Goal: Task Accomplishment & Management: Complete application form

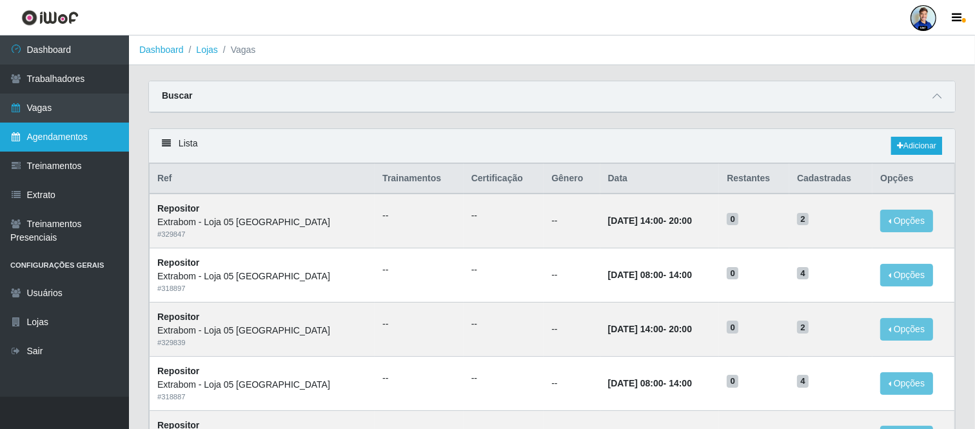
click at [73, 133] on link "Agendamentos" at bounding box center [64, 136] width 129 height 29
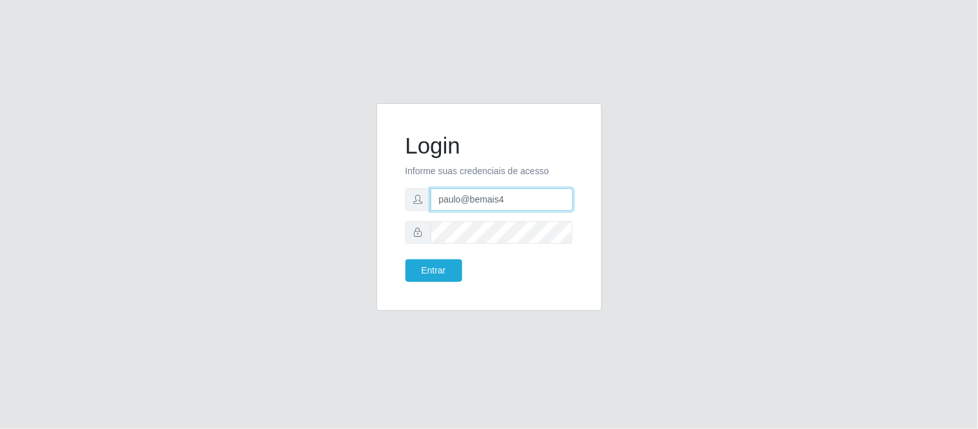
drag, startPoint x: 516, startPoint y: 207, endPoint x: 422, endPoint y: 202, distance: 94.2
click at [422, 202] on div "paulo@bemais4" at bounding box center [489, 199] width 168 height 23
type input "juliomarques@queiroz"
click at [405, 259] on button "Entrar" at bounding box center [433, 270] width 57 height 23
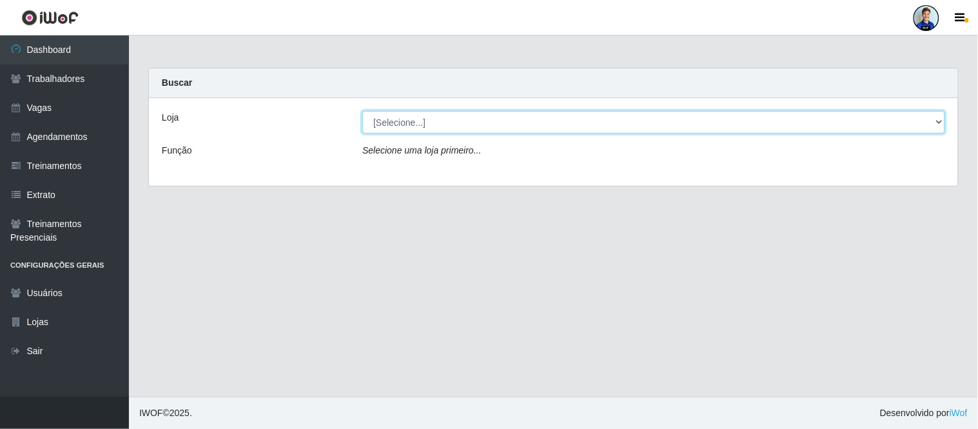
click at [445, 124] on select "[Selecione...] Hiper Queiroz - Alto da Conceição Hiper Queiroz - Boa Vista Hipe…" at bounding box center [653, 122] width 583 height 23
select select "225"
click at [362, 111] on select "[Selecione...] Hiper Queiroz - Alto da Conceição Hiper Queiroz - Boa Vista Hipe…" at bounding box center [653, 122] width 583 height 23
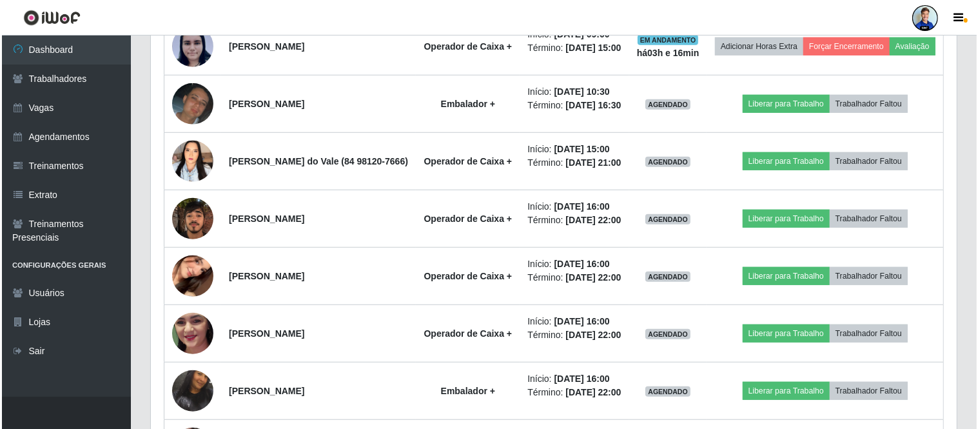
scroll to position [859, 0]
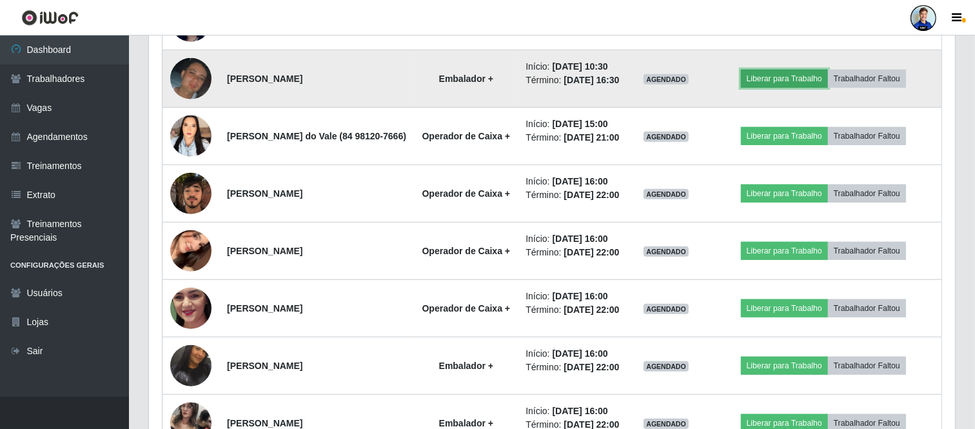
click at [784, 88] on button "Liberar para Trabalho" at bounding box center [784, 79] width 87 height 18
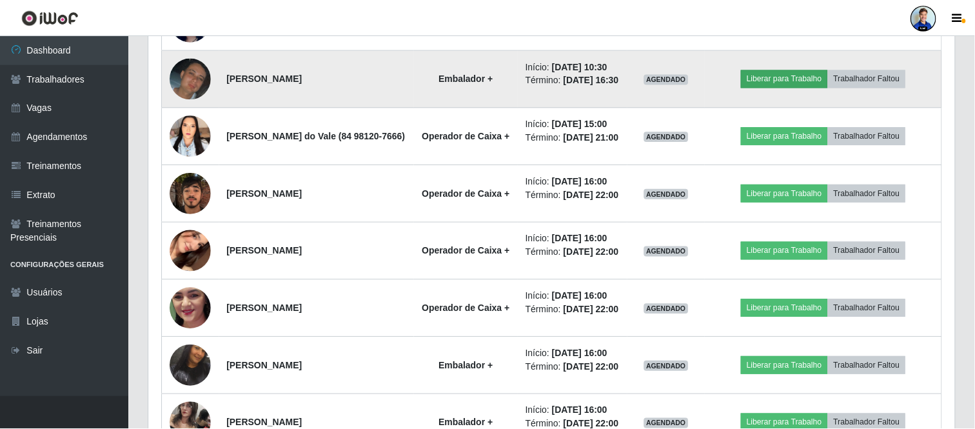
scroll to position [267, 797]
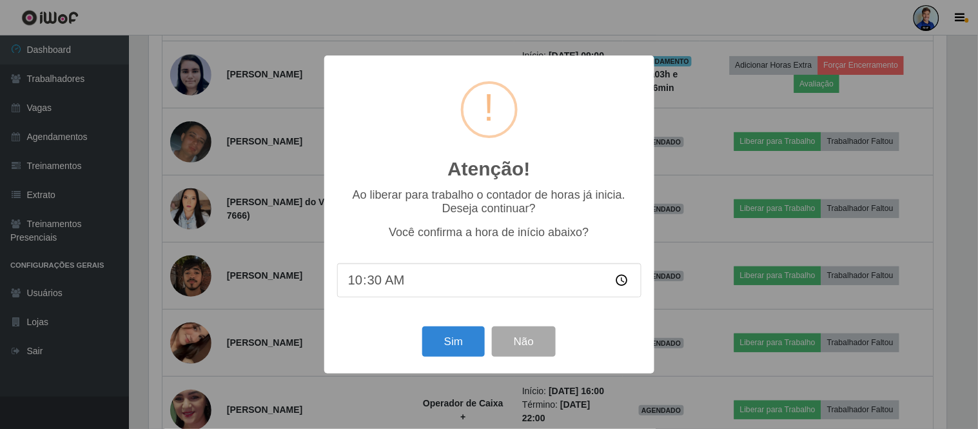
click at [389, 282] on input "10:30" at bounding box center [489, 280] width 304 height 34
type input "09:30"
click at [468, 335] on button "Sim" at bounding box center [453, 341] width 63 height 30
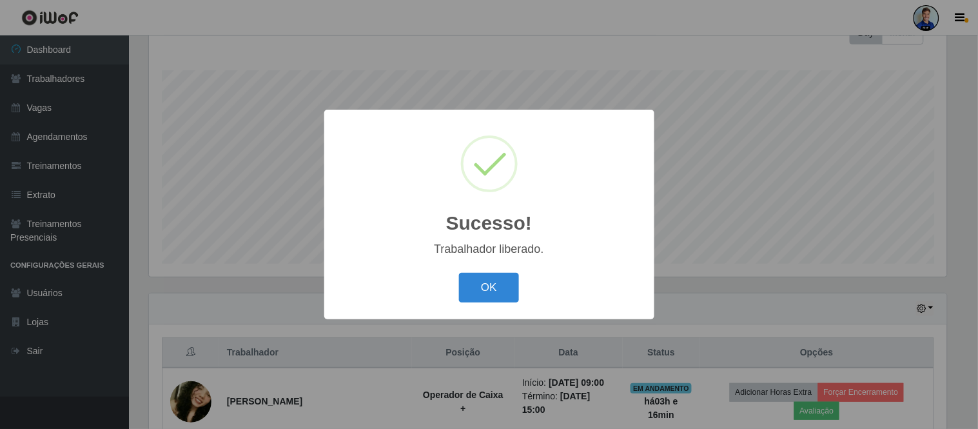
drag, startPoint x: 498, startPoint y: 280, endPoint x: 491, endPoint y: 277, distance: 6.9
click at [492, 280] on button "OK" at bounding box center [489, 288] width 60 height 30
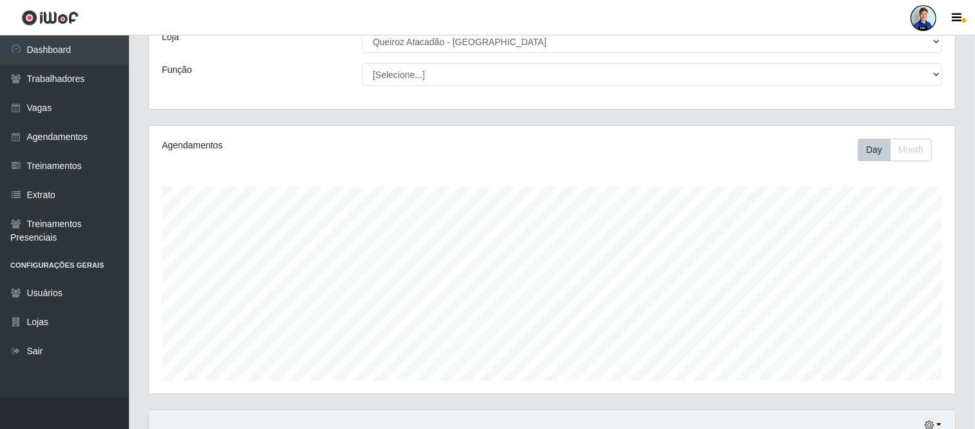
scroll to position [0, 0]
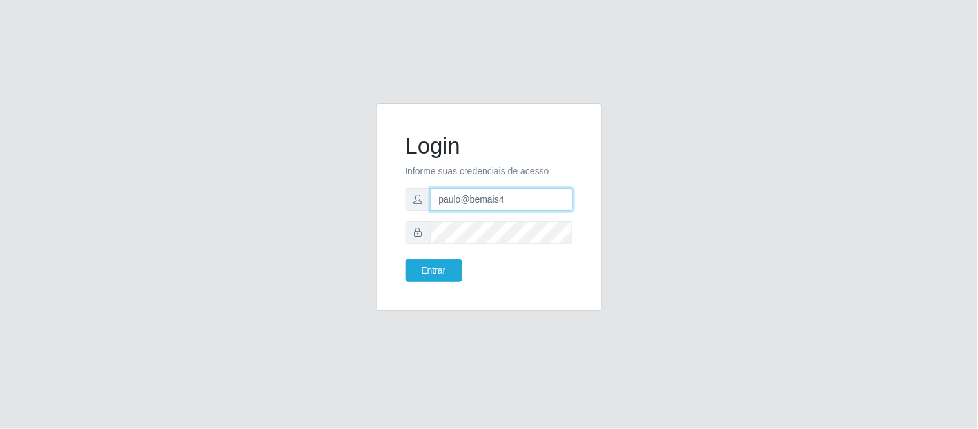
drag, startPoint x: 511, startPoint y: 202, endPoint x: 440, endPoint y: 191, distance: 71.8
click at [434, 195] on input "paulo@bemais4" at bounding box center [502, 199] width 142 height 23
type input "julioimarques@leta"
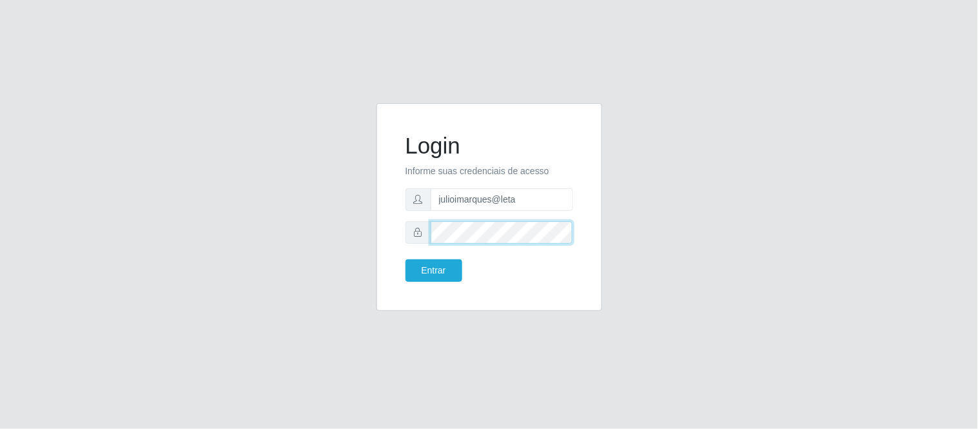
click at [410, 237] on div at bounding box center [489, 232] width 168 height 23
click at [405, 259] on button "Entrar" at bounding box center [433, 270] width 57 height 23
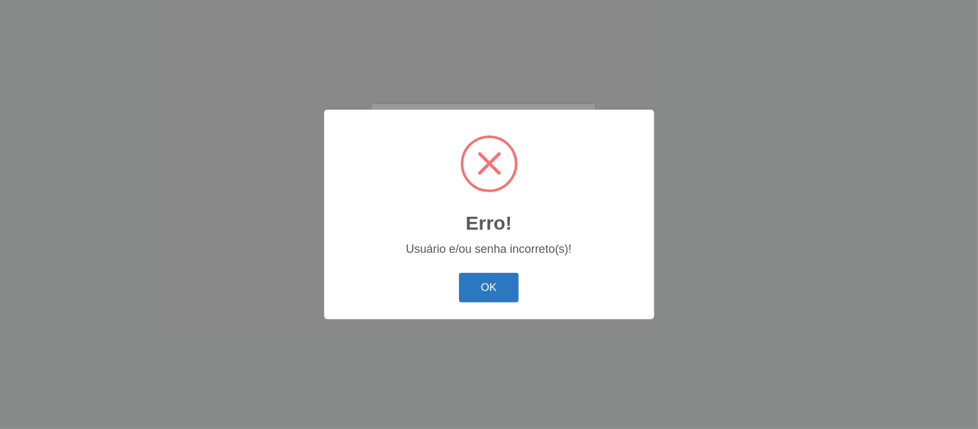
click at [516, 281] on button "OK" at bounding box center [489, 288] width 60 height 30
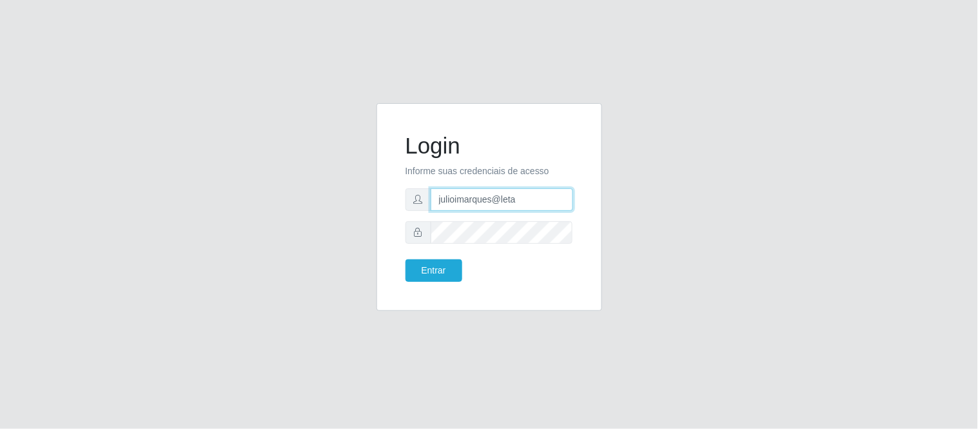
click at [523, 200] on input "julioimarques@leta" at bounding box center [502, 199] width 142 height 23
click at [436, 279] on button "Entrar" at bounding box center [433, 270] width 57 height 23
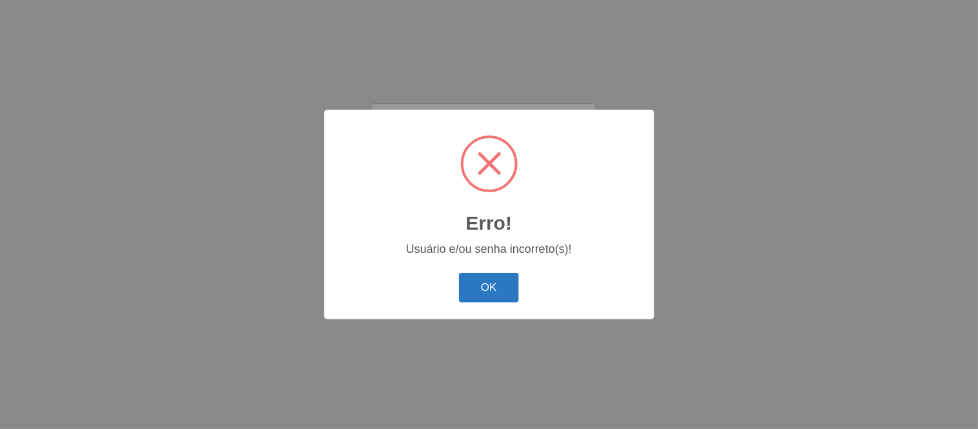
click at [477, 275] on button "OK" at bounding box center [489, 288] width 60 height 30
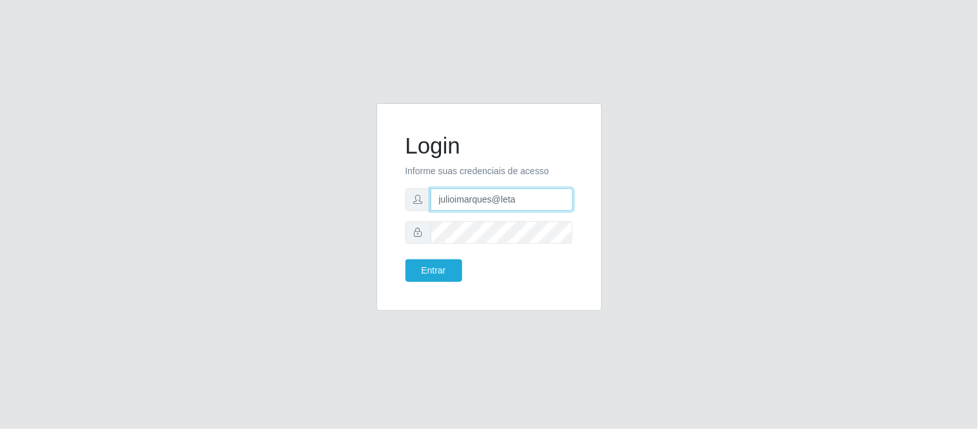
click at [460, 200] on input "julioimarques@leta" at bounding box center [502, 199] width 142 height 23
type input "juliomarques@leta"
click at [440, 275] on button "Entrar" at bounding box center [433, 270] width 57 height 23
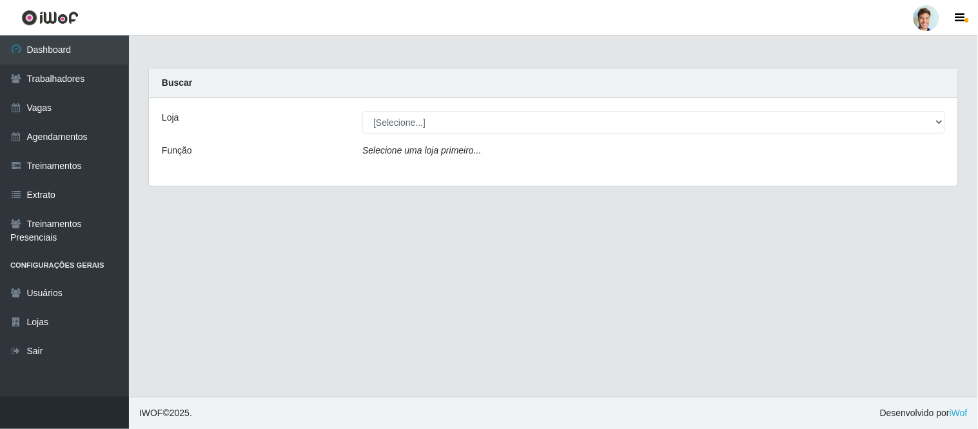
click at [417, 119] on select "[Selecione...] Leta - Arco-Mix Areias Leta - Arco-Mix Asa Branca Leta - Arco-Mi…" at bounding box center [653, 122] width 583 height 23
click at [362, 111] on select "[Selecione...] Leta - Arco-Mix Areias Leta - Arco-Mix Asa Branca Leta - Arco-Mi…" at bounding box center [653, 122] width 583 height 23
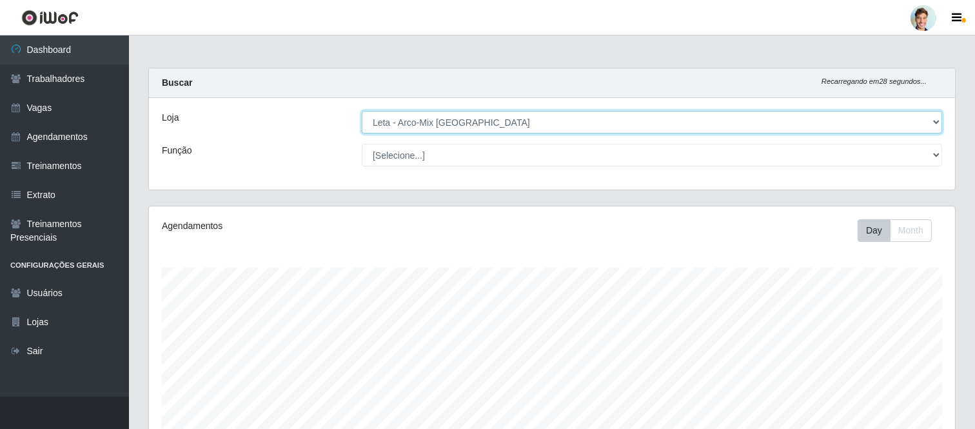
click at [700, 124] on select "[Selecione...] Leta - Arco-Mix Areias Leta - Arco-Mix Asa Branca Leta - Arco-Mi…" at bounding box center [652, 122] width 580 height 23
select select "486"
click at [362, 111] on select "[Selecione...] Leta - Arco-Mix Areias Leta - Arco-Mix Asa Branca Leta - Arco-Mi…" at bounding box center [652, 122] width 580 height 23
click at [487, 126] on select "[Selecione...] The Pow Pizzaria Delivery - Miramar" at bounding box center [652, 122] width 580 height 23
drag, startPoint x: 487, startPoint y: 129, endPoint x: 429, endPoint y: 118, distance: 59.7
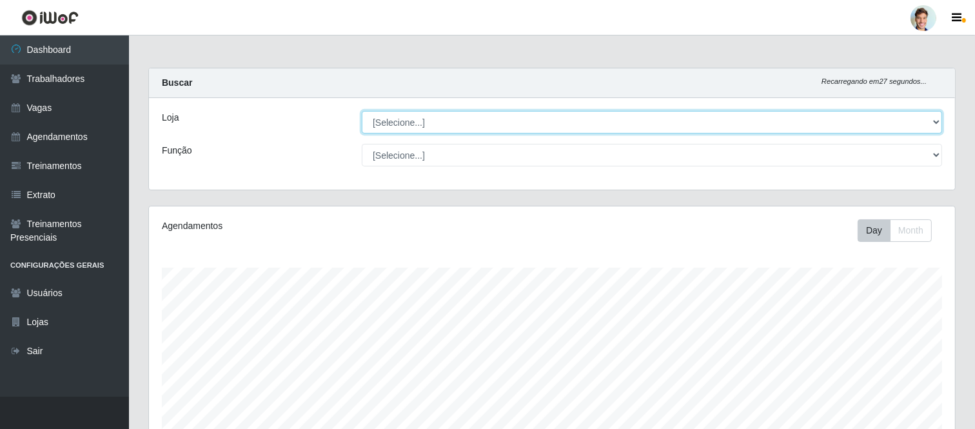
click at [487, 129] on select "[Selecione...] The Pow Pizzaria Delivery - Miramar" at bounding box center [652, 122] width 580 height 23
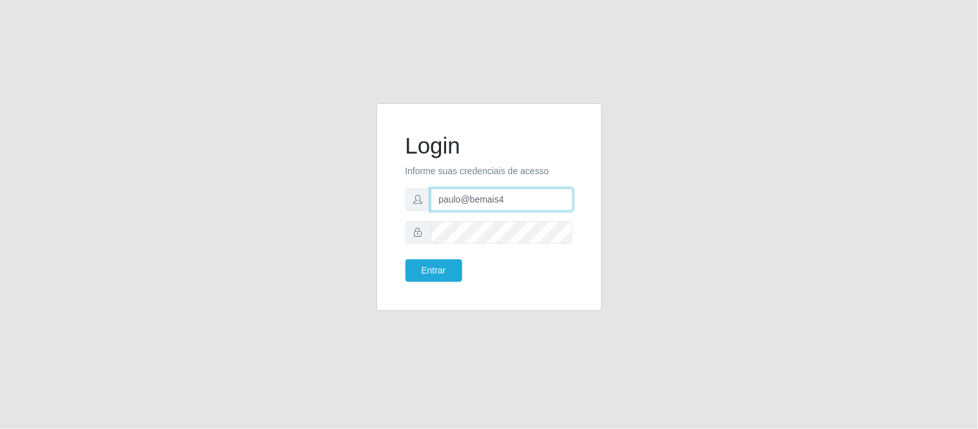
drag, startPoint x: 522, startPoint y: 205, endPoint x: 389, endPoint y: 192, distance: 134.0
click at [384, 194] on div "Login Informe suas credenciais de acesso paulo@bemais4 Entrar" at bounding box center [489, 207] width 226 height 208
type input "juliomarques@leta"
click at [405, 259] on button "Entrar" at bounding box center [433, 270] width 57 height 23
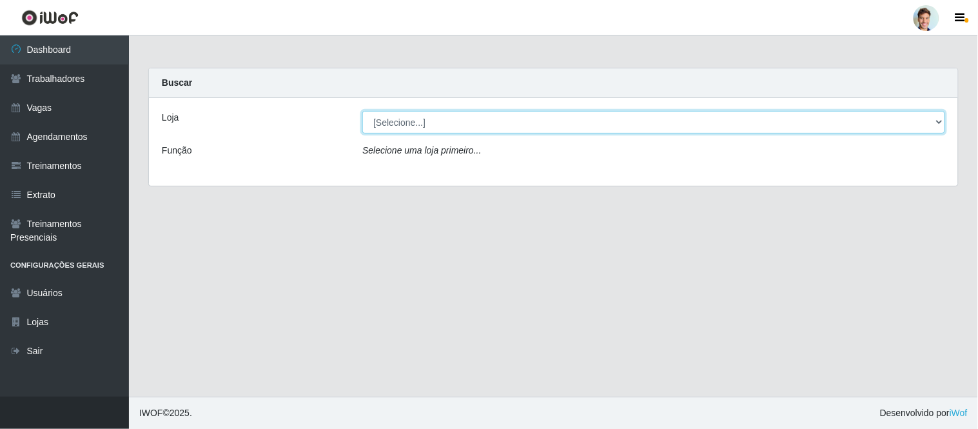
click at [375, 124] on select "[Selecione...] Leta - Arco-Mix Areias Leta - Arco-Mix Asa Branca Leta - Arco-Mi…" at bounding box center [653, 122] width 583 height 23
select select "486"
click at [362, 111] on select "[Selecione...] Leta - Arco-Mix Areias Leta - Arco-Mix Asa Branca Leta - Arco-Mi…" at bounding box center [653, 122] width 583 height 23
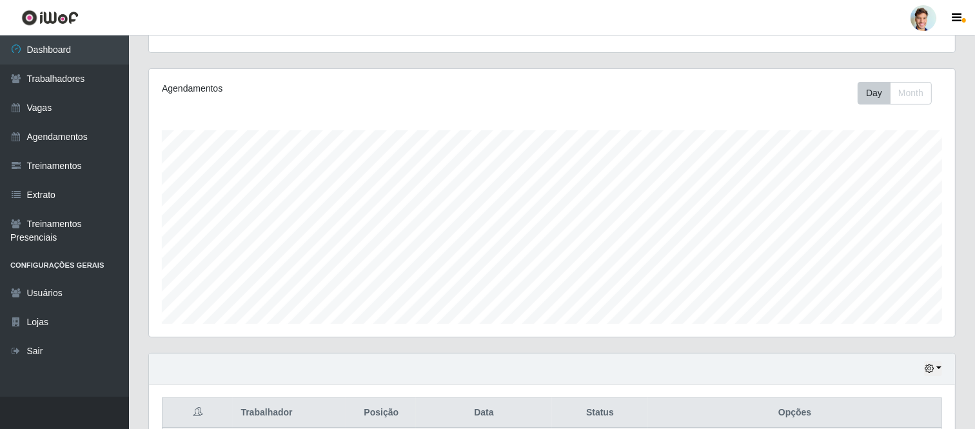
scroll to position [255, 0]
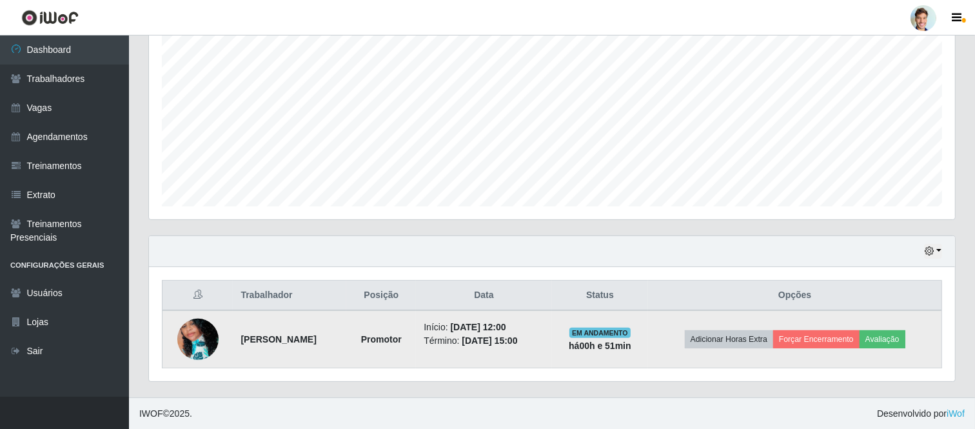
click at [208, 329] on img at bounding box center [197, 338] width 41 height 73
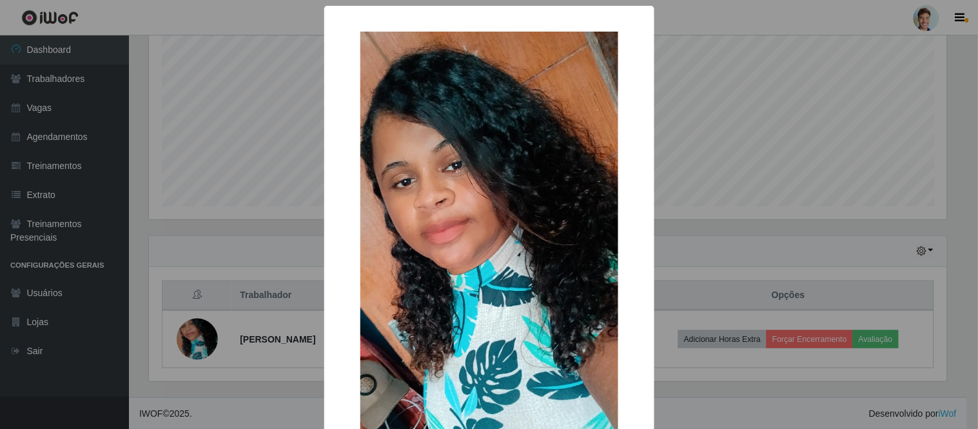
click at [209, 329] on div "× OK Cancel" at bounding box center [489, 214] width 978 height 429
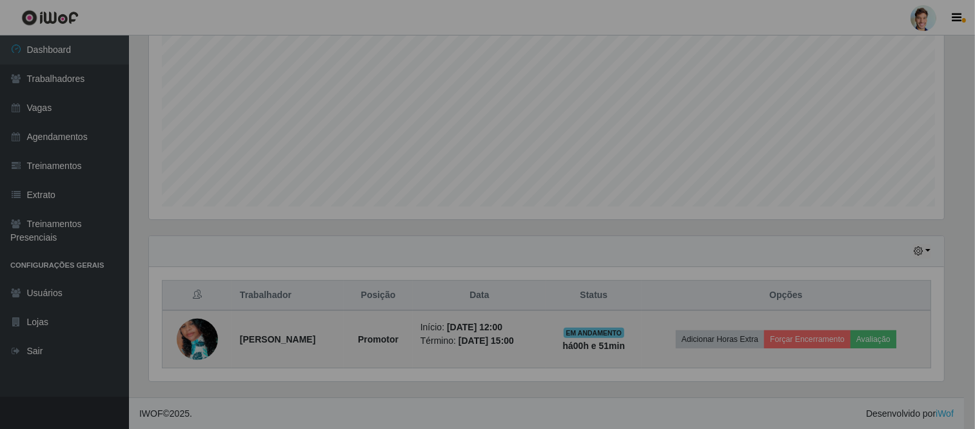
scroll to position [267, 806]
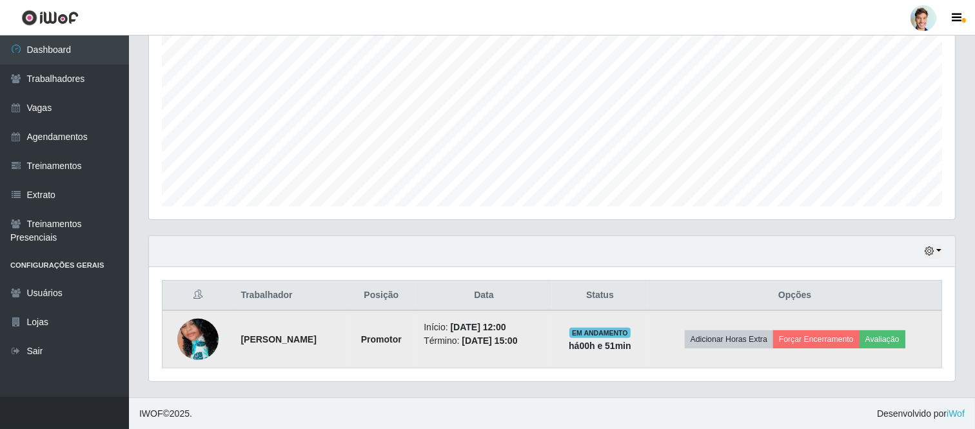
click at [266, 342] on strong "Paula Fernanda dos santos" at bounding box center [277, 339] width 75 height 10
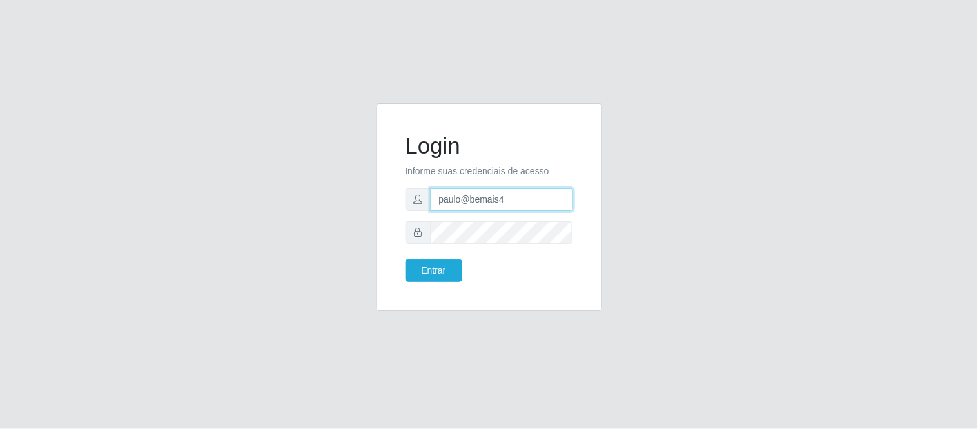
click at [462, 198] on input "paulo@bemais4" at bounding box center [502, 199] width 142 height 23
drag, startPoint x: 509, startPoint y: 202, endPoint x: 403, endPoint y: 188, distance: 107.4
click at [403, 188] on div "Login Informe suas credenciais de acesso paulo@bemais4 Entrar" at bounding box center [489, 206] width 193 height 175
type input "juiomarques@thepow"
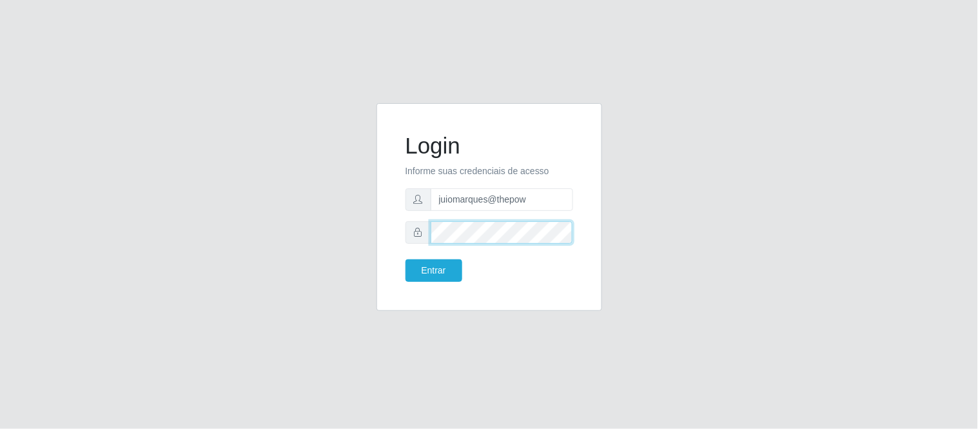
click at [415, 243] on form "Login Informe suas credenciais de acesso juiomarques@thepow Entrar" at bounding box center [489, 207] width 168 height 150
click at [405, 259] on button "Entrar" at bounding box center [433, 270] width 57 height 23
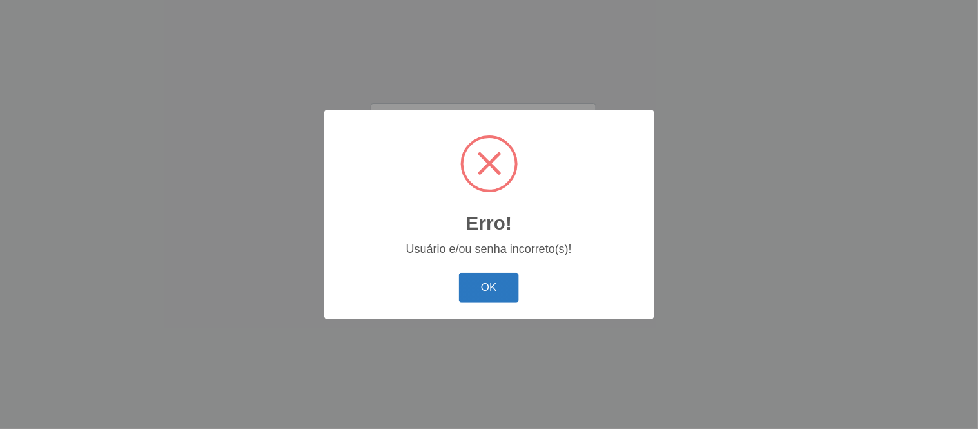
drag, startPoint x: 498, startPoint y: 262, endPoint x: 498, endPoint y: 275, distance: 12.9
click at [498, 265] on div "Erro! × Usuário e/ou senha incorreto(s)! OK Cancel" at bounding box center [489, 214] width 330 height 209
click at [498, 275] on button "OK" at bounding box center [489, 288] width 60 height 30
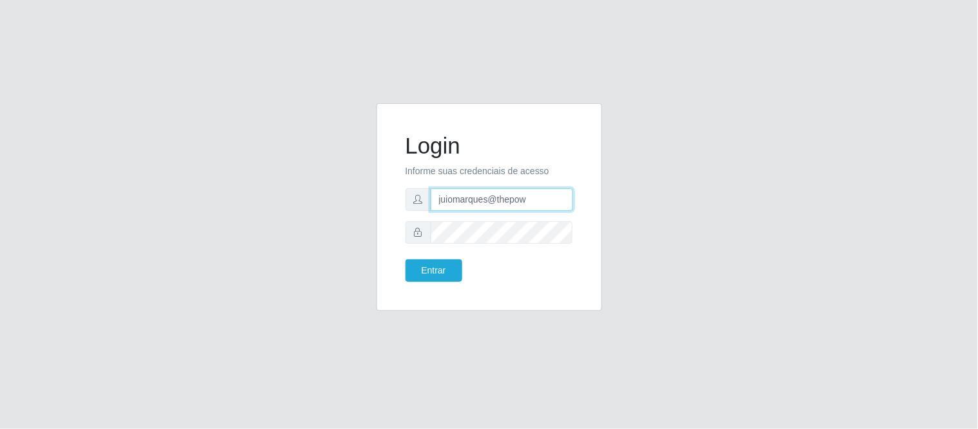
click at [526, 200] on input "juiomarques@thepow" at bounding box center [502, 199] width 142 height 23
click at [445, 197] on input "juiomarques@thepow" at bounding box center [502, 199] width 142 height 23
type input "juliomarques@thepow"
click at [439, 278] on button "Entrar" at bounding box center [433, 270] width 57 height 23
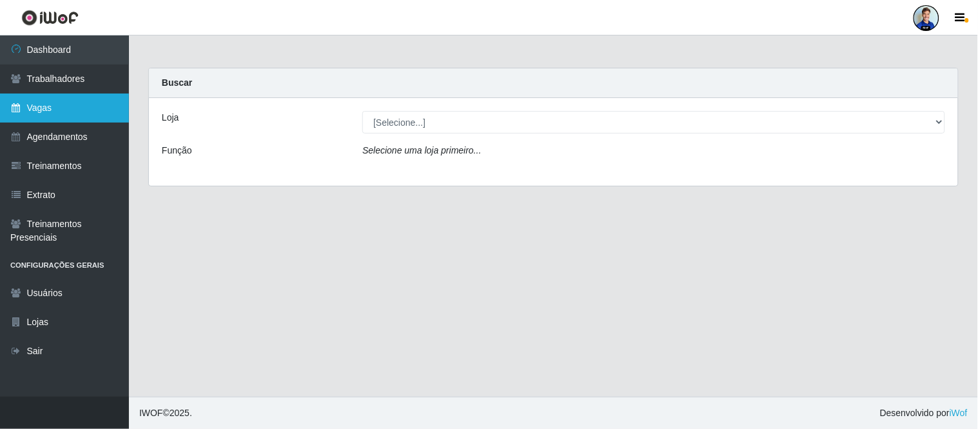
click at [54, 115] on link "Vagas" at bounding box center [64, 107] width 129 height 29
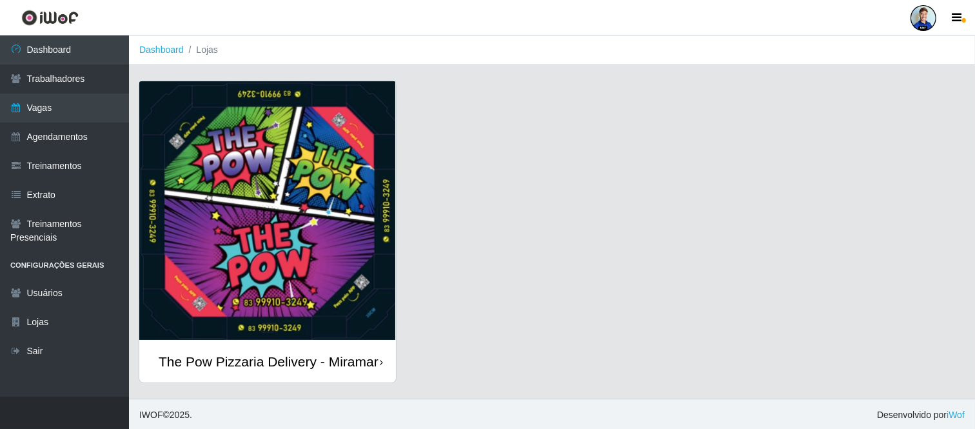
click at [290, 135] on img at bounding box center [267, 210] width 257 height 259
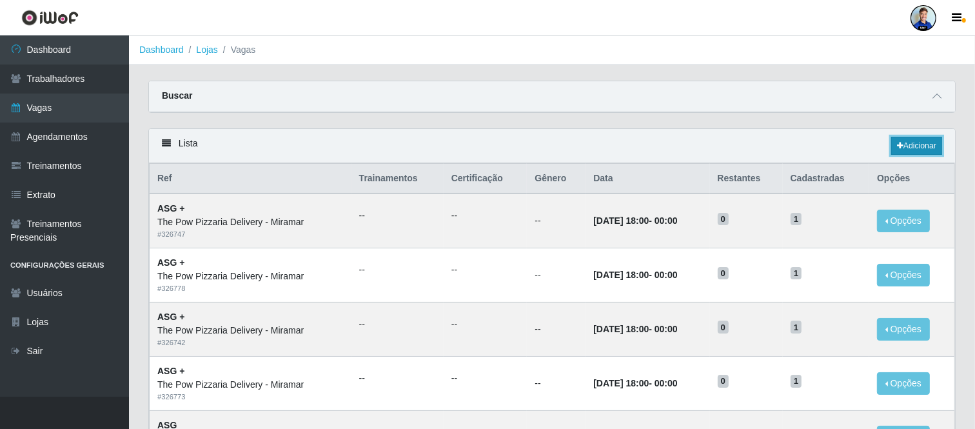
click at [911, 141] on link "Adicionar" at bounding box center [916, 146] width 51 height 18
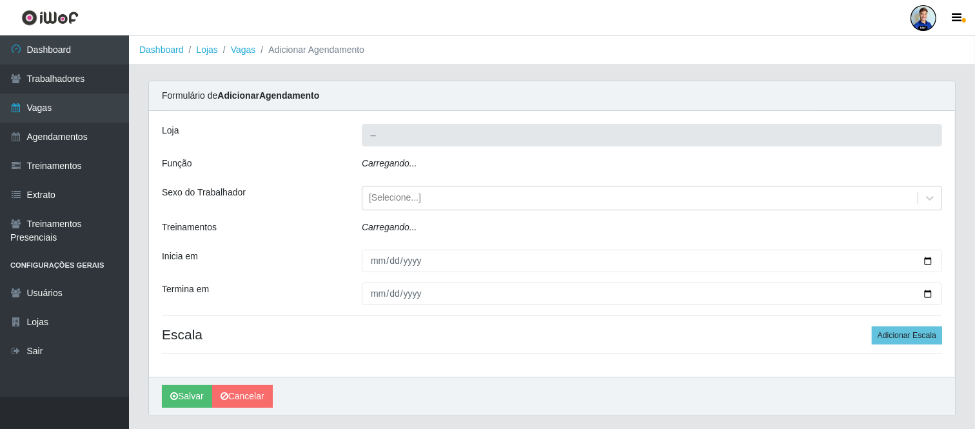
type input "The Pow Pizzaria Delivery - Miramar"
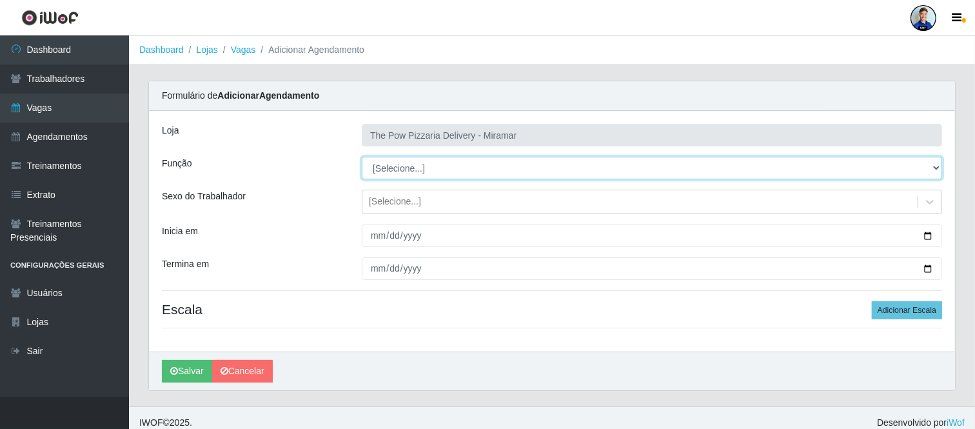
click at [416, 170] on select "[Selecione...] ASG ASG + ASG ++ Auxiliar de Cozinha Auxiliar de Cozinha + Auxil…" at bounding box center [652, 168] width 580 height 23
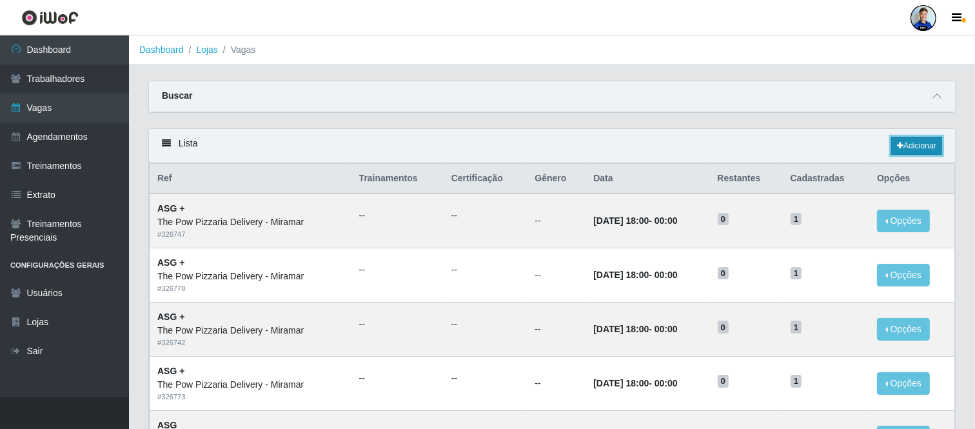
click at [897, 144] on icon at bounding box center [900, 146] width 6 height 8
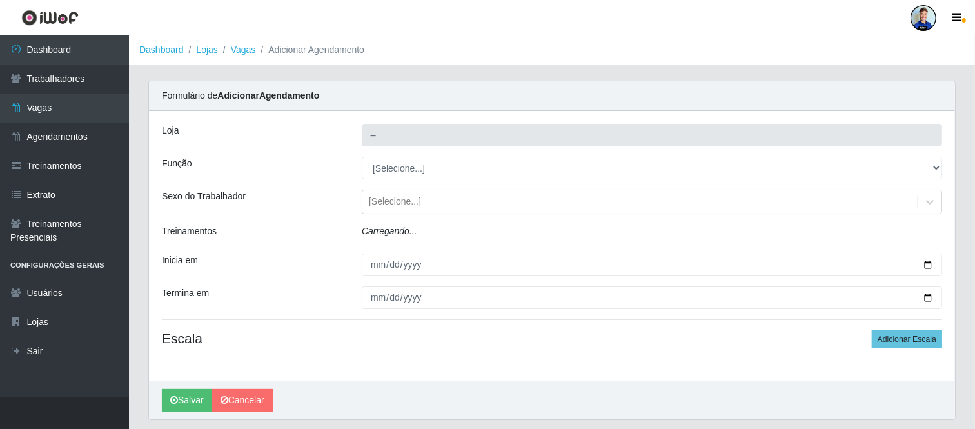
type input "The Pow Pizzaria Delivery - Miramar"
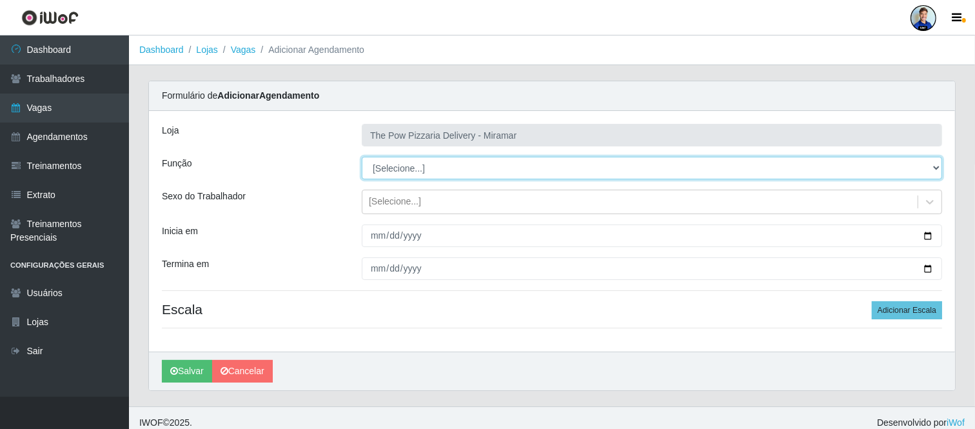
click at [409, 169] on select "[Selecione...] ASG ASG + ASG ++ Auxiliar de Cozinha Auxiliar de Cozinha + Auxil…" at bounding box center [652, 168] width 580 height 23
select select "9"
click at [362, 157] on select "[Selecione...] ASG ASG + ASG ++ Auxiliar de Cozinha Auxiliar de Cozinha + Auxil…" at bounding box center [652, 168] width 580 height 23
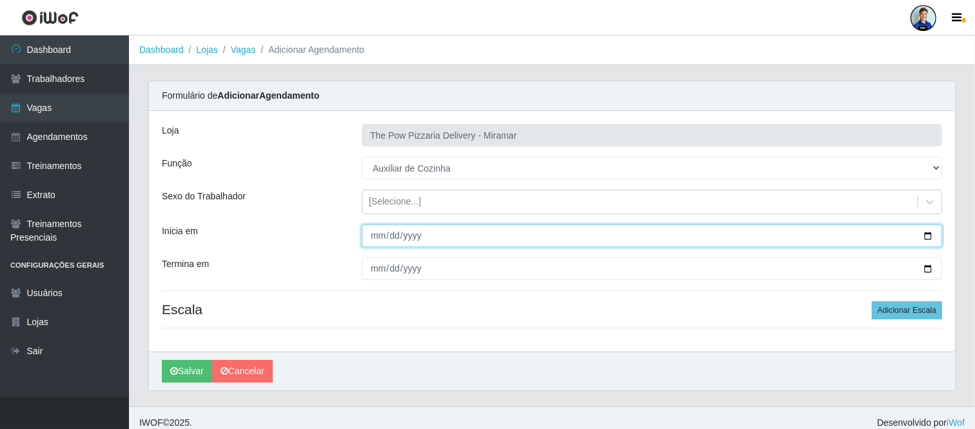
click at [373, 237] on input "Inicia em" at bounding box center [652, 235] width 580 height 23
type input "[DATE]"
click at [377, 237] on input "[DATE]" at bounding box center [652, 235] width 580 height 23
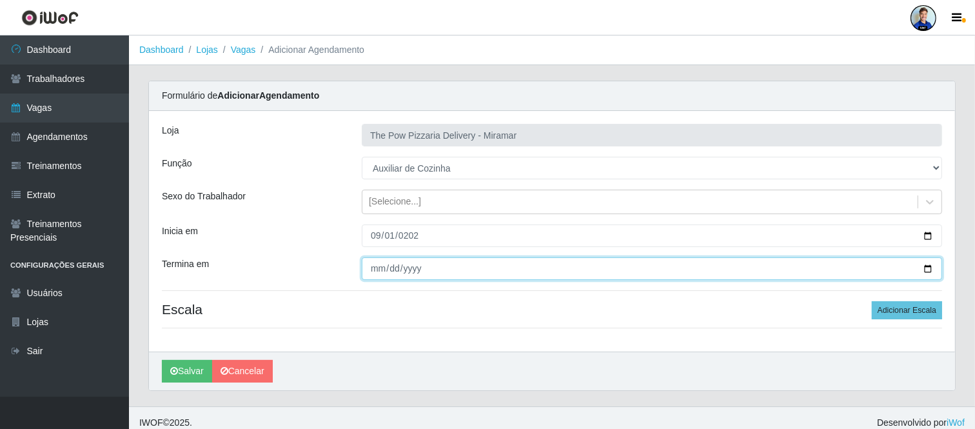
click at [377, 266] on input "Termina em" at bounding box center [652, 268] width 580 height 23
type input "[DATE]"
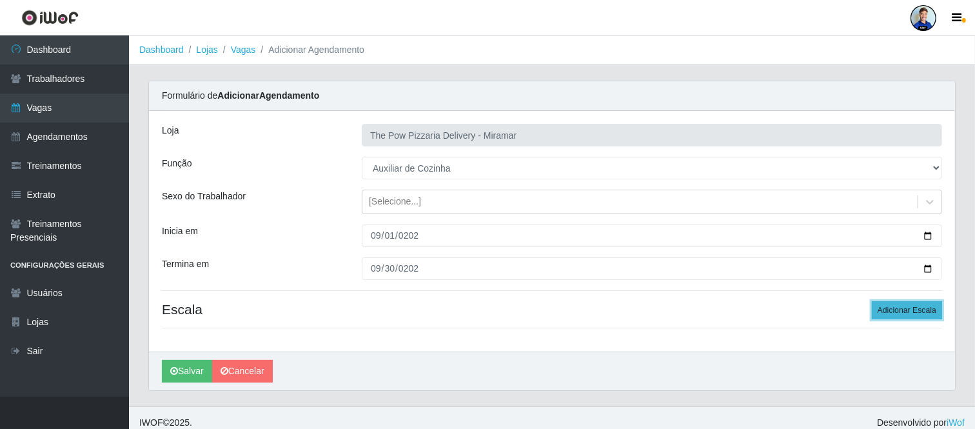
click at [911, 304] on button "Adicionar Escala" at bounding box center [906, 310] width 70 height 18
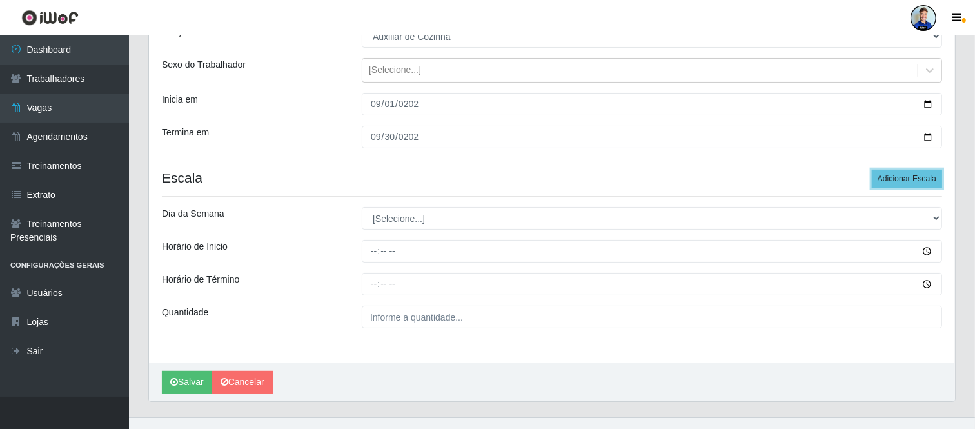
scroll to position [143, 0]
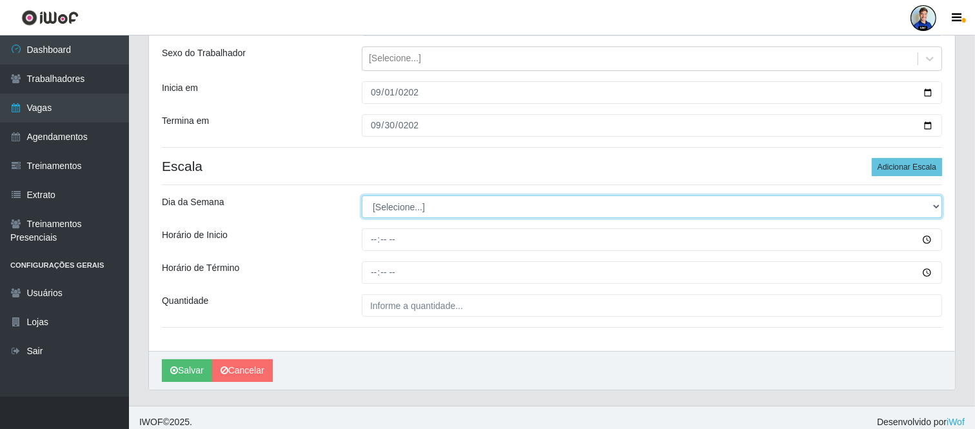
click at [413, 208] on select "[Selecione...] Segunda Terça Quarta Quinta Sexta Sábado Domingo" at bounding box center [652, 206] width 580 height 23
select select "2"
click at [362, 195] on select "[Selecione...] Segunda Terça Quarta Quinta Sexta Sábado Domingo" at bounding box center [652, 206] width 580 height 23
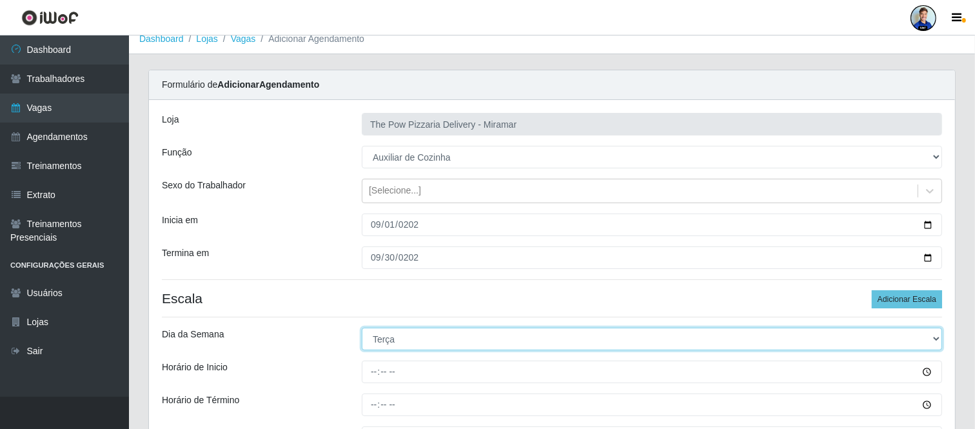
scroll to position [0, 0]
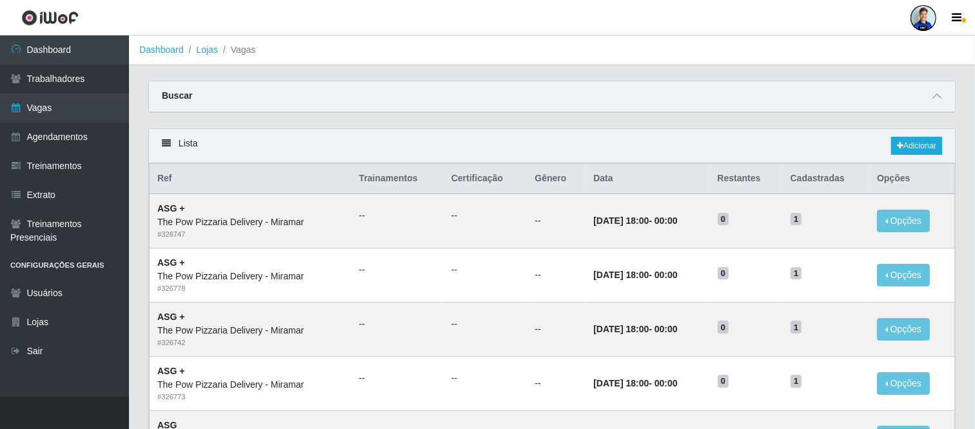
drag, startPoint x: 930, startPoint y: 98, endPoint x: 910, endPoint y: 105, distance: 21.8
click at [930, 98] on span at bounding box center [936, 96] width 15 height 15
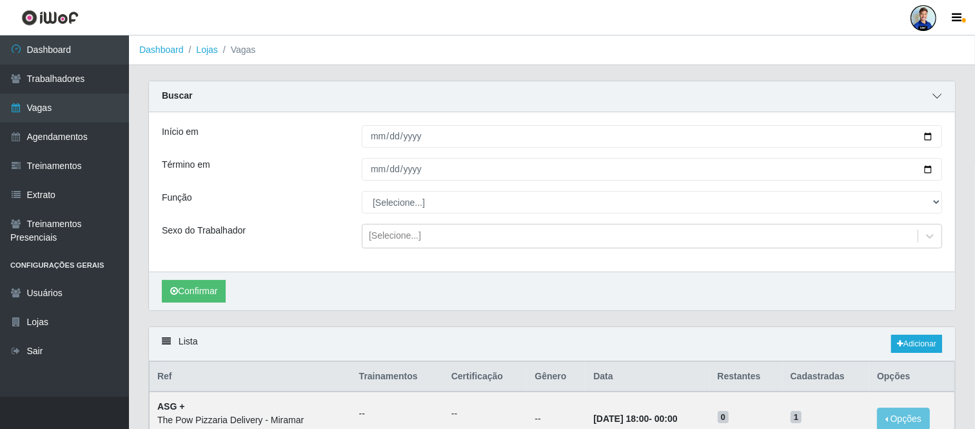
click at [937, 89] on span at bounding box center [936, 96] width 15 height 15
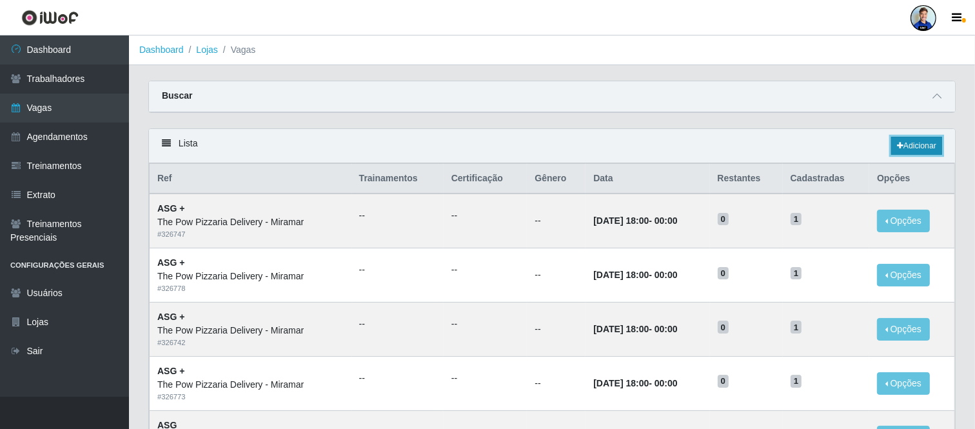
click at [908, 150] on link "Adicionar" at bounding box center [916, 146] width 51 height 18
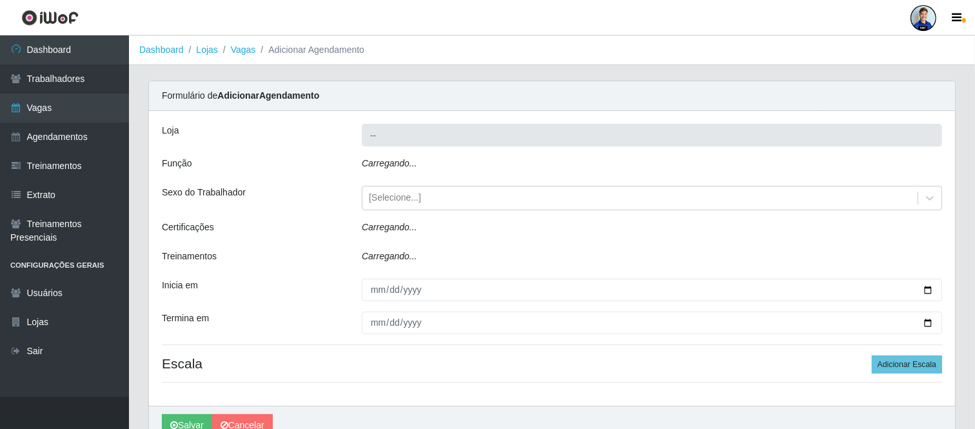
type input "The Pow Pizzaria Delivery - Miramar"
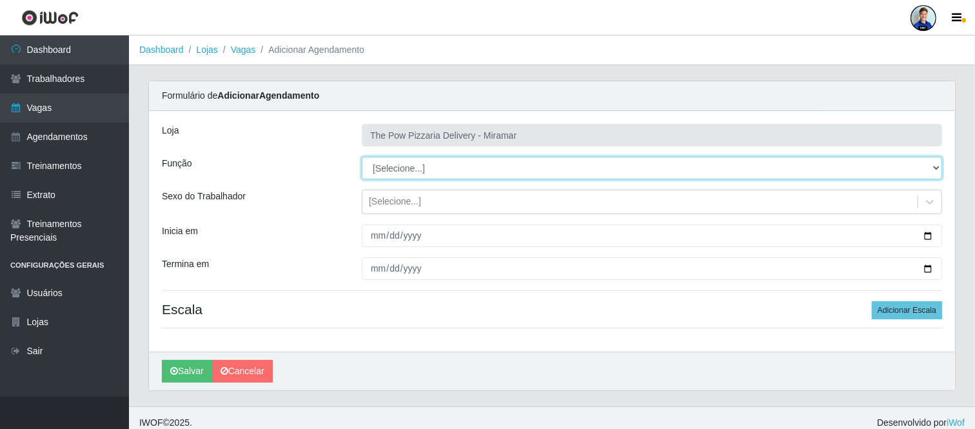
click at [401, 175] on select "[Selecione...] ASG ASG + ASG ++ Auxiliar de Cozinha Auxiliar de Cozinha + Auxil…" at bounding box center [652, 168] width 580 height 23
select select "9"
click at [362, 157] on select "[Selecione...] ASG ASG + ASG ++ Auxiliar de Cozinha Auxiliar de Cozinha + Auxil…" at bounding box center [652, 168] width 580 height 23
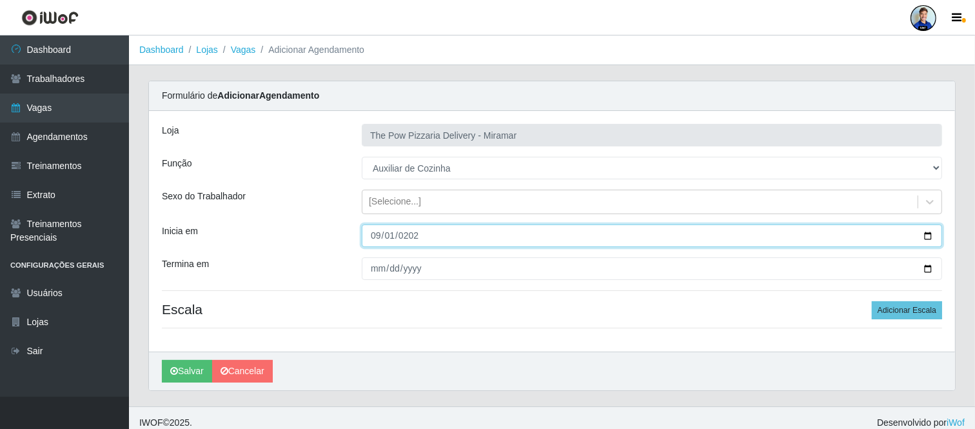
type input "[DATE]"
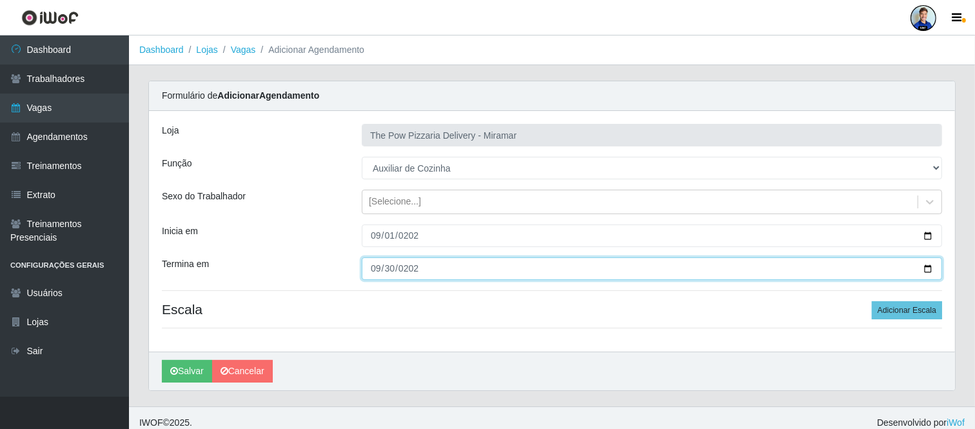
type input "[DATE]"
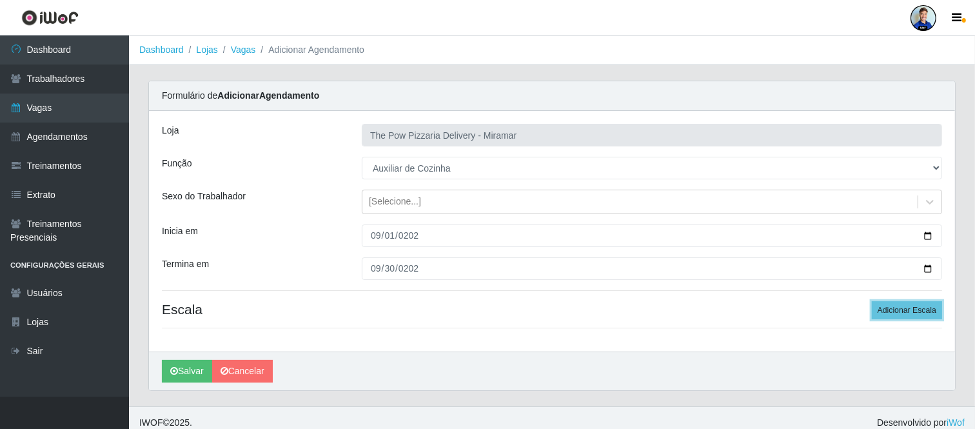
click at [871, 301] on button "Adicionar Escala" at bounding box center [906, 310] width 70 height 18
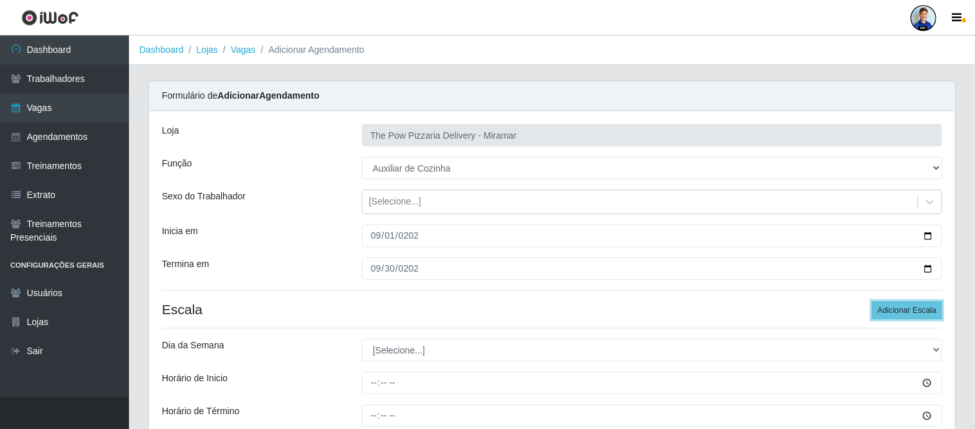
scroll to position [72, 0]
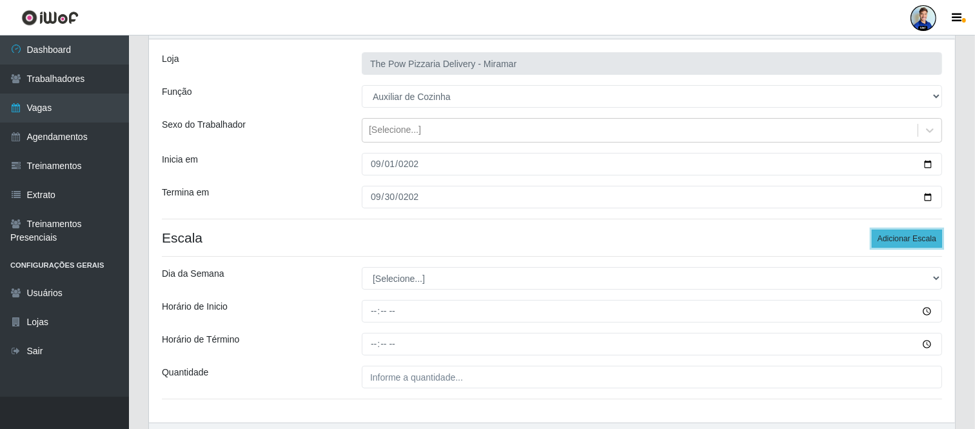
click at [909, 240] on button "Adicionar Escala" at bounding box center [906, 238] width 70 height 18
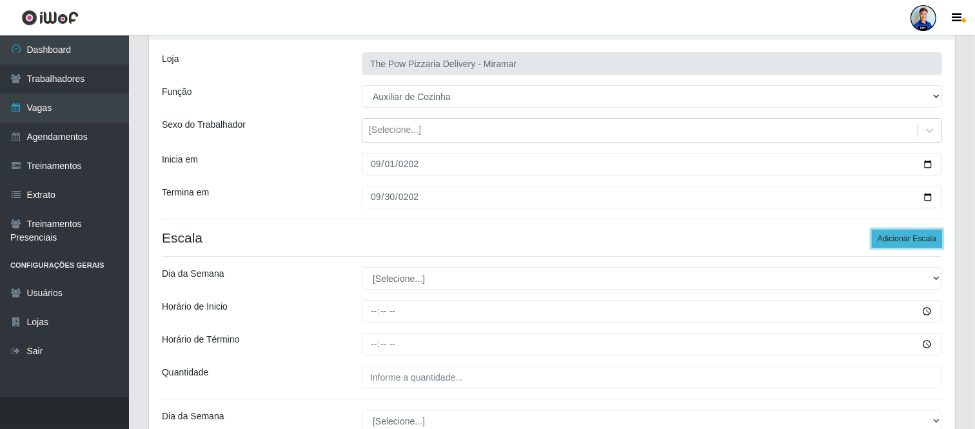
click at [909, 240] on button "Adicionar Escala" at bounding box center [906, 238] width 70 height 18
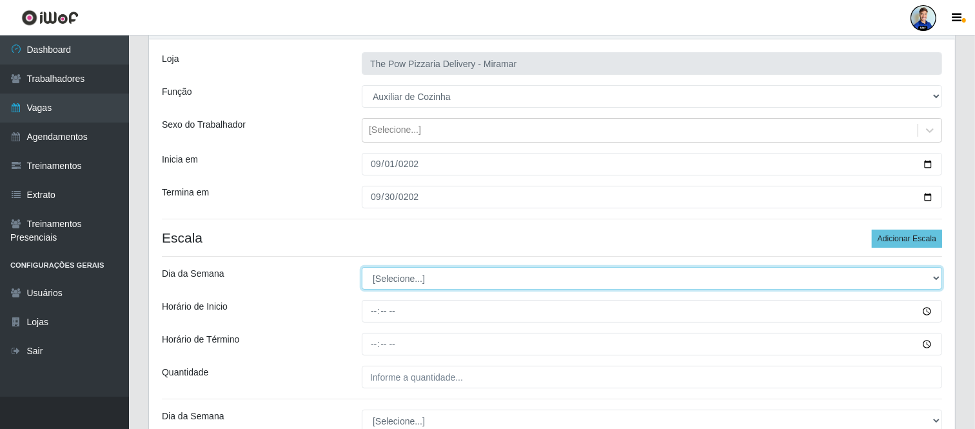
click at [536, 281] on select "[Selecione...] Segunda Terça Quarta Quinta Sexta Sábado Domingo" at bounding box center [652, 278] width 580 height 23
select select "2"
click at [362, 267] on select "[Selecione...] Segunda Terça Quarta Quinta Sexta Sábado Domingo" at bounding box center [652, 278] width 580 height 23
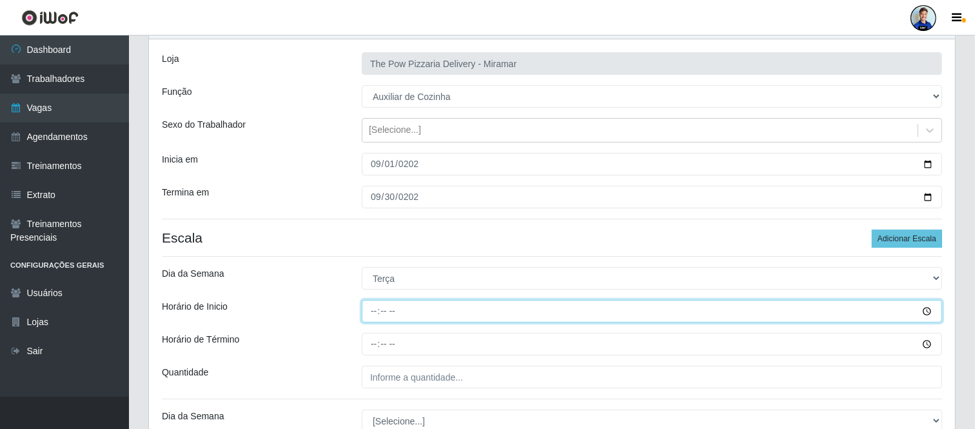
type input "18:00"
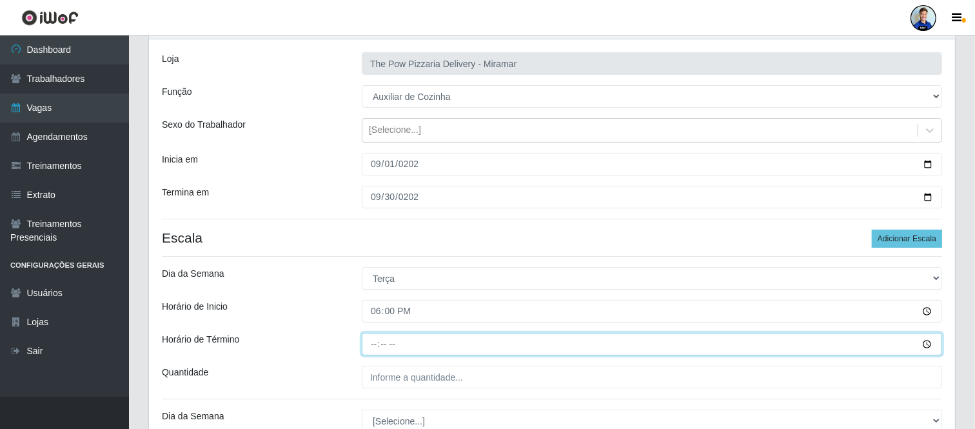
type input "00:00"
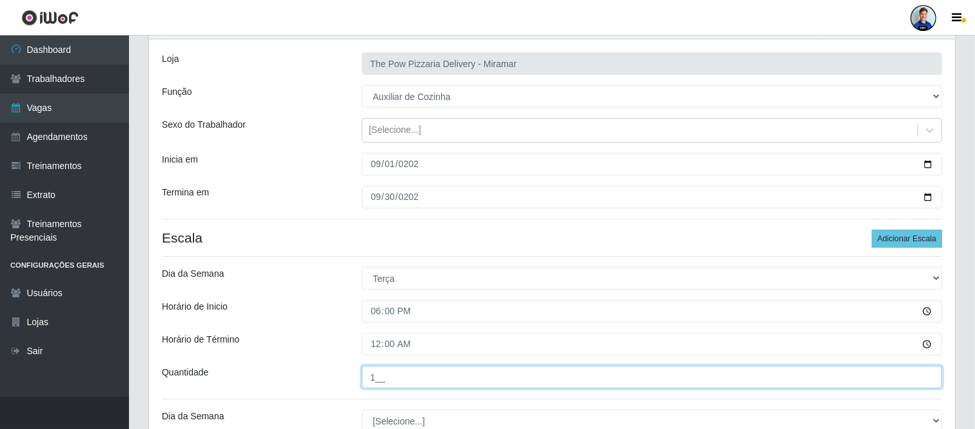
scroll to position [143, 0]
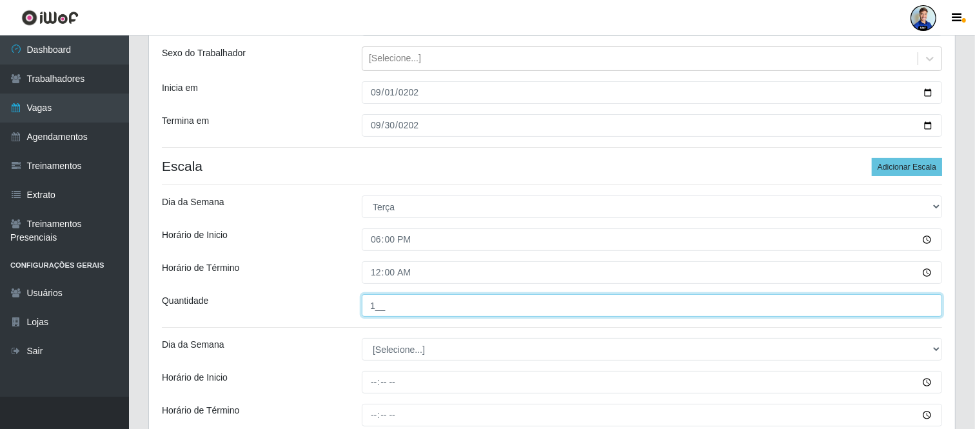
type input "1__"
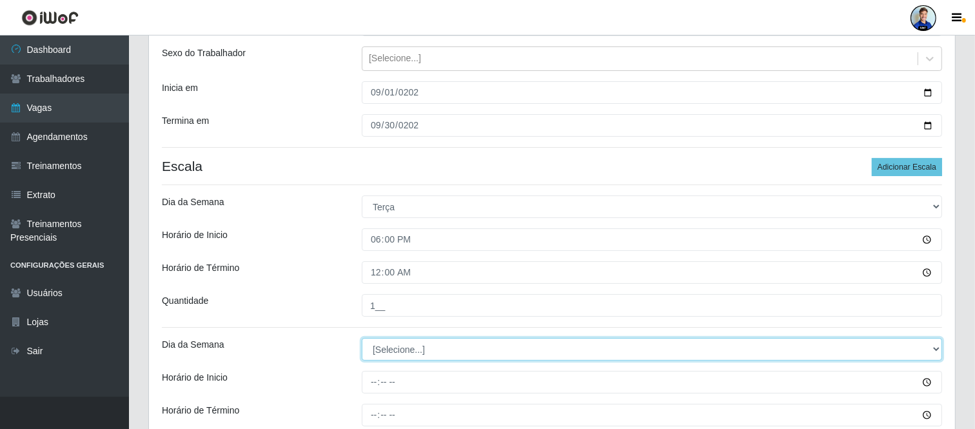
click at [435, 338] on select "[Selecione...] Segunda Terça Quarta Quinta Sexta Sábado Domingo" at bounding box center [652, 349] width 580 height 23
select select "3"
click at [362, 338] on select "[Selecione...] Segunda Terça Quarta Quinta Sexta Sábado Domingo" at bounding box center [652, 349] width 580 height 23
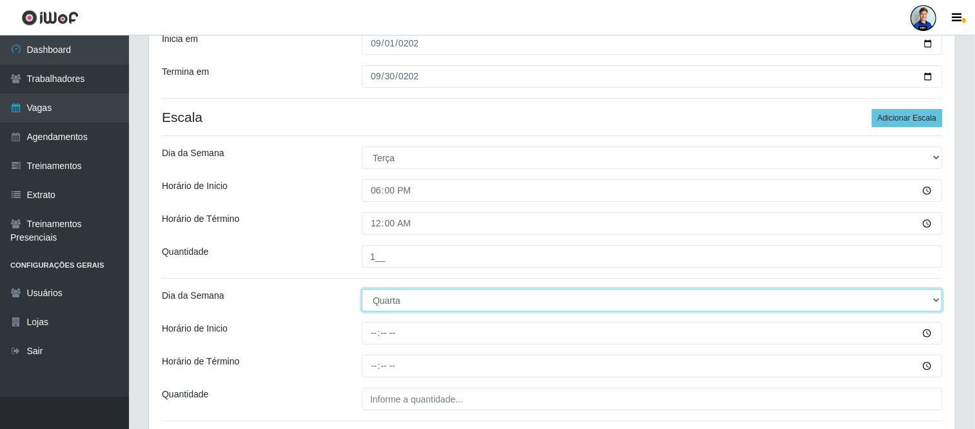
scroll to position [215, 0]
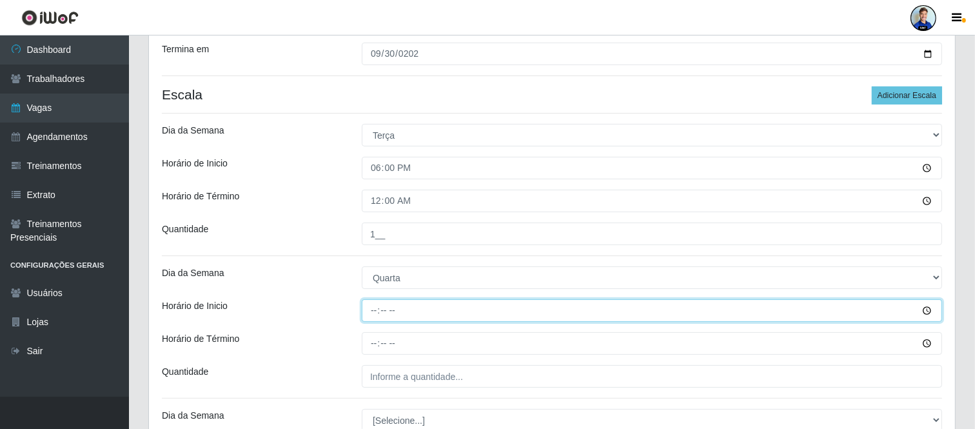
click at [394, 308] on input "Horário de Inicio" at bounding box center [652, 310] width 580 height 23
type input "18:00"
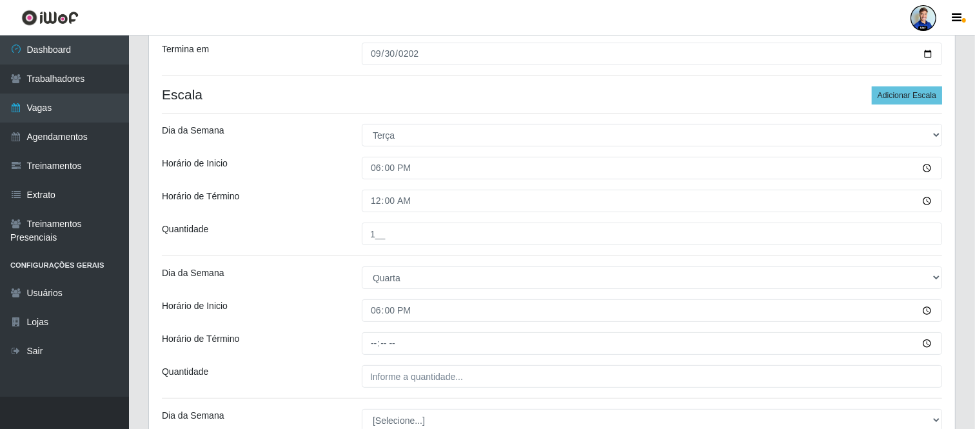
click at [405, 356] on div "Loja The Pow Pizzaria Delivery - Miramar Função [Selecione...] ASG ASG + ASG ++…" at bounding box center [552, 301] width 806 height 810
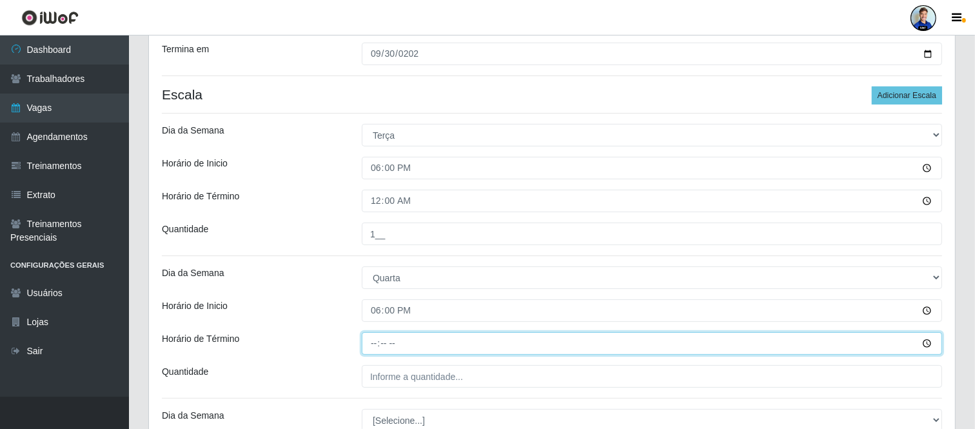
drag, startPoint x: 402, startPoint y: 340, endPoint x: 394, endPoint y: 340, distance: 7.8
click at [402, 340] on input "Horário de Término" at bounding box center [652, 343] width 580 height 23
type input "00:00"
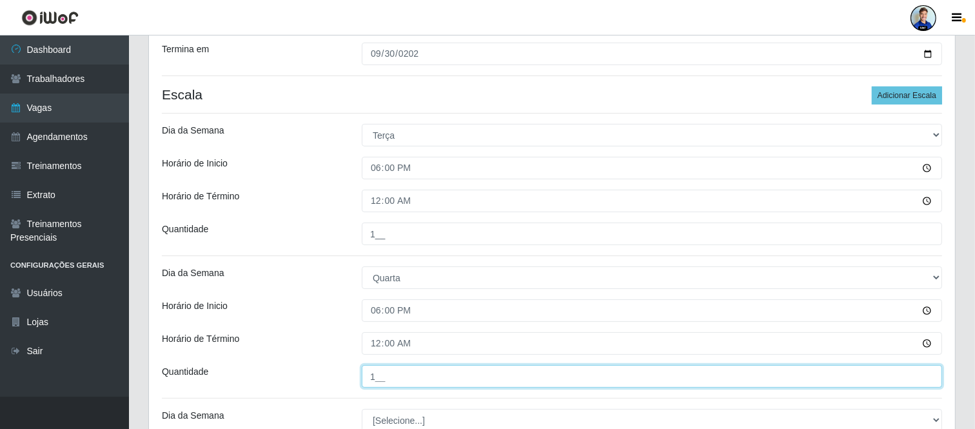
type input "1__"
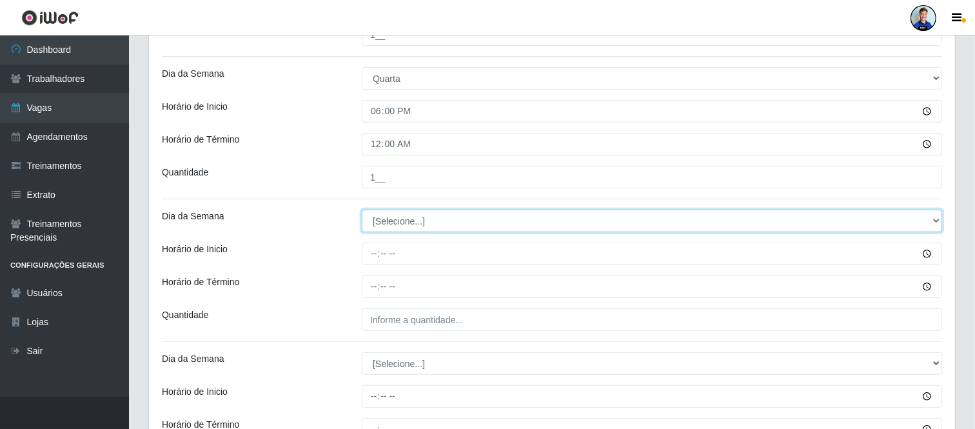
scroll to position [433, 0]
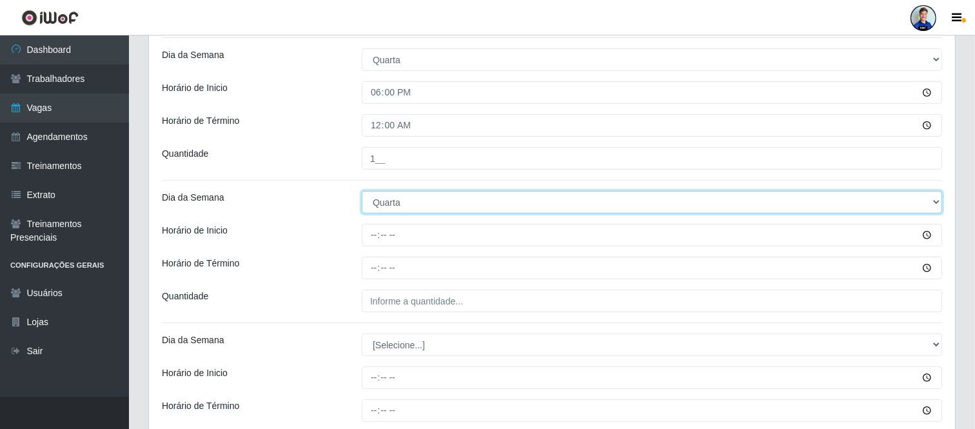
select select "4"
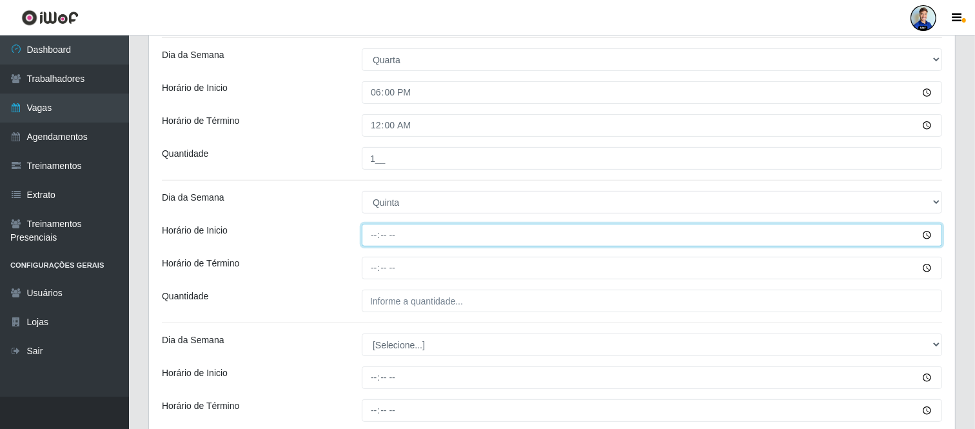
click at [394, 236] on input "Horário de Inicio" at bounding box center [652, 235] width 580 height 23
type input "18:00"
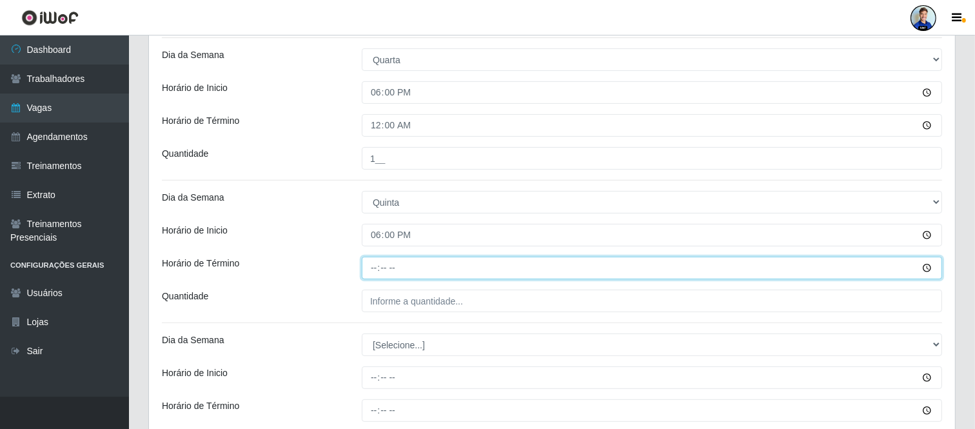
type input "00:00"
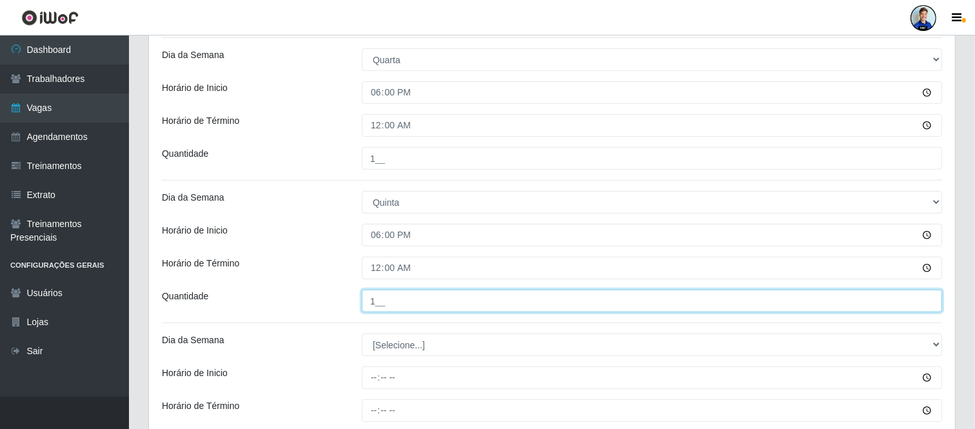
type input "1__"
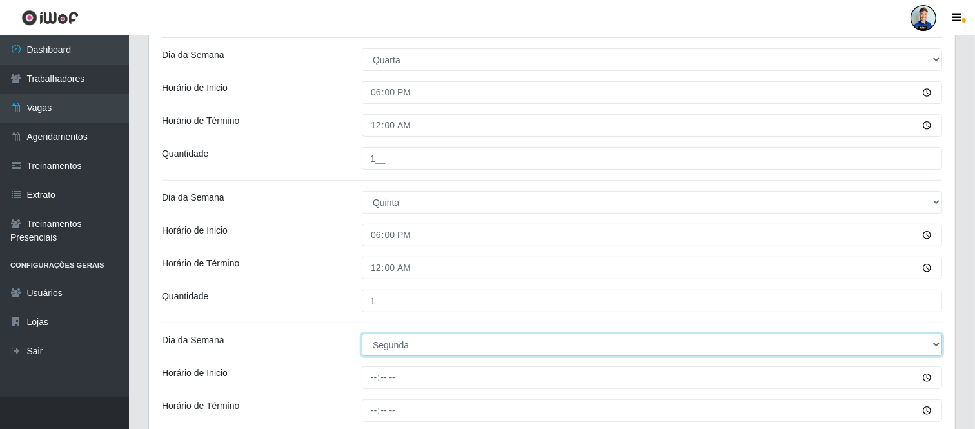
select select "5"
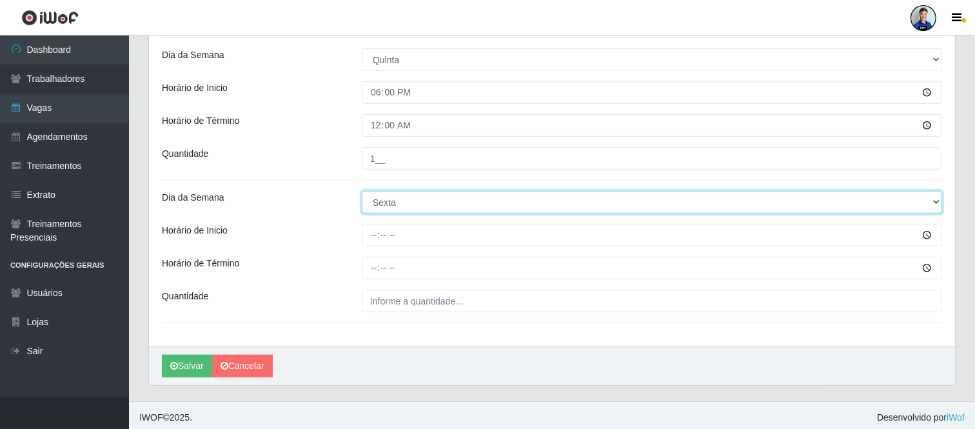
scroll to position [580, 0]
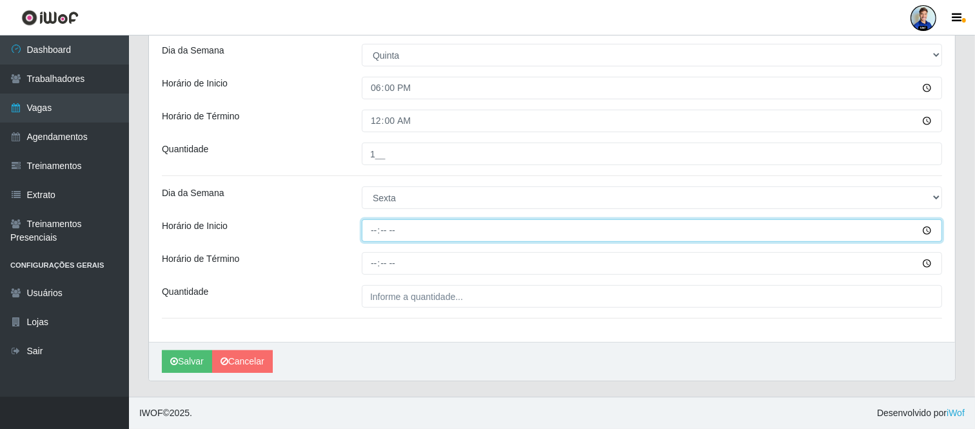
click at [369, 236] on input "Horário de Inicio" at bounding box center [652, 230] width 580 height 23
type input "18:00"
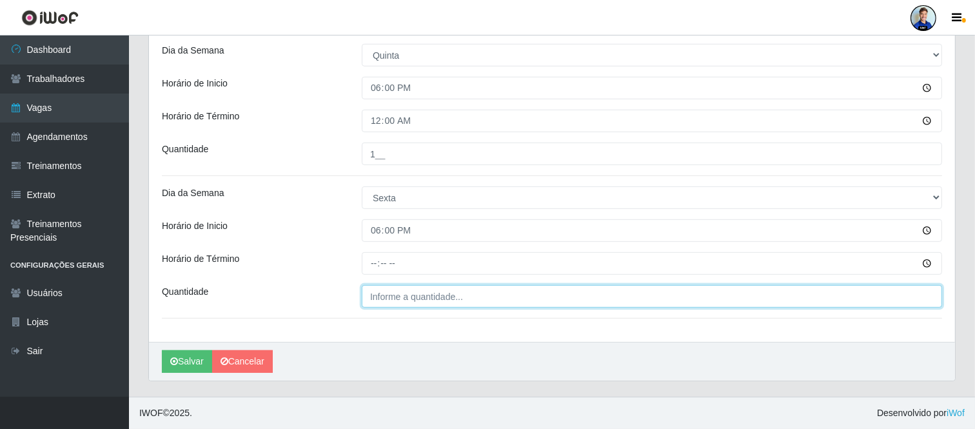
type input "___"
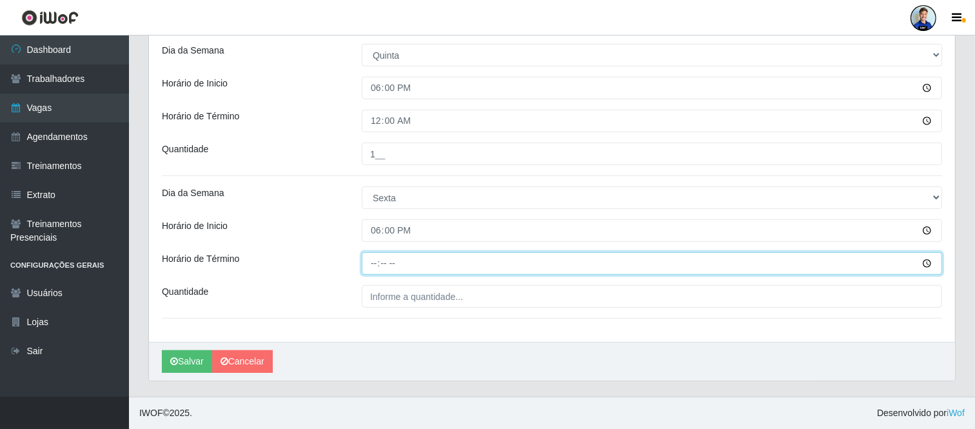
click at [405, 264] on input "Horário de Término" at bounding box center [652, 263] width 580 height 23
type input "00:00"
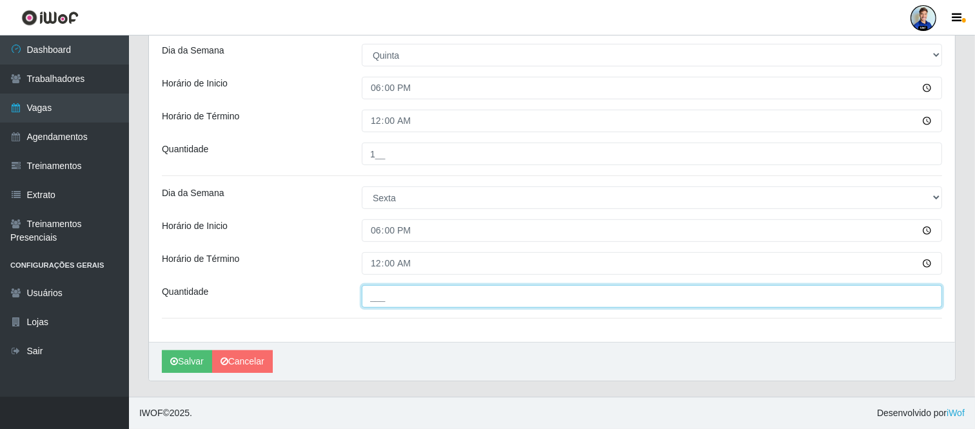
click at [402, 295] on input "___" at bounding box center [652, 296] width 580 height 23
type input "1__"
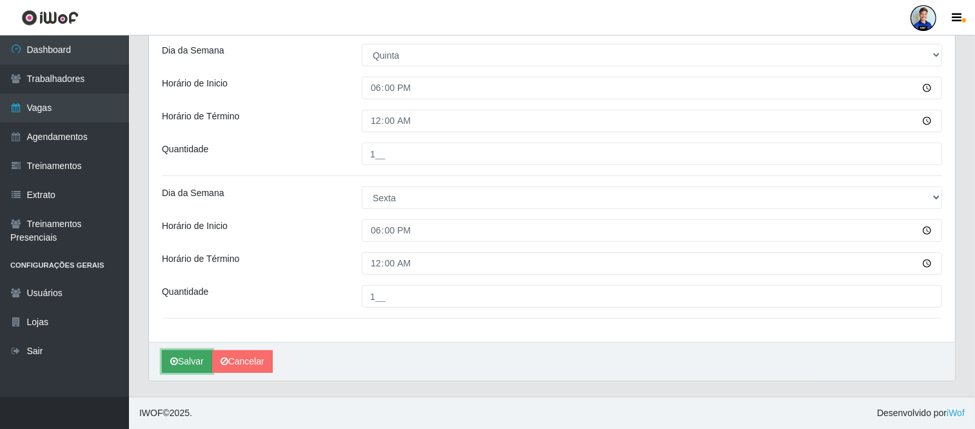
click at [190, 362] on button "Salvar" at bounding box center [187, 361] width 50 height 23
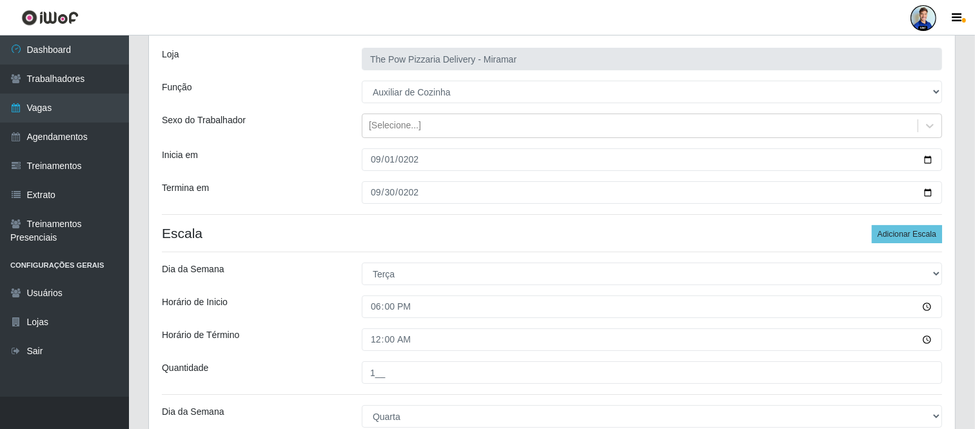
scroll to position [0, 0]
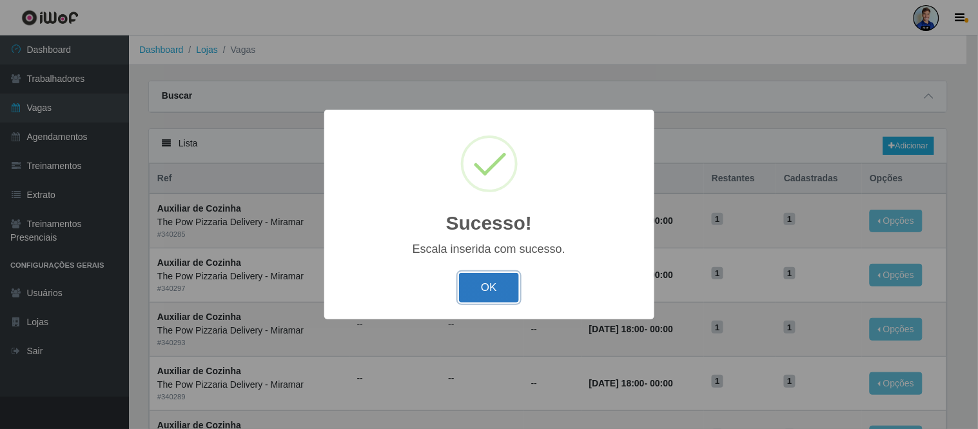
click at [482, 282] on button "OK" at bounding box center [489, 288] width 60 height 30
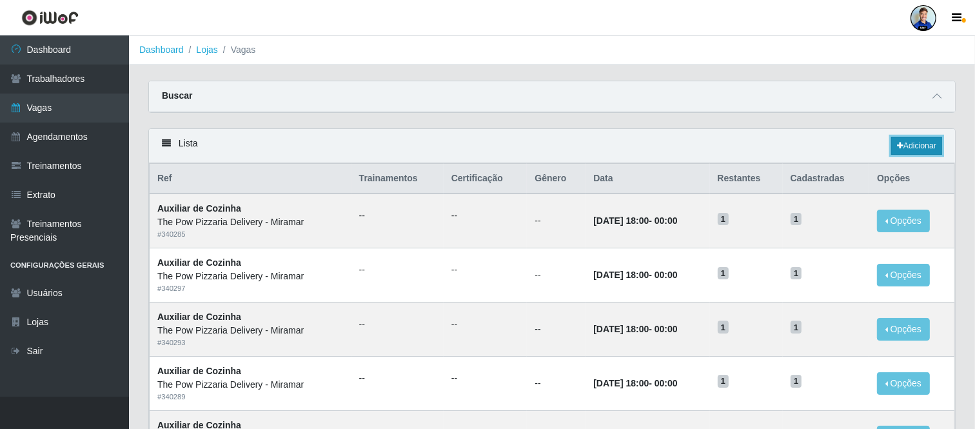
click at [911, 147] on link "Adicionar" at bounding box center [916, 146] width 51 height 18
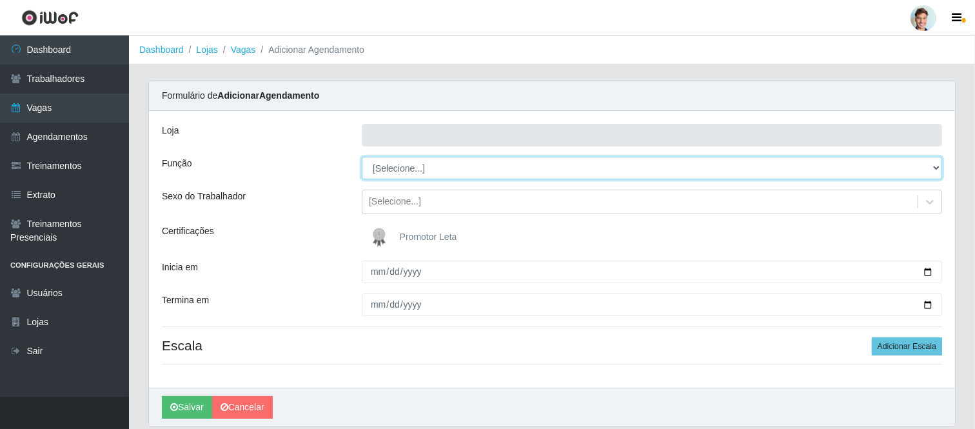
click at [425, 165] on select "[Selecione...] ASG ASG + ASG ++ Auxiliar de Cozinha Auxiliar de Cozinha + Auxil…" at bounding box center [652, 168] width 580 height 23
select select "94"
click at [362, 157] on select "[Selecione...] ASG ASG + ASG ++ Auxiliar de Cozinha Auxiliar de Cozinha + Auxil…" at bounding box center [652, 168] width 580 height 23
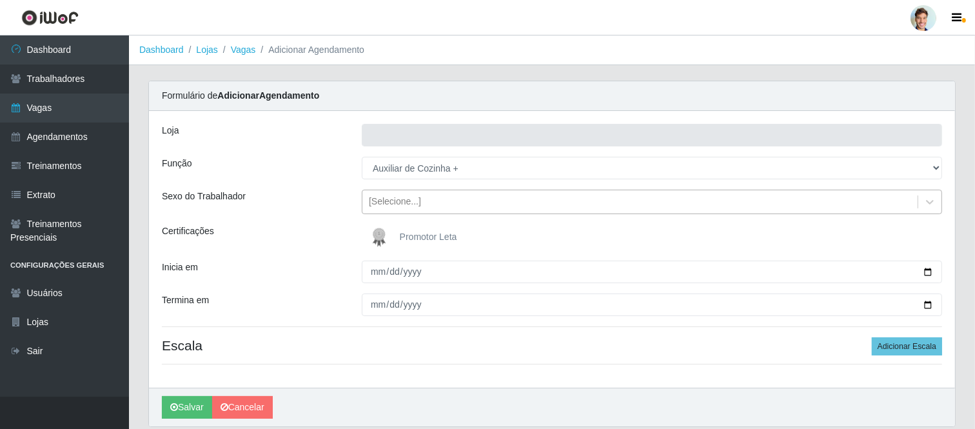
click at [402, 201] on div "[Selecione...]" at bounding box center [395, 202] width 52 height 14
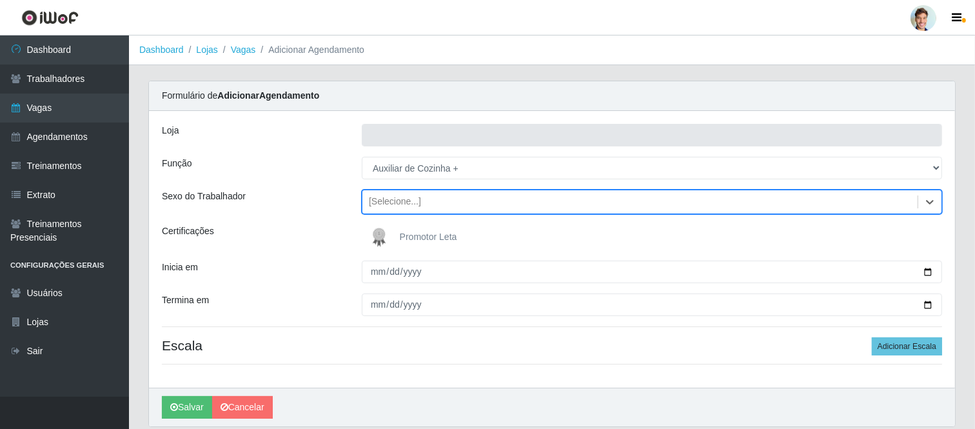
click at [401, 201] on div "[Selecione...]" at bounding box center [395, 202] width 52 height 14
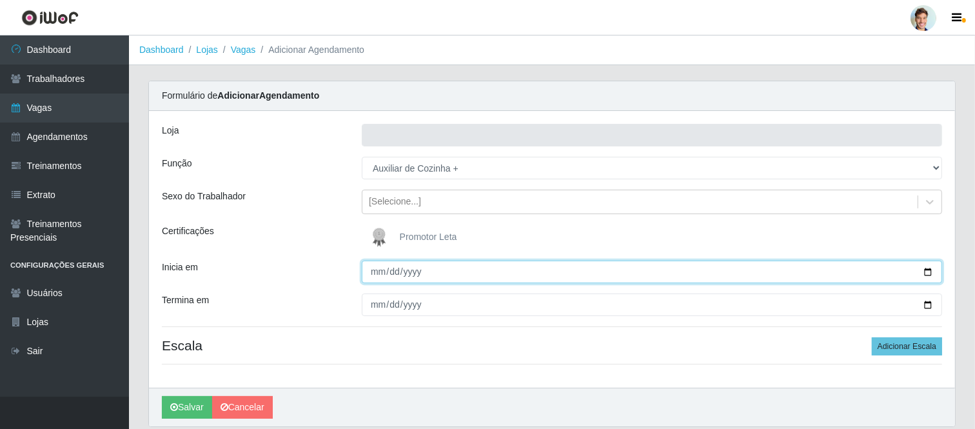
click at [372, 271] on input "Inicia em" at bounding box center [652, 271] width 580 height 23
type input "[DATE]"
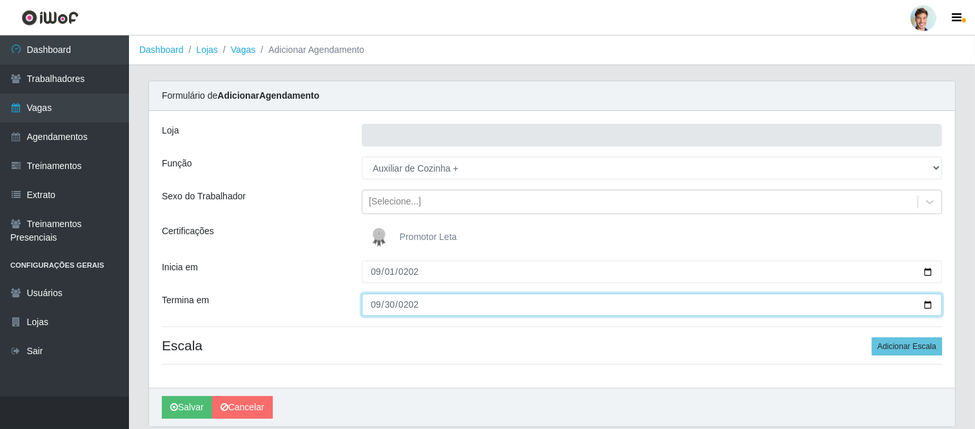
type input "[DATE]"
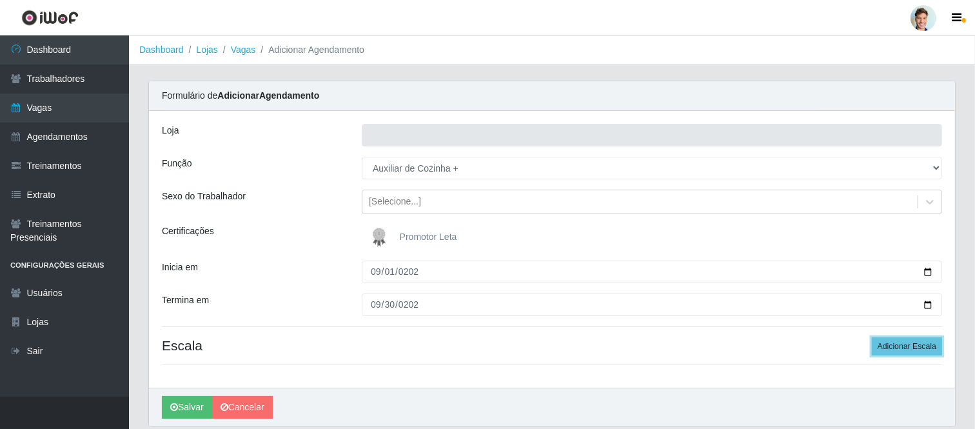
click at [871, 337] on button "Adicionar Escala" at bounding box center [906, 346] width 70 height 18
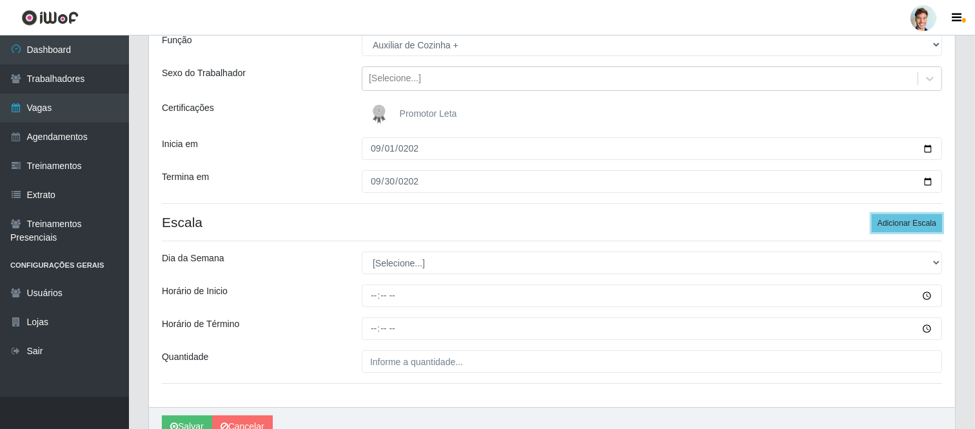
scroll to position [143, 0]
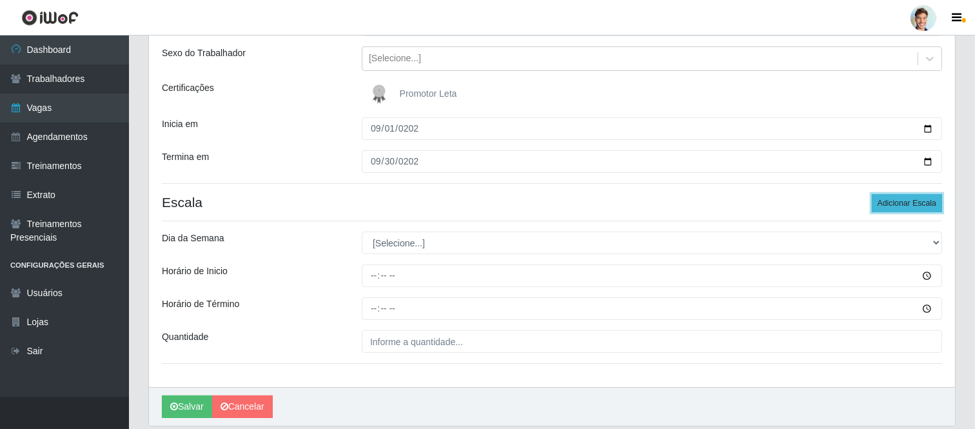
click at [931, 197] on button "Adicionar Escala" at bounding box center [906, 203] width 70 height 18
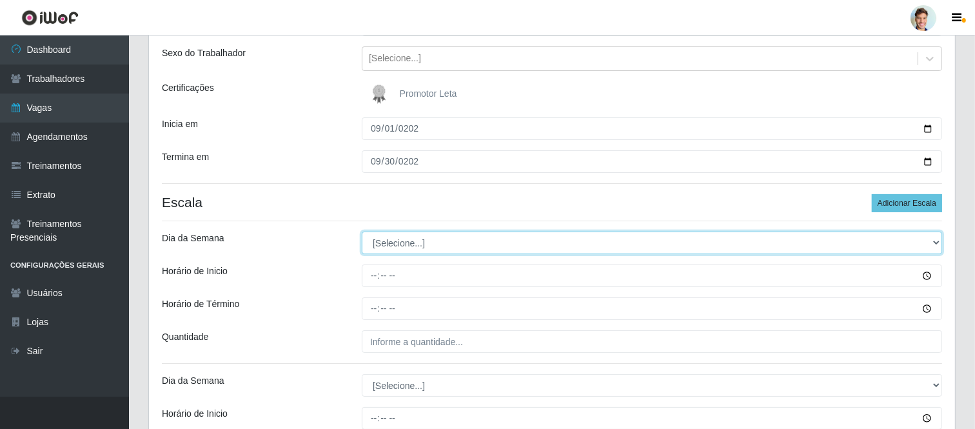
click at [408, 242] on select "[Selecione...] Segunda Terça Quarta Quinta Sexta Sábado Domingo" at bounding box center [652, 242] width 580 height 23
select select "6"
click at [362, 231] on select "[Selecione...] Segunda Terça Quarta Quinta Sexta Sábado Domingo" at bounding box center [652, 242] width 580 height 23
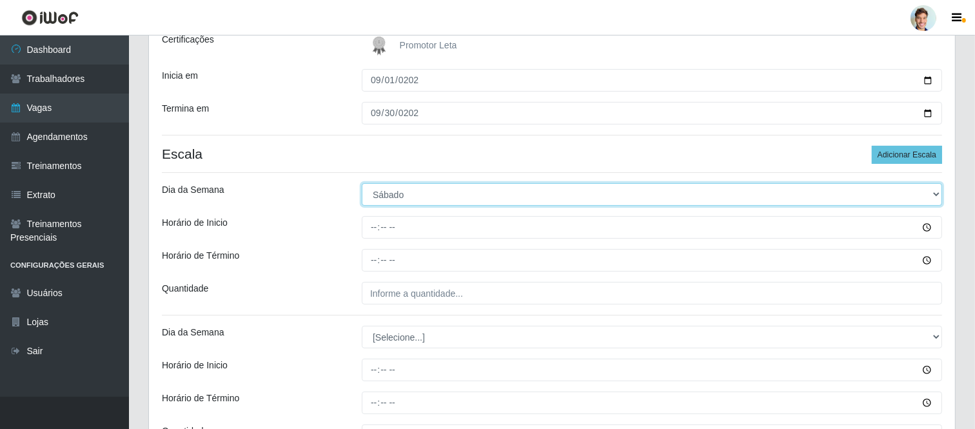
scroll to position [215, 0]
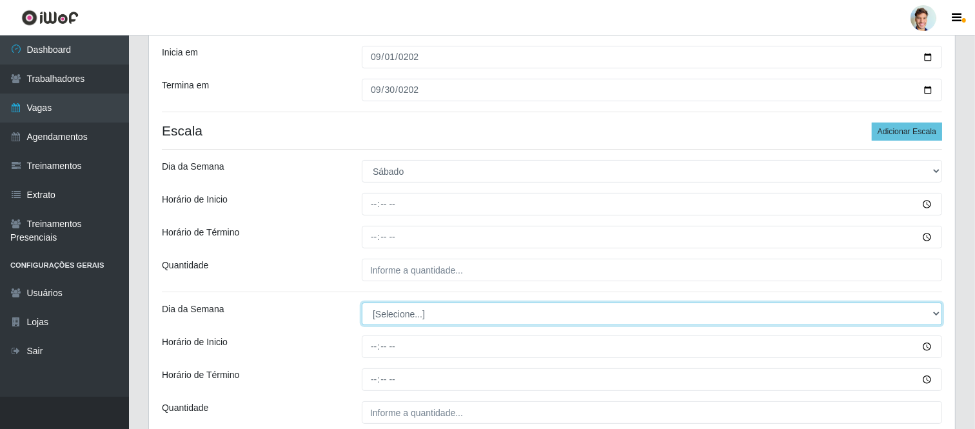
click at [402, 312] on select "[Selecione...] Segunda Terça Quarta Quinta Sexta Sábado Domingo" at bounding box center [652, 313] width 580 height 23
select select "0"
click at [362, 302] on select "[Selecione...] Segunda Terça Quarta Quinta Sexta Sábado Domingo" at bounding box center [652, 313] width 580 height 23
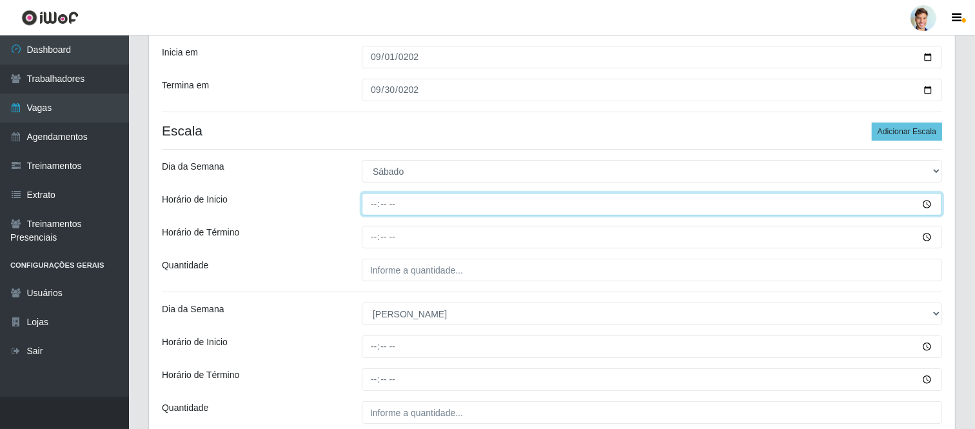
click at [370, 204] on input "Horário de Inicio" at bounding box center [652, 204] width 580 height 23
type input "18:00"
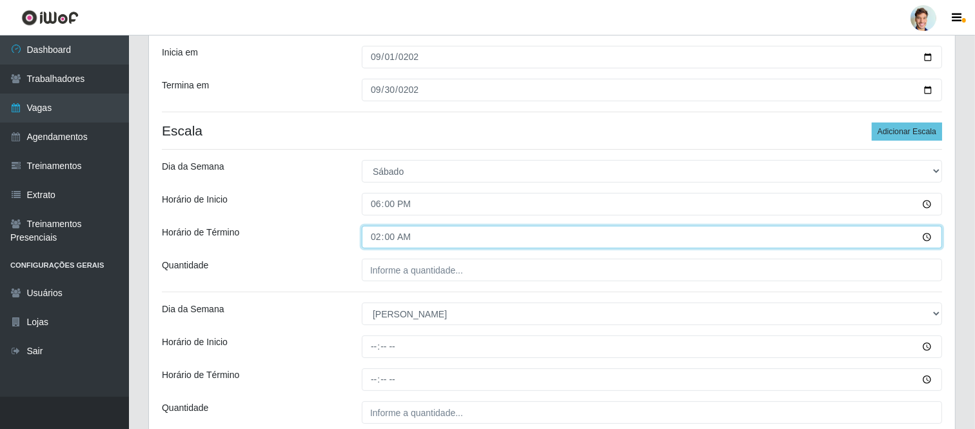
type input "00:00"
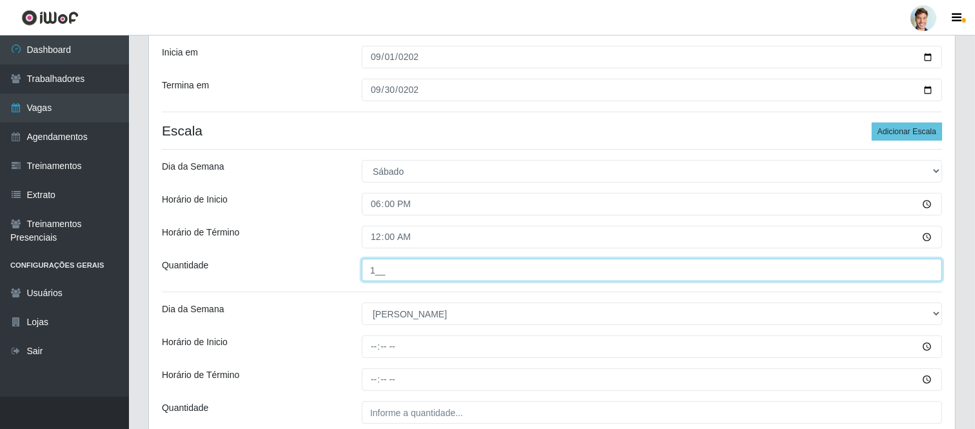
type input "1__"
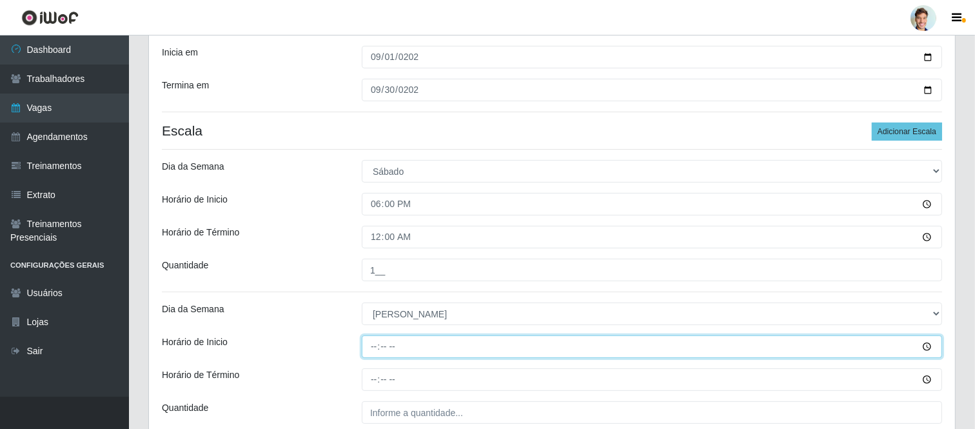
type input "18:00"
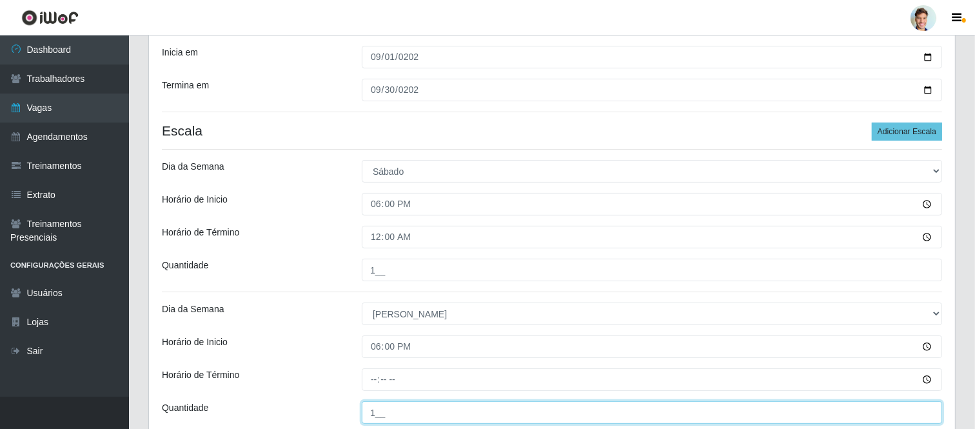
type input "1__"
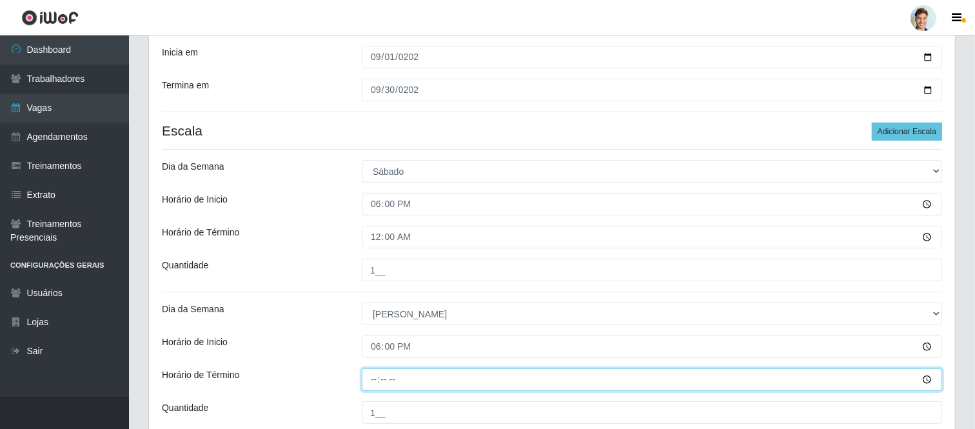
click at [434, 369] on input "Horário de Término" at bounding box center [652, 379] width 580 height 23
click at [438, 382] on input "Horário de Término" at bounding box center [652, 379] width 580 height 23
click at [384, 387] on input "Horário de Término" at bounding box center [652, 379] width 580 height 23
type input "00:00"
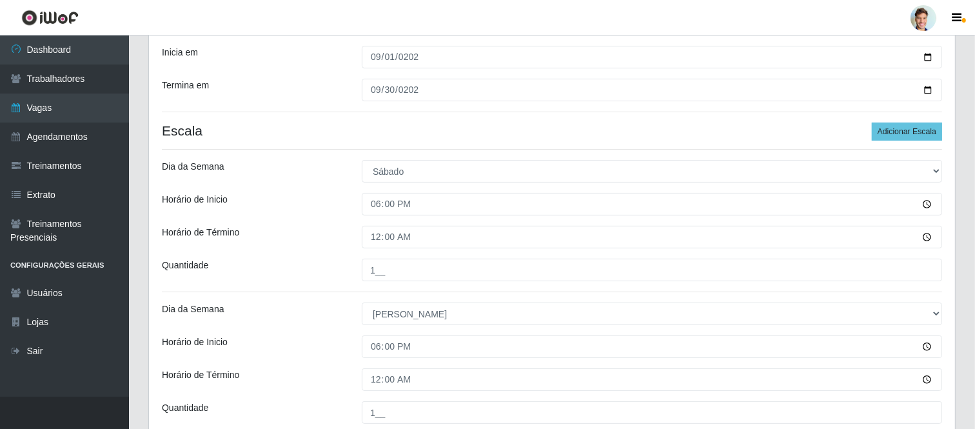
drag, startPoint x: 387, startPoint y: 146, endPoint x: 379, endPoint y: 143, distance: 8.2
click at [381, 144] on div "Loja Função [Selecione...] ASG ASG + ASG ++ Auxiliar de Cozinha Auxiliar de Coz…" at bounding box center [552, 176] width 806 height 561
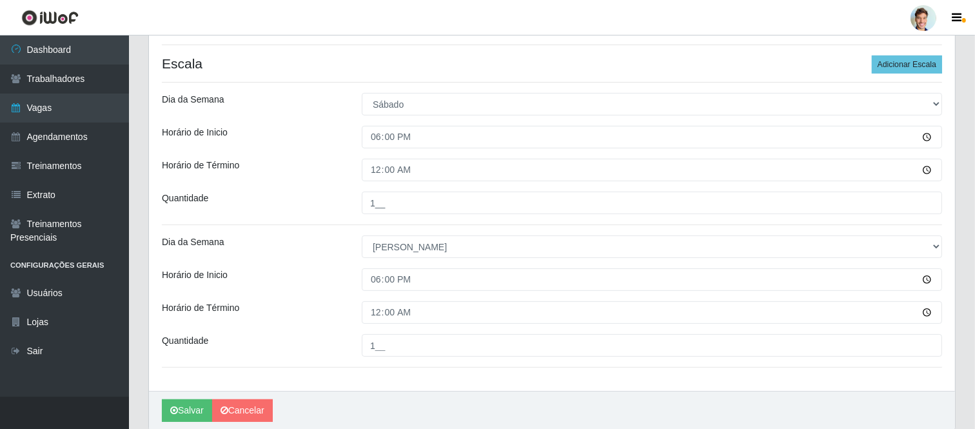
scroll to position [331, 0]
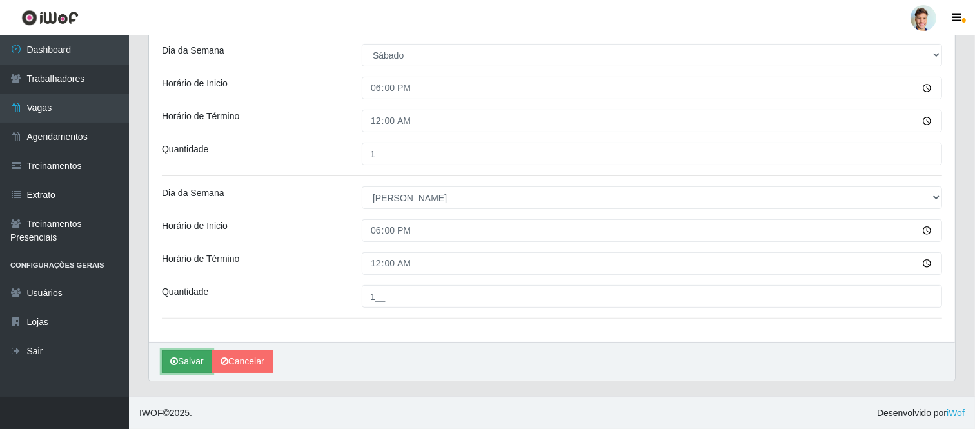
click at [197, 363] on button "Salvar" at bounding box center [187, 361] width 50 height 23
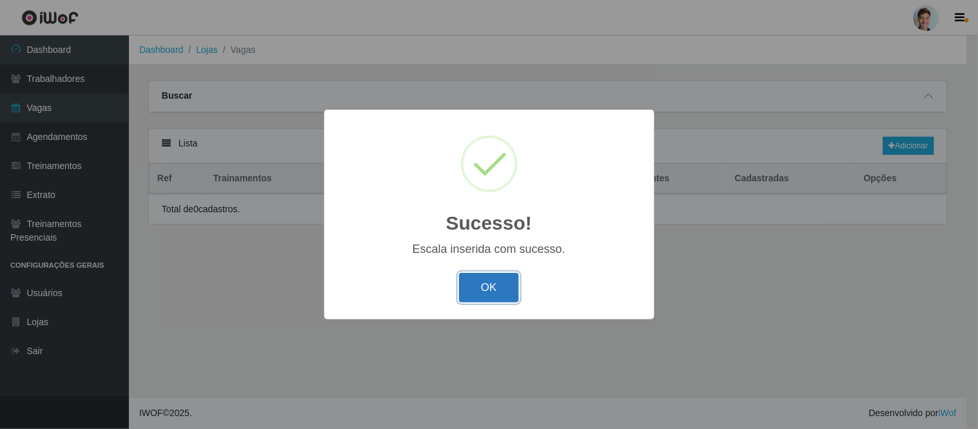
click at [491, 278] on button "OK" at bounding box center [489, 288] width 60 height 30
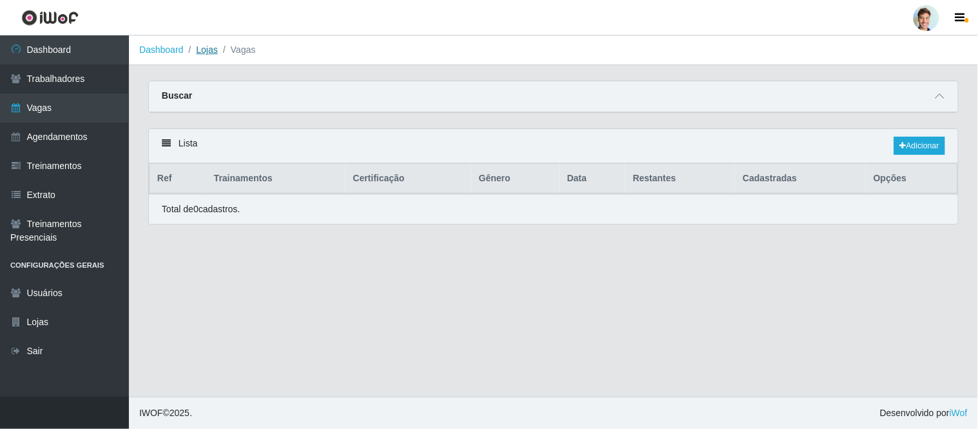
click at [204, 50] on link "Lojas" at bounding box center [206, 49] width 21 height 10
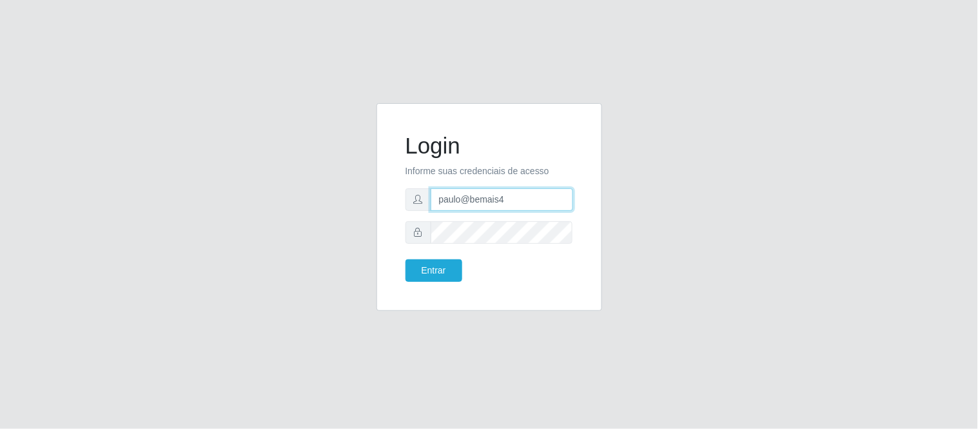
click at [484, 204] on input "paulo@bemais4" at bounding box center [502, 199] width 142 height 23
drag, startPoint x: 507, startPoint y: 204, endPoint x: 429, endPoint y: 206, distance: 77.4
click at [429, 206] on div "paulo@bemais4" at bounding box center [489, 199] width 168 height 23
type input "juliomarques@thepow"
click at [405, 259] on button "Entrar" at bounding box center [433, 270] width 57 height 23
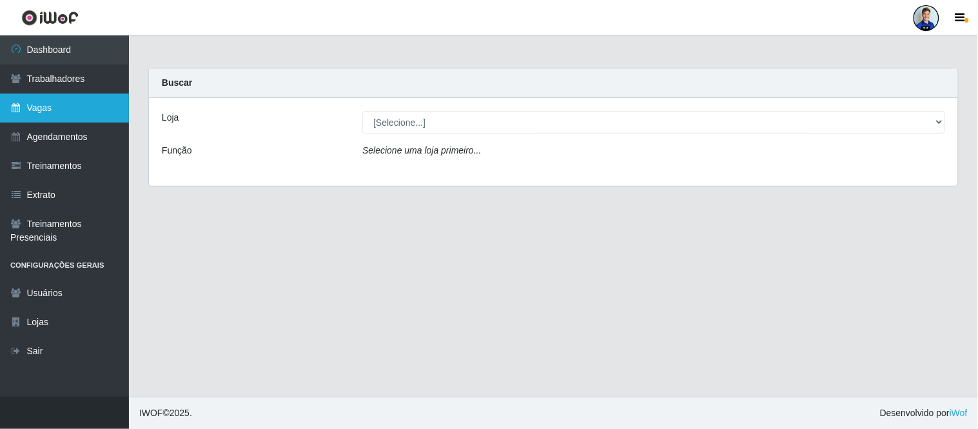
click at [56, 107] on link "Vagas" at bounding box center [64, 107] width 129 height 29
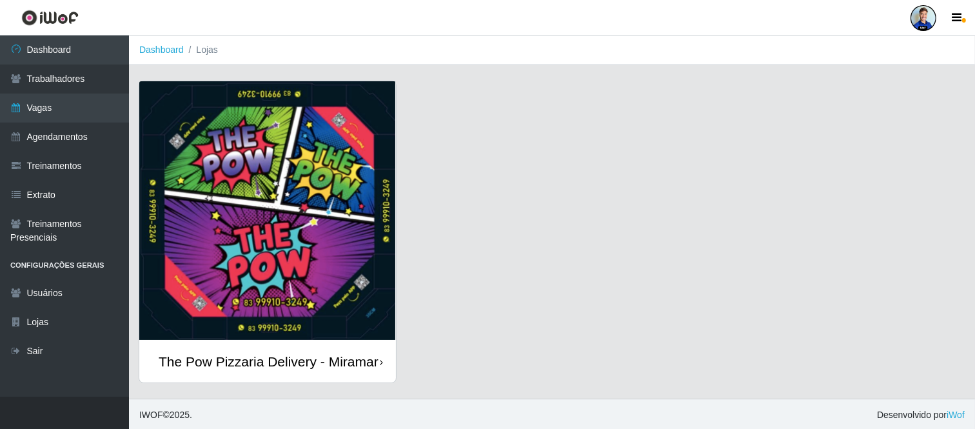
click at [199, 117] on img at bounding box center [267, 210] width 257 height 259
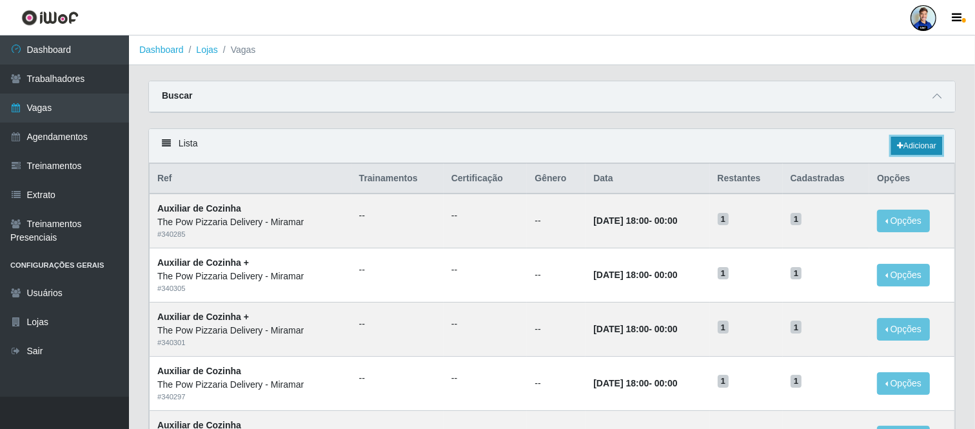
click at [900, 155] on link "Adicionar" at bounding box center [916, 146] width 51 height 18
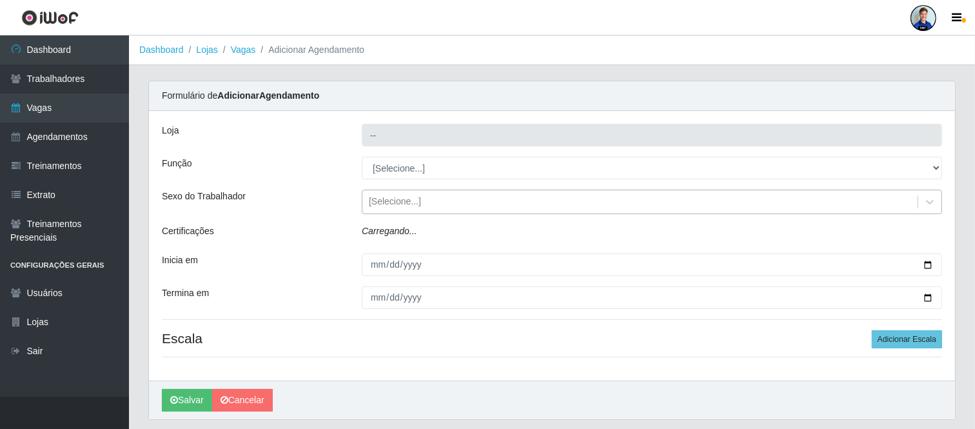
type input "The Pow Pizzaria Delivery - Miramar"
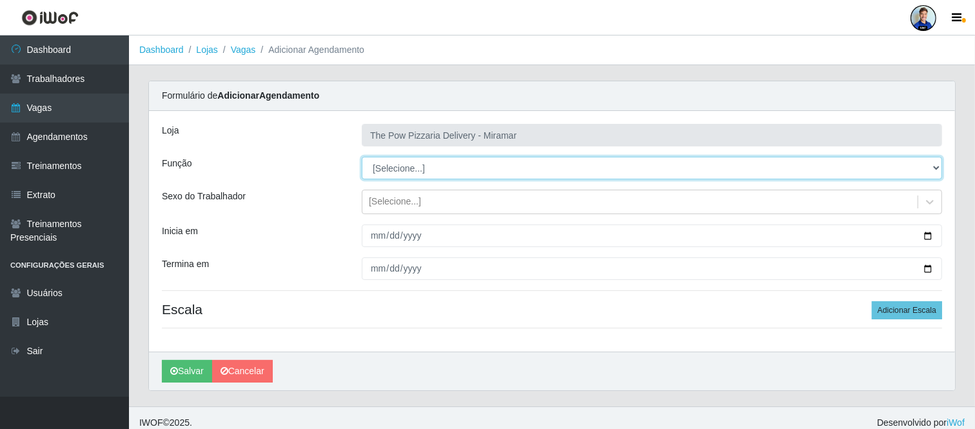
click at [436, 174] on select "[Selecione...] ASG ASG + ASG ++ Auxiliar de Cozinha Auxiliar de Cozinha + Auxil…" at bounding box center [652, 168] width 580 height 23
select select "16"
click at [362, 157] on select "[Selecione...] ASG ASG + ASG ++ Auxiliar de Cozinha Auxiliar de Cozinha + Auxil…" at bounding box center [652, 168] width 580 height 23
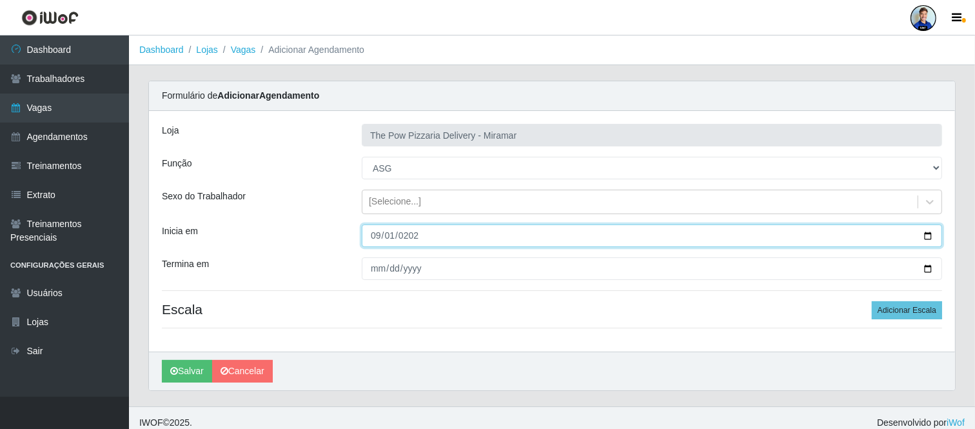
type input "[DATE]"
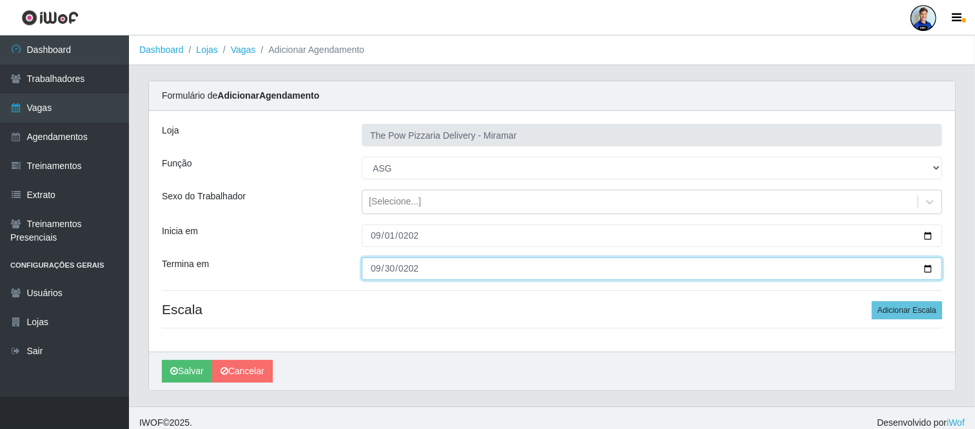
type input "[DATE]"
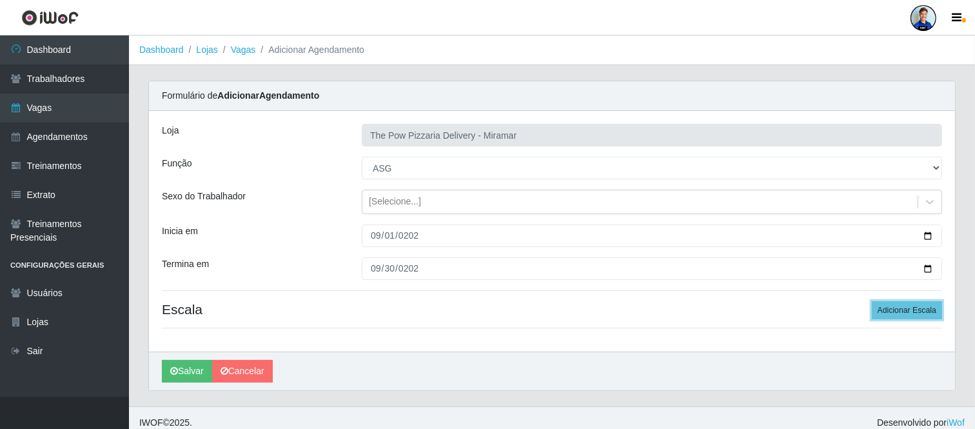
click at [871, 301] on button "Adicionar Escala" at bounding box center [906, 310] width 70 height 18
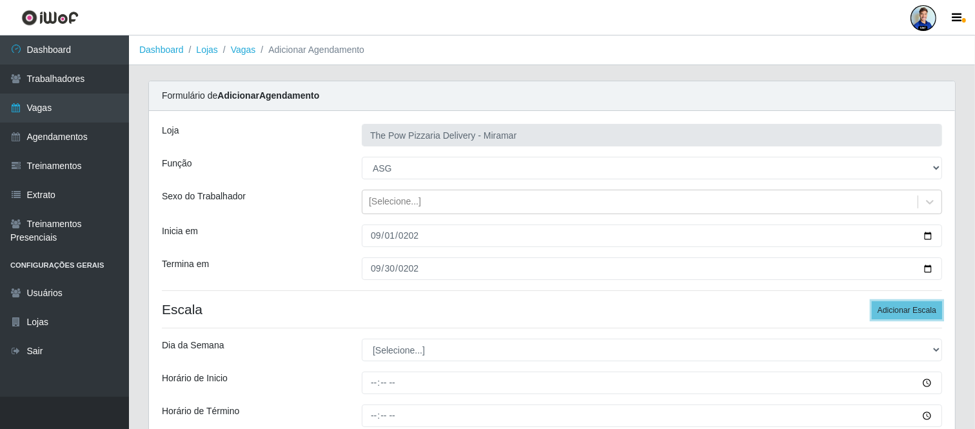
click at [871, 301] on button "Adicionar Escala" at bounding box center [906, 310] width 70 height 18
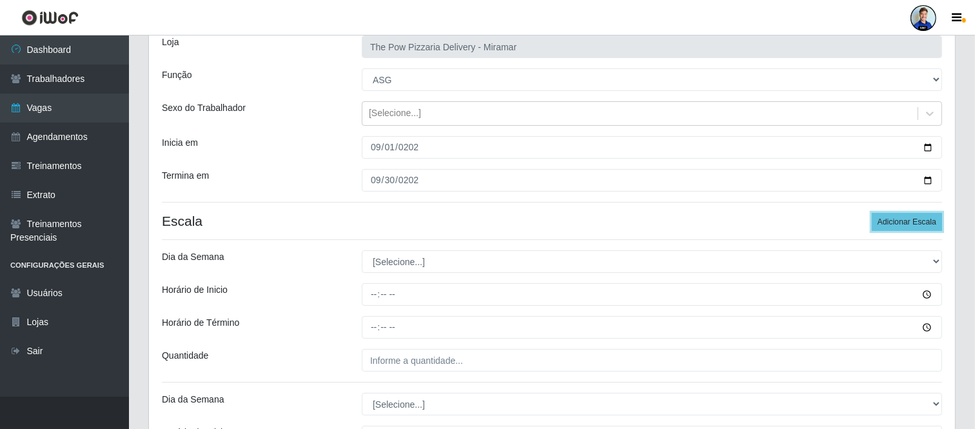
scroll to position [143, 0]
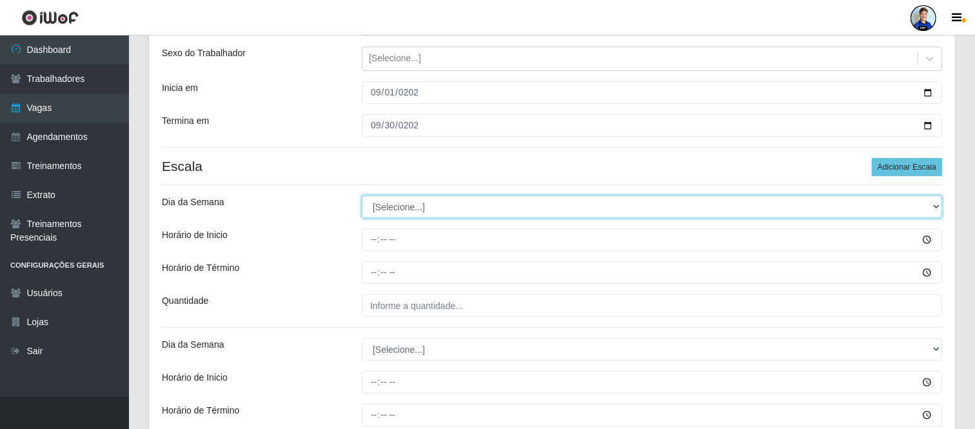
click at [450, 215] on select "[Selecione...] Segunda Terça Quarta Quinta Sexta Sábado Domingo" at bounding box center [652, 206] width 580 height 23
select select "2"
click at [362, 195] on select "[Selecione...] Segunda Terça Quarta Quinta Sexta Sábado Domingo" at bounding box center [652, 206] width 580 height 23
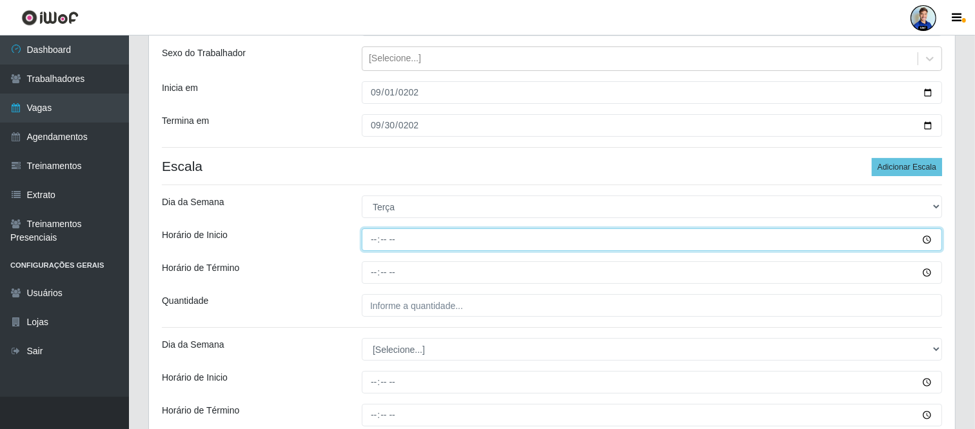
click at [370, 245] on input "Horário de Inicio" at bounding box center [652, 239] width 580 height 23
type input "18:00"
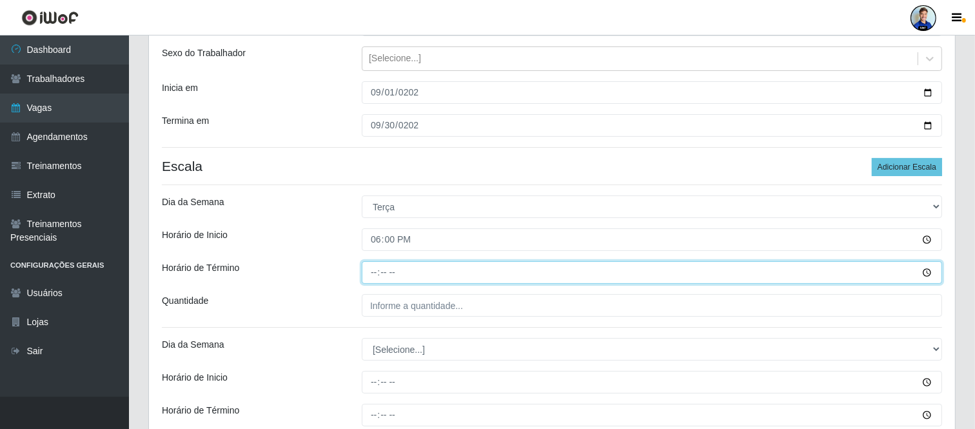
type input "00:00"
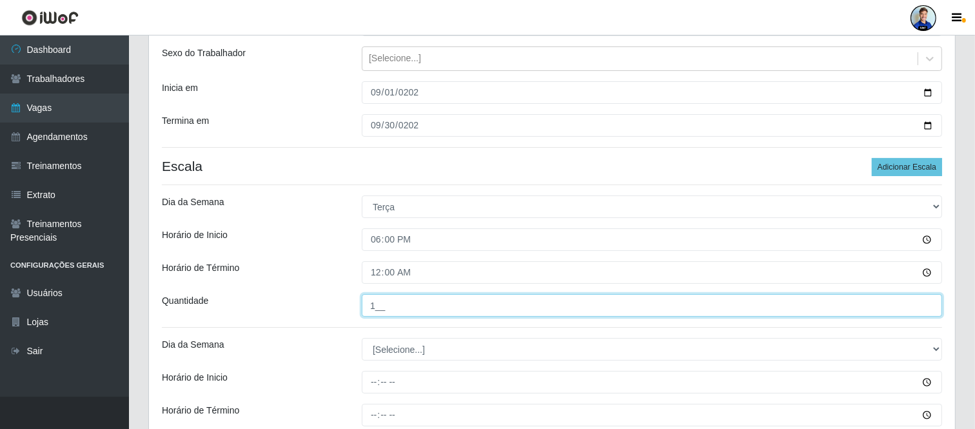
type input "1__"
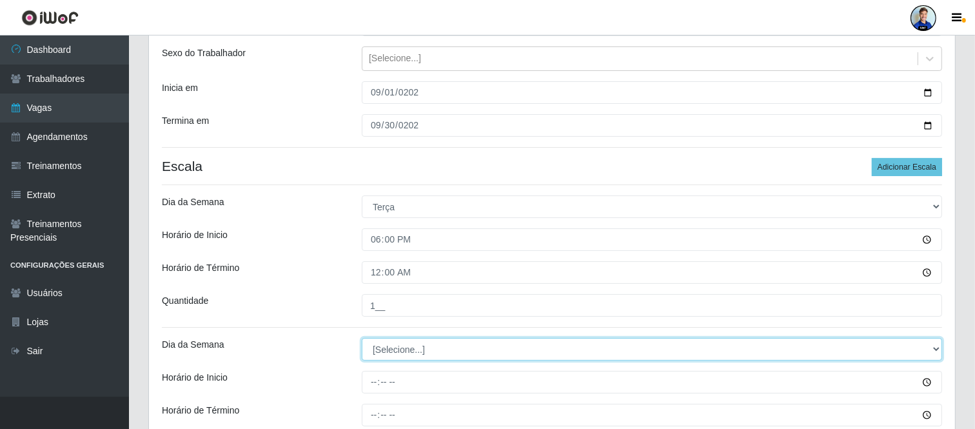
select select "3"
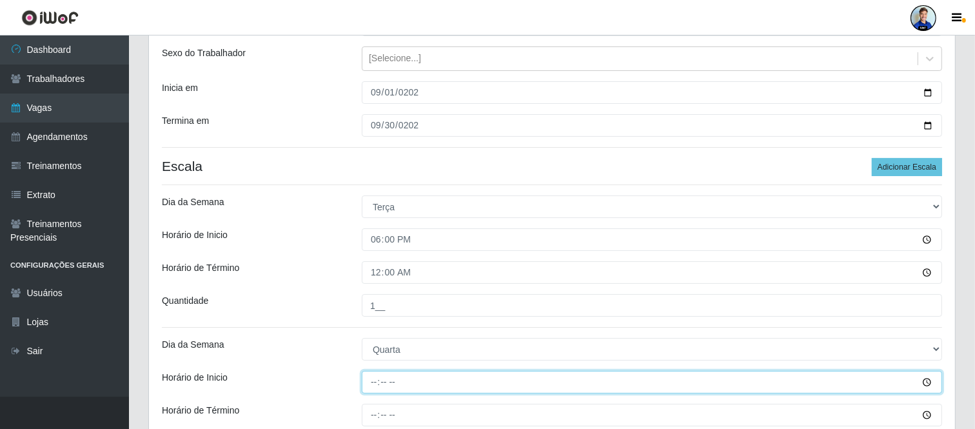
type input "18:00"
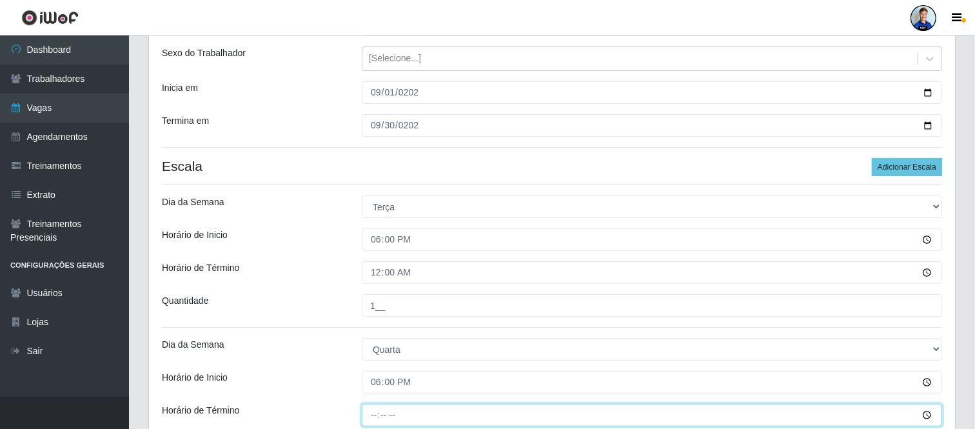
type input "00:00"
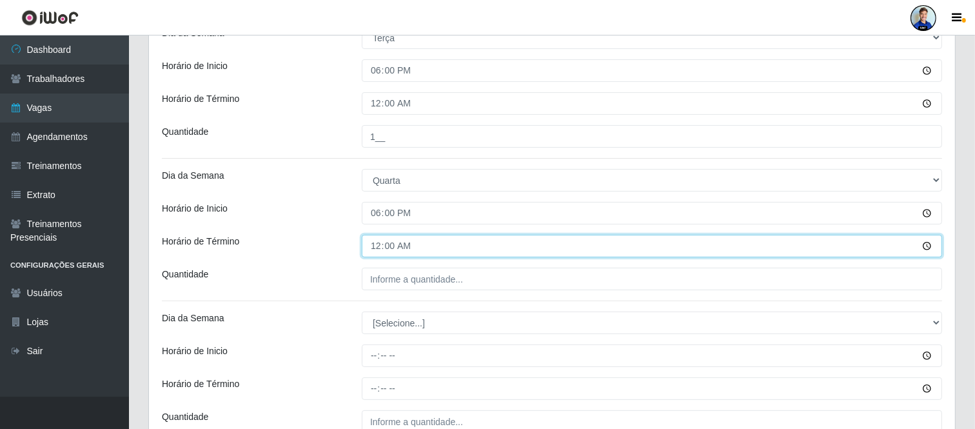
scroll to position [336, 0]
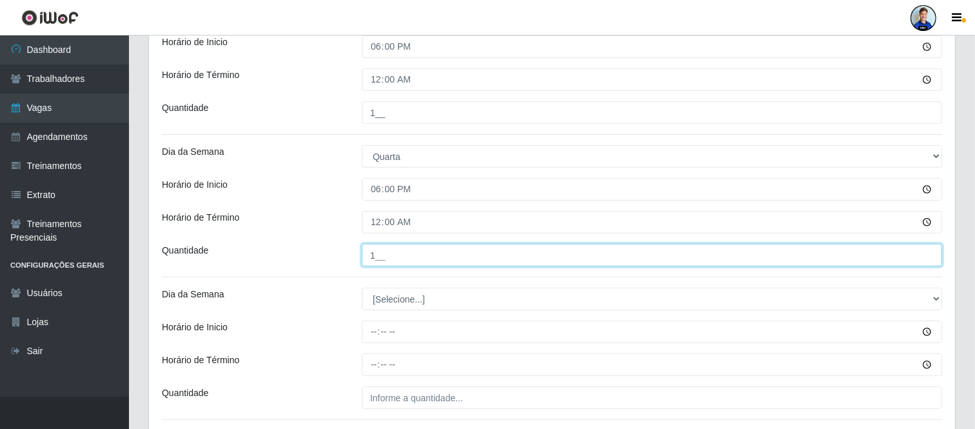
type input "1__"
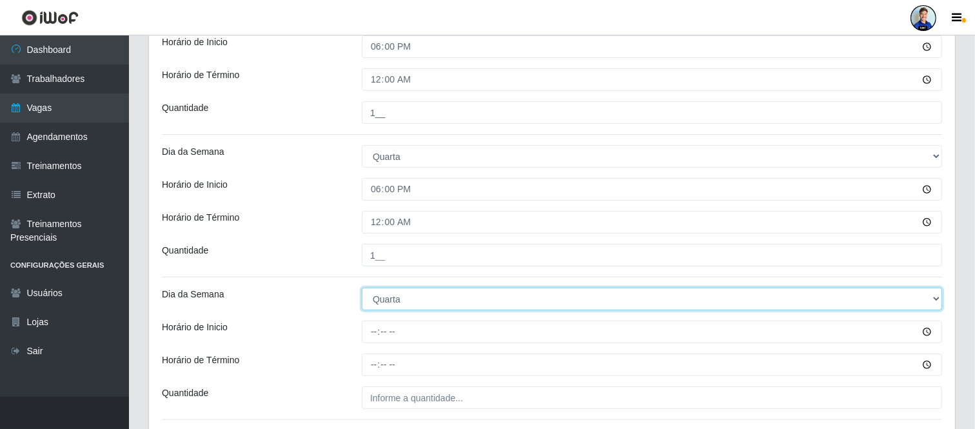
select select "4"
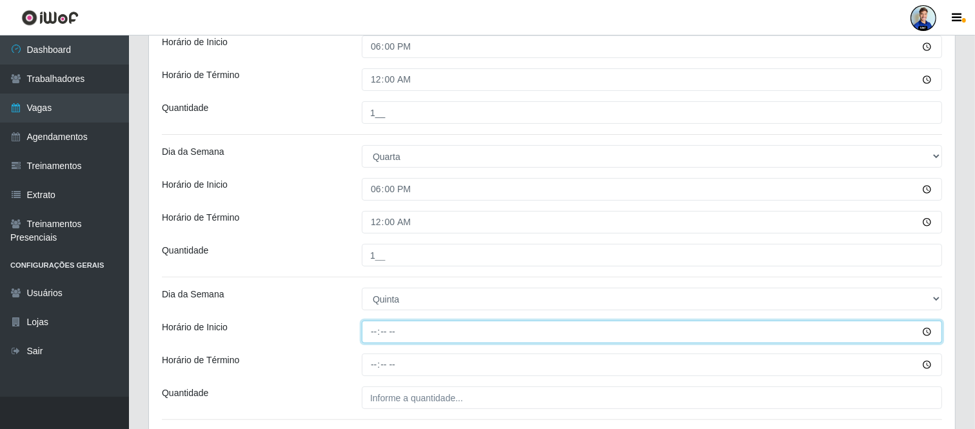
type input "18:00"
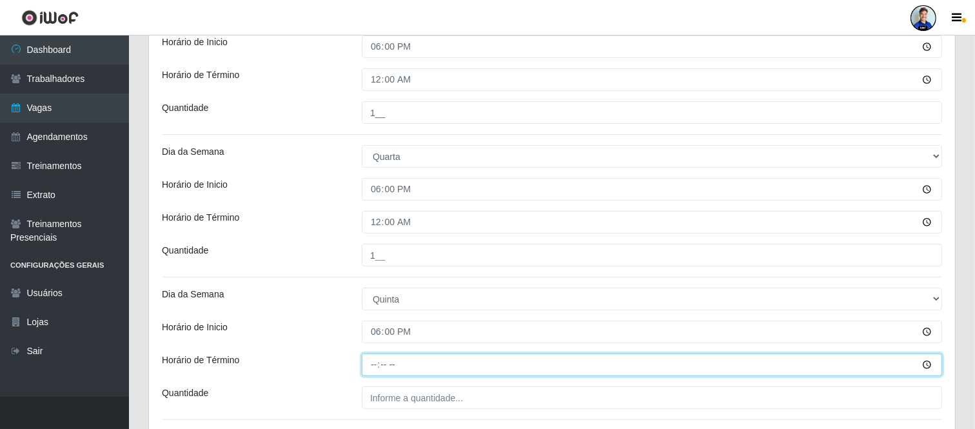
click at [394, 361] on input "Horário de Término" at bounding box center [652, 364] width 580 height 23
type input "00:00"
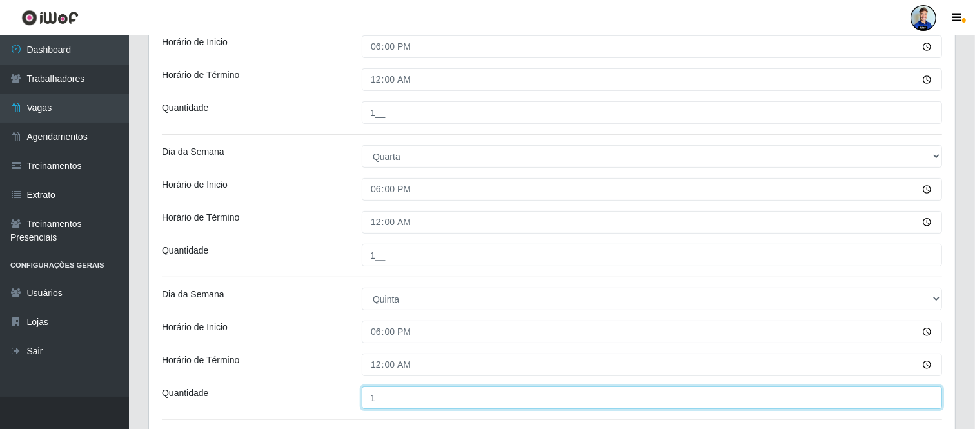
type input "1__"
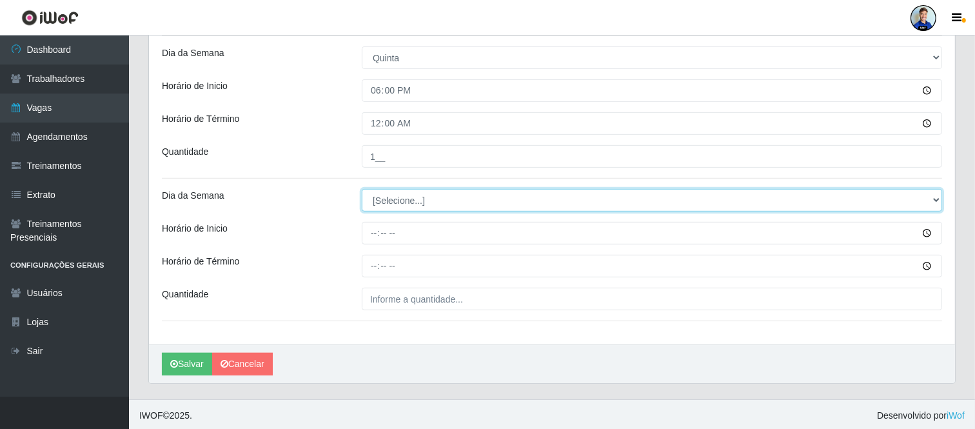
scroll to position [578, 0]
select select "5"
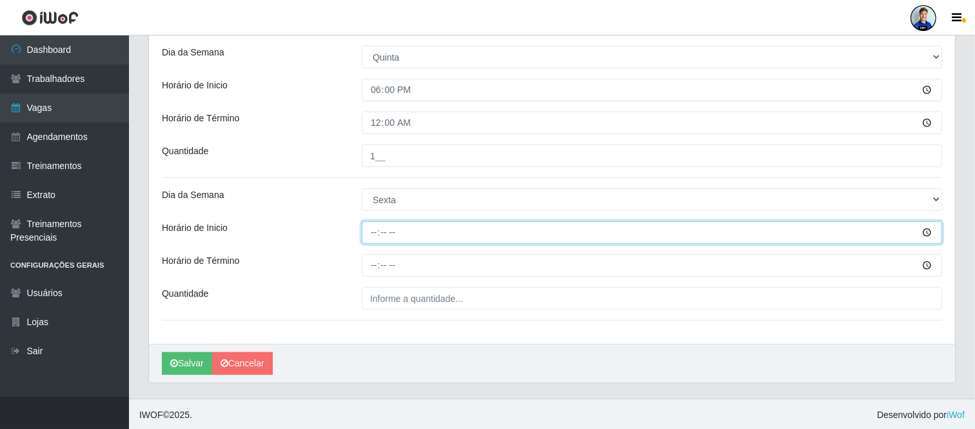
type input "18:00"
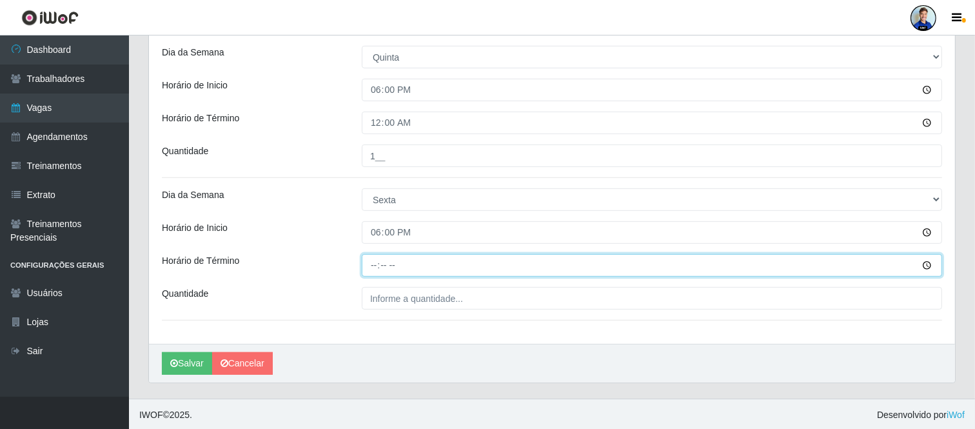
click at [429, 260] on input "Horário de Término" at bounding box center [652, 265] width 580 height 23
type input "00:00"
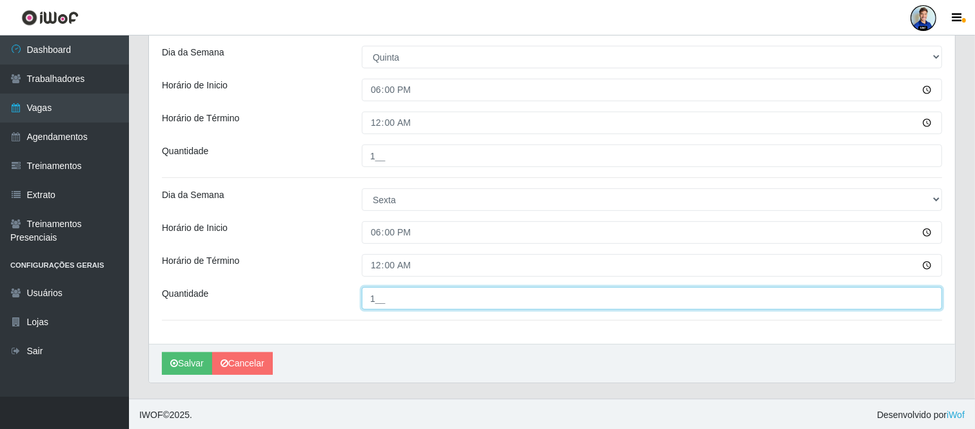
scroll to position [580, 0]
type input "1__"
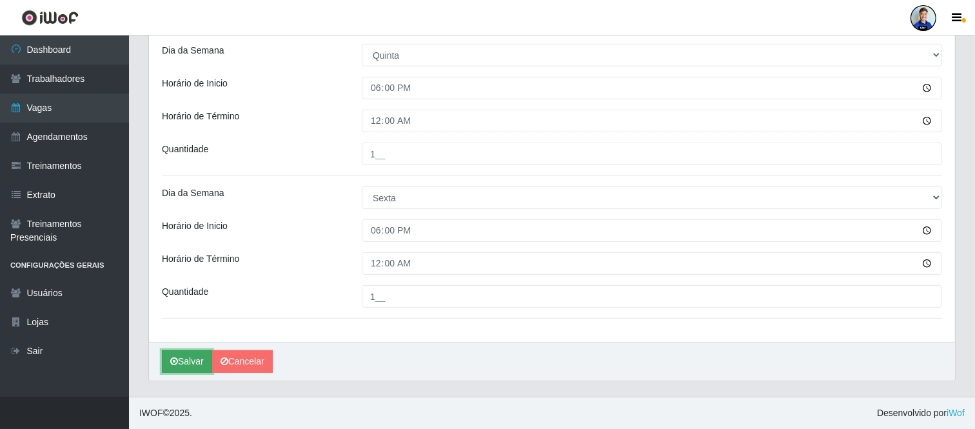
click at [180, 358] on button "Salvar" at bounding box center [187, 361] width 50 height 23
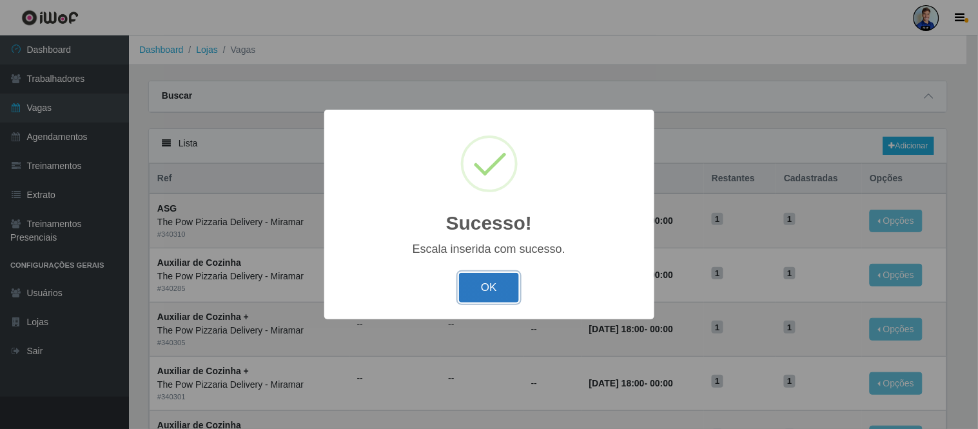
click at [496, 295] on button "OK" at bounding box center [489, 288] width 60 height 30
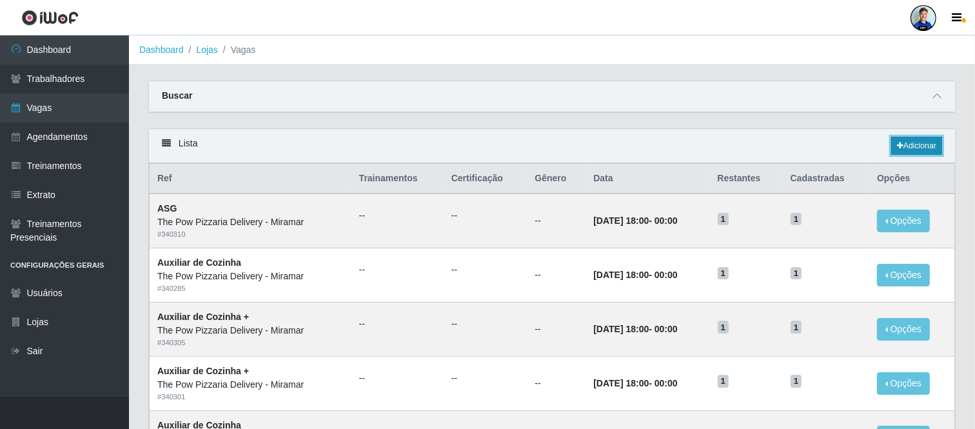
click at [932, 152] on link "Adicionar" at bounding box center [916, 146] width 51 height 18
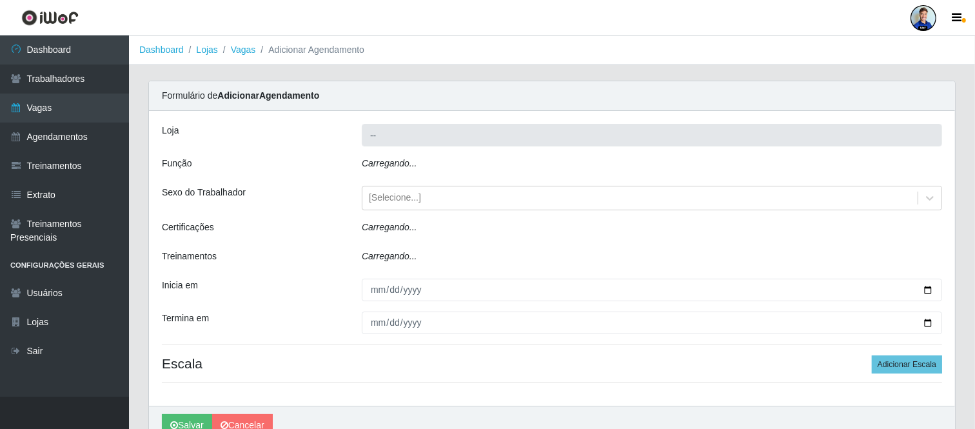
type input "The Pow Pizzaria Delivery - Miramar"
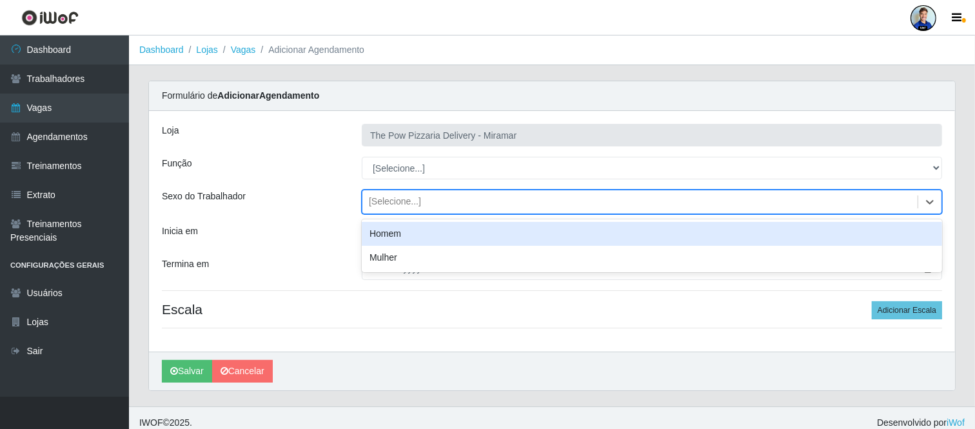
click at [414, 207] on div "[Selecione...]" at bounding box center [395, 202] width 52 height 14
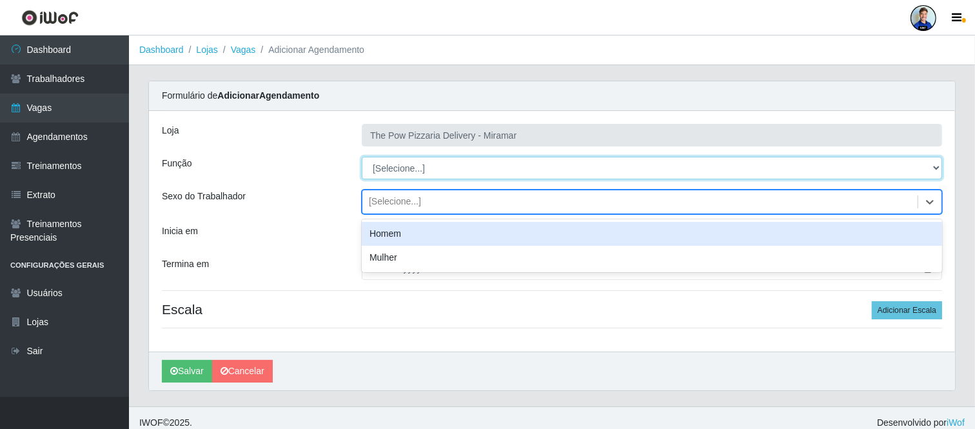
click at [410, 161] on select "[Selecione...] ASG ASG + ASG ++ Auxiliar de Cozinha Auxiliar de Cozinha + Auxil…" at bounding box center [652, 168] width 580 height 23
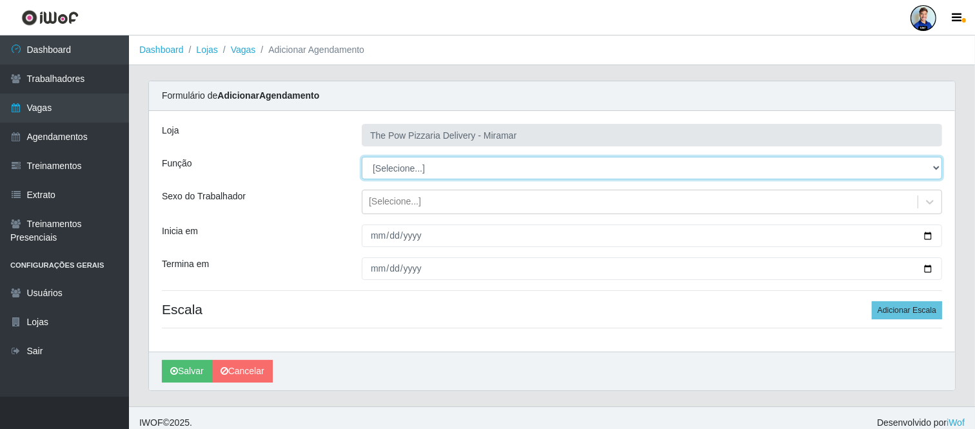
select select "79"
click at [362, 157] on select "[Selecione...] ASG ASG + ASG ++ Auxiliar de Cozinha Auxiliar de Cozinha + Auxil…" at bounding box center [652, 168] width 580 height 23
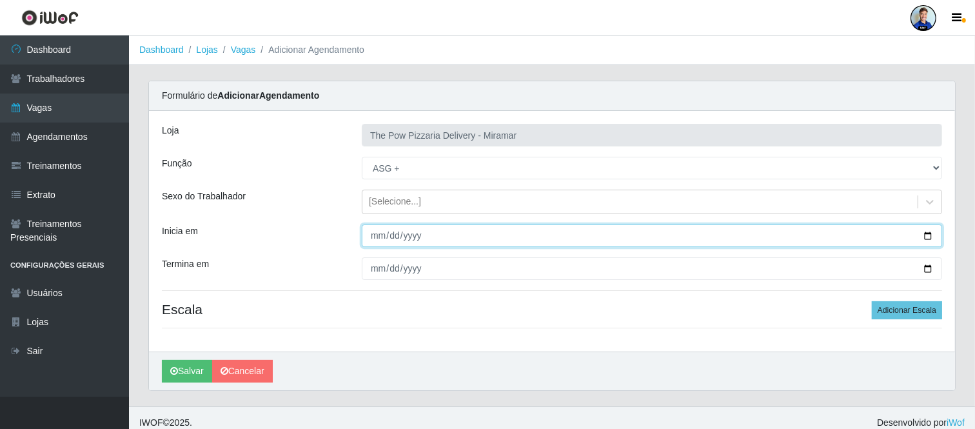
click at [376, 237] on input "Inicia em" at bounding box center [652, 235] width 580 height 23
type input "[DATE]"
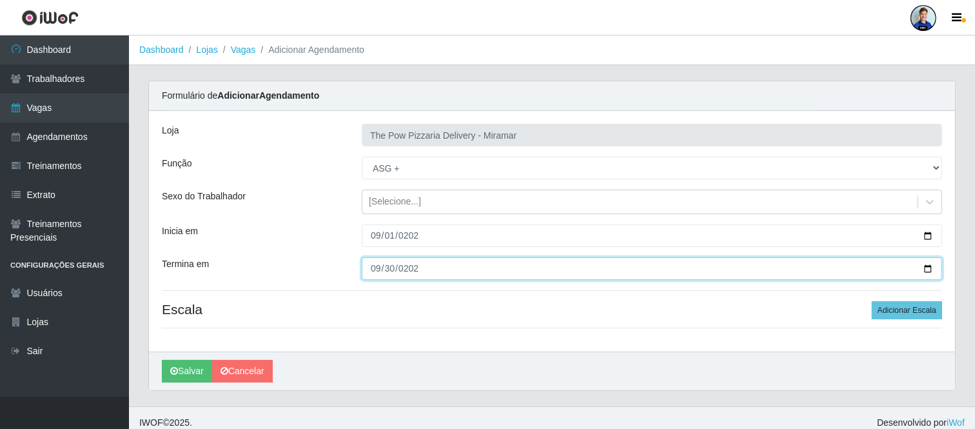
type input "[DATE]"
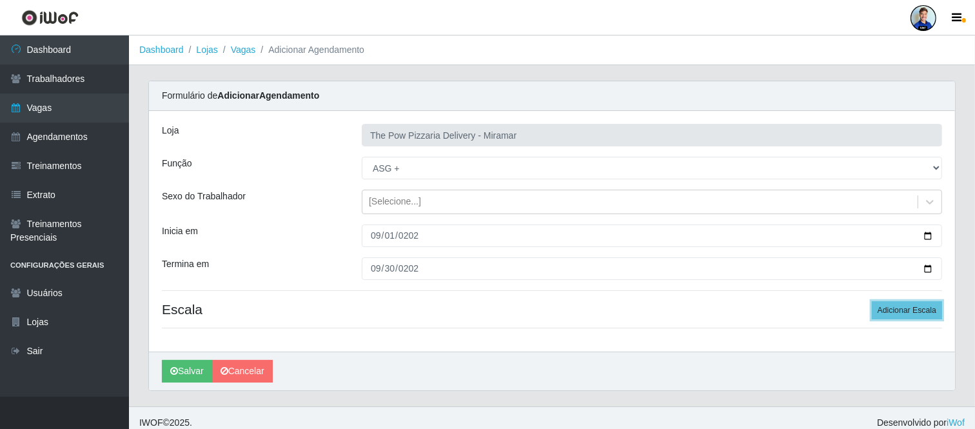
click at [871, 301] on button "Adicionar Escala" at bounding box center [906, 310] width 70 height 18
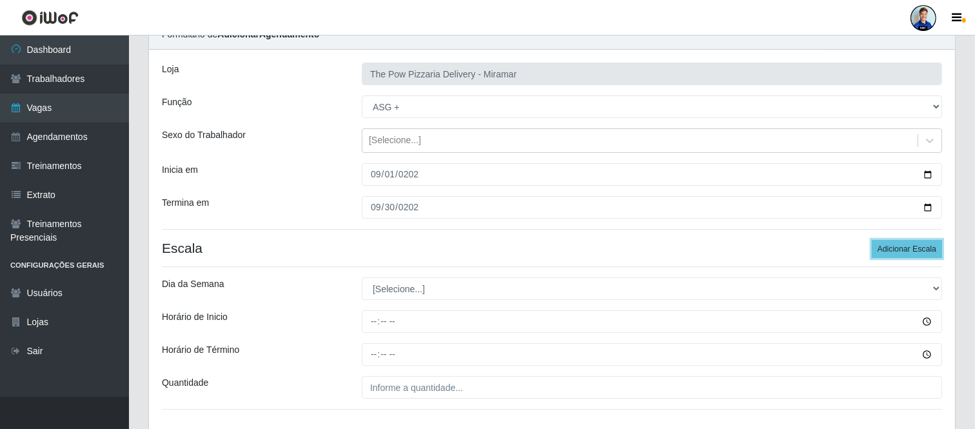
scroll to position [143, 0]
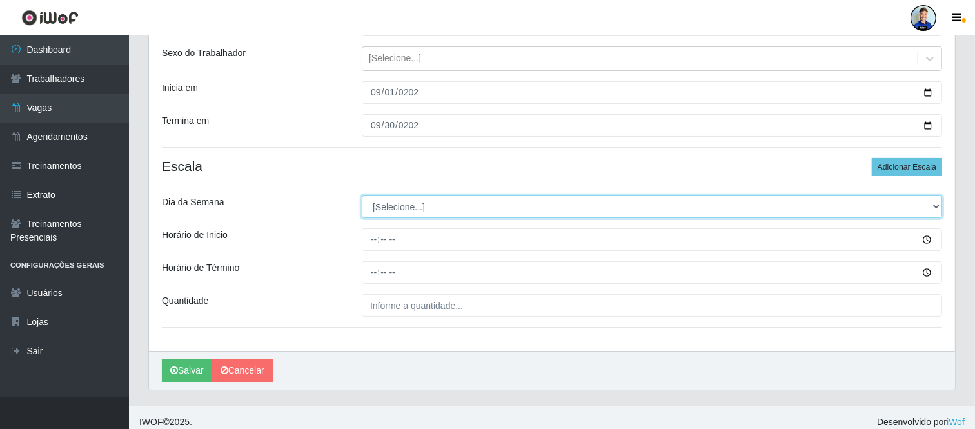
click at [385, 205] on select "[Selecione...] Segunda Terça Quarta Quinta Sexta Sábado Domingo" at bounding box center [652, 206] width 580 height 23
select select "6"
click at [362, 195] on select "[Selecione...] Segunda Terça Quarta Quinta Sexta Sábado Domingo" at bounding box center [652, 206] width 580 height 23
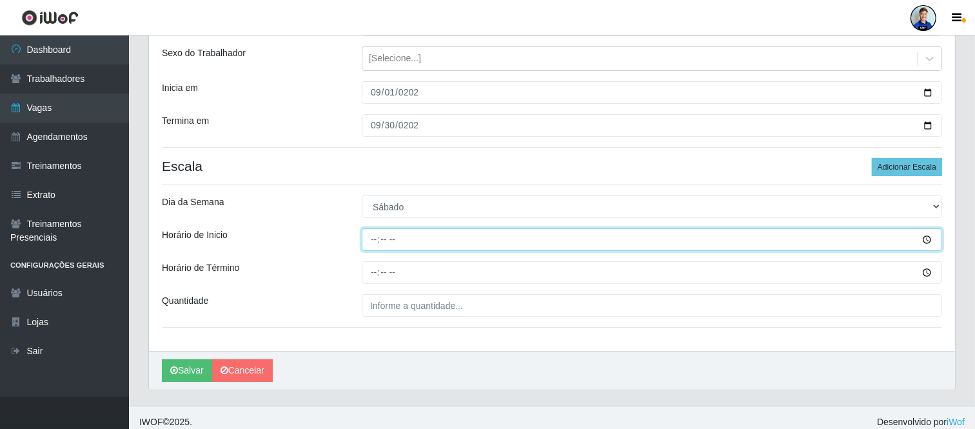
click at [373, 244] on input "Horário de Inicio" at bounding box center [652, 239] width 580 height 23
type input "18:00"
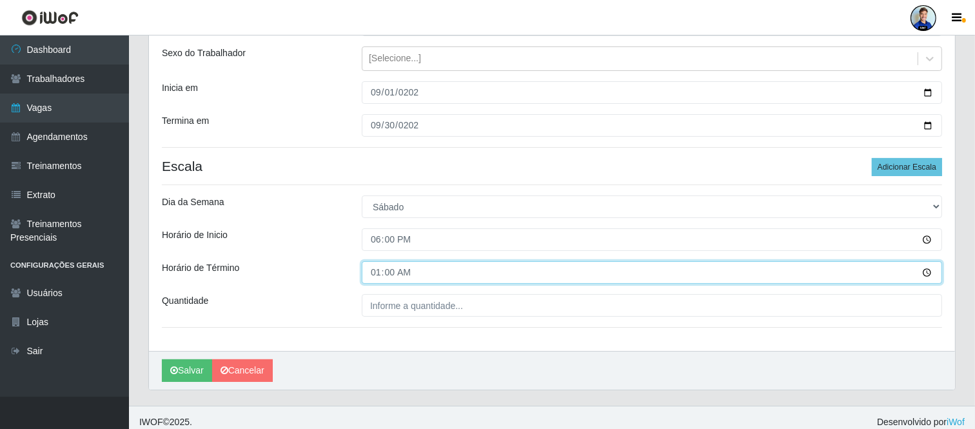
type input "14:00"
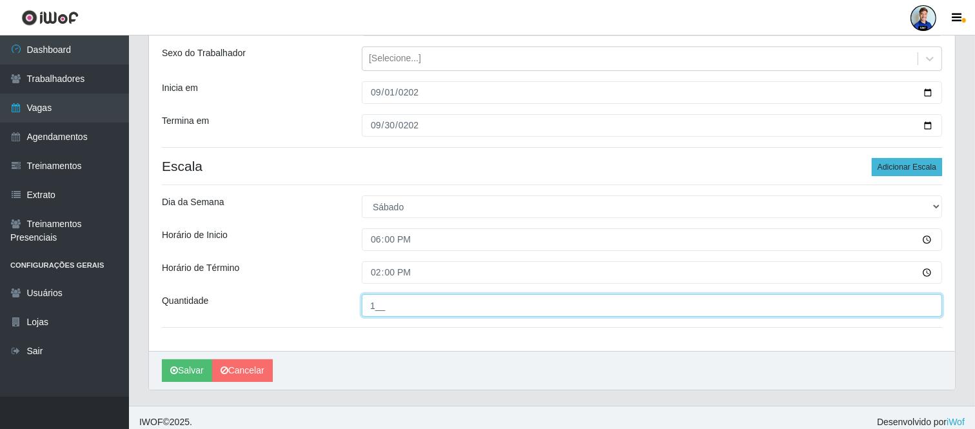
type input "1__"
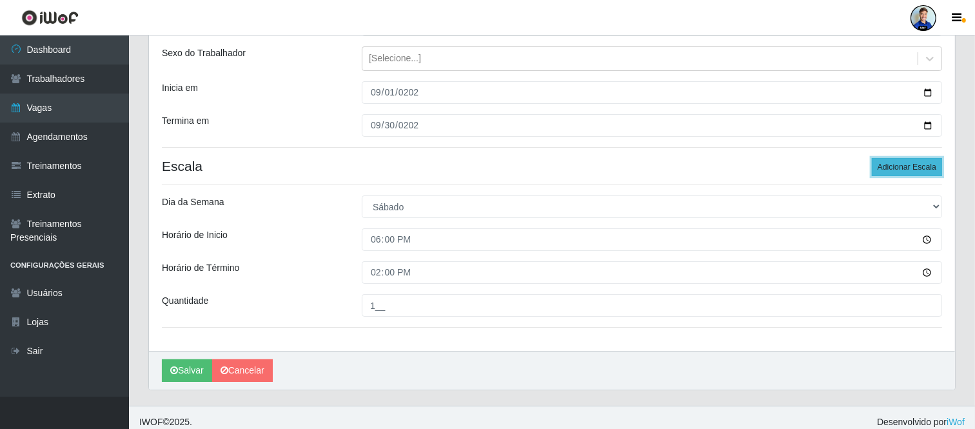
click at [920, 158] on button "Adicionar Escala" at bounding box center [906, 167] width 70 height 18
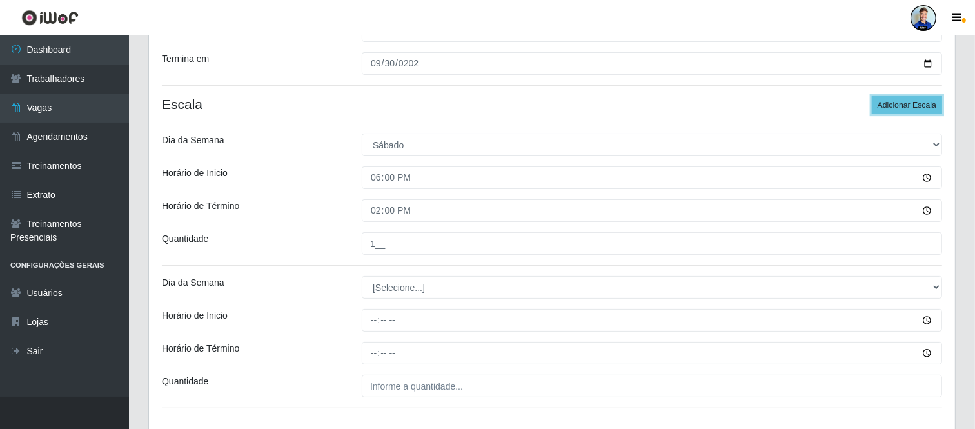
scroll to position [286, 0]
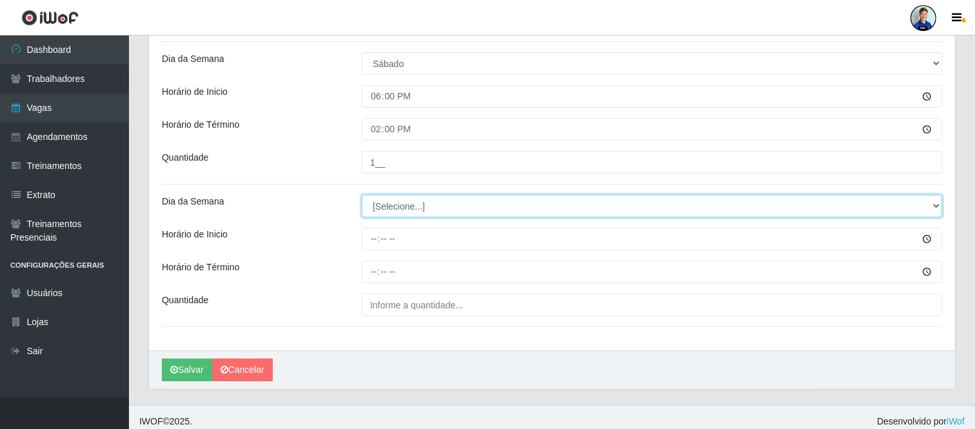
click at [409, 202] on select "[Selecione...] Segunda Terça Quarta Quinta Sexta Sábado Domingo" at bounding box center [652, 206] width 580 height 23
select select "0"
click at [362, 195] on select "[Selecione...] Segunda Terça Quarta Quinta Sexta Sábado Domingo" at bounding box center [652, 206] width 580 height 23
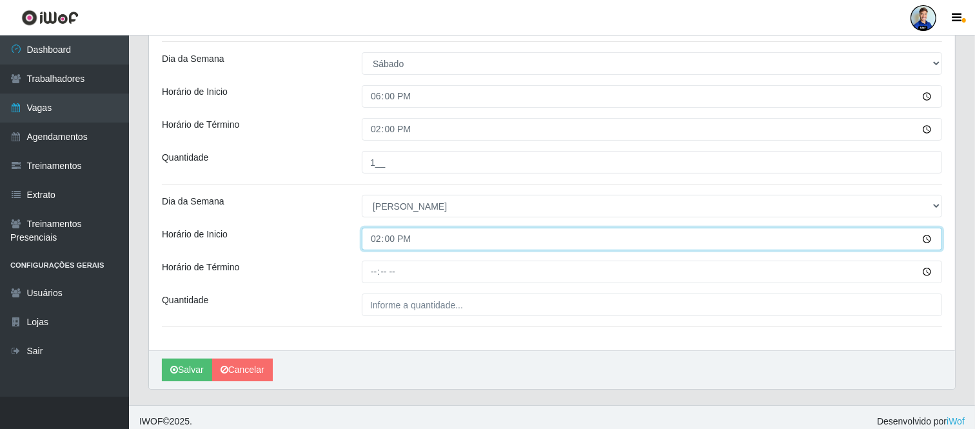
click at [375, 237] on input "14:00" at bounding box center [652, 239] width 580 height 23
type input "18:00"
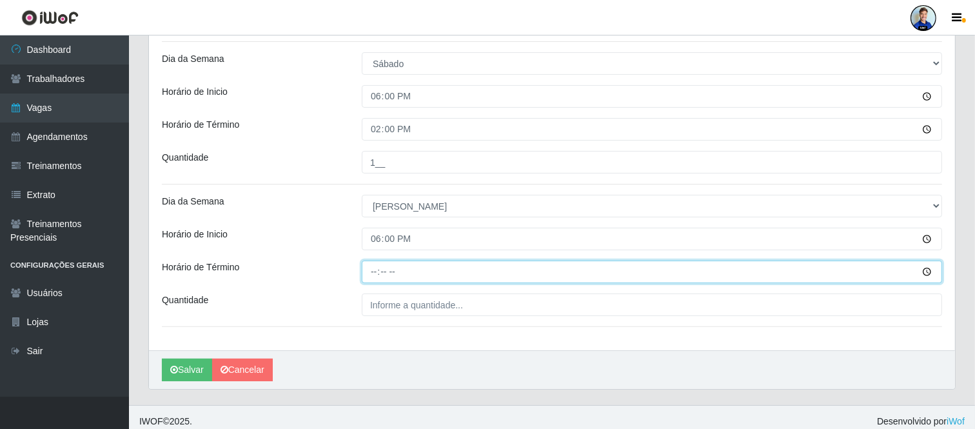
type input "00:00"
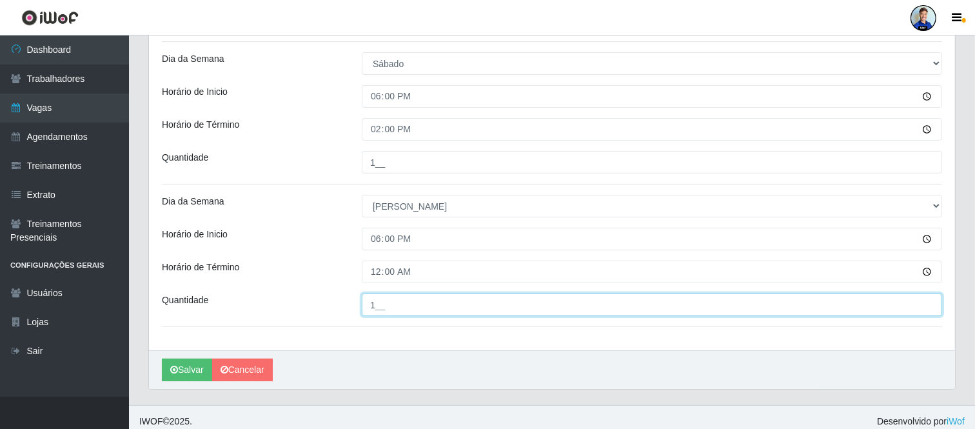
type input "1__"
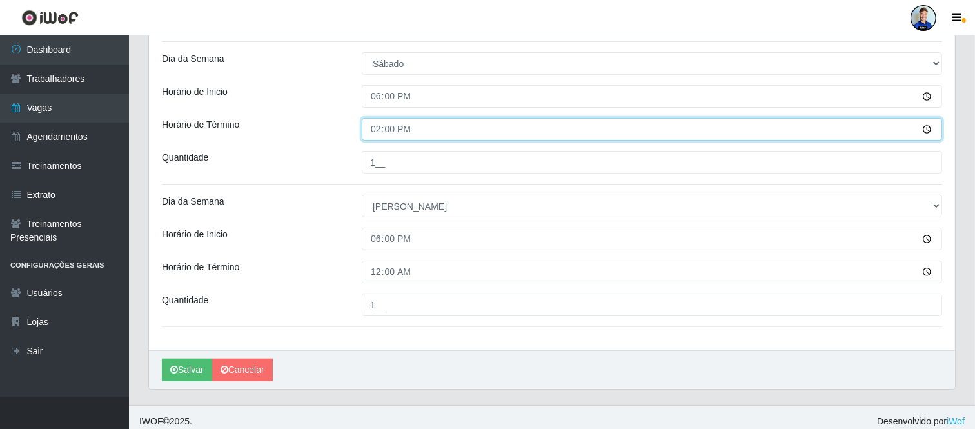
click at [375, 128] on input "14:00" at bounding box center [652, 129] width 580 height 23
type input "00:00"
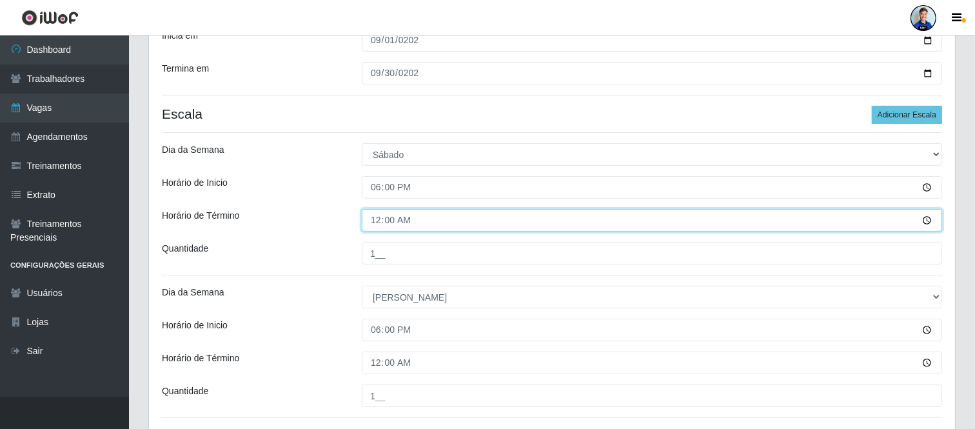
scroll to position [295, 0]
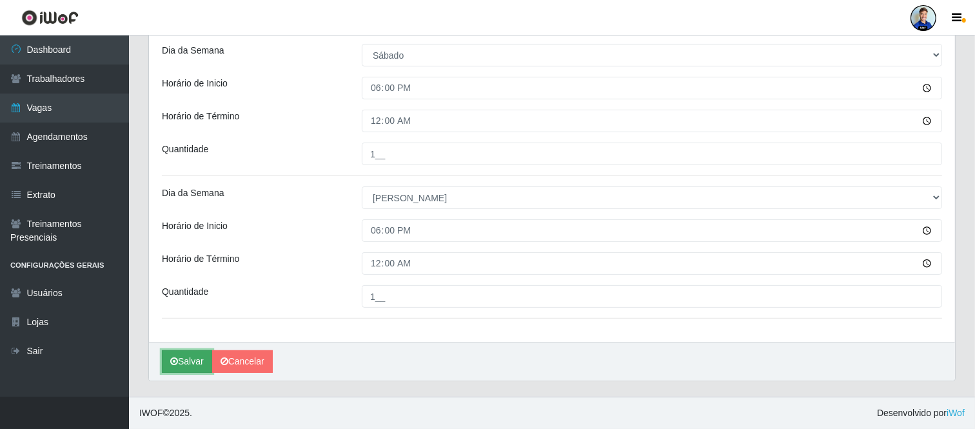
click at [178, 360] on button "Salvar" at bounding box center [187, 361] width 50 height 23
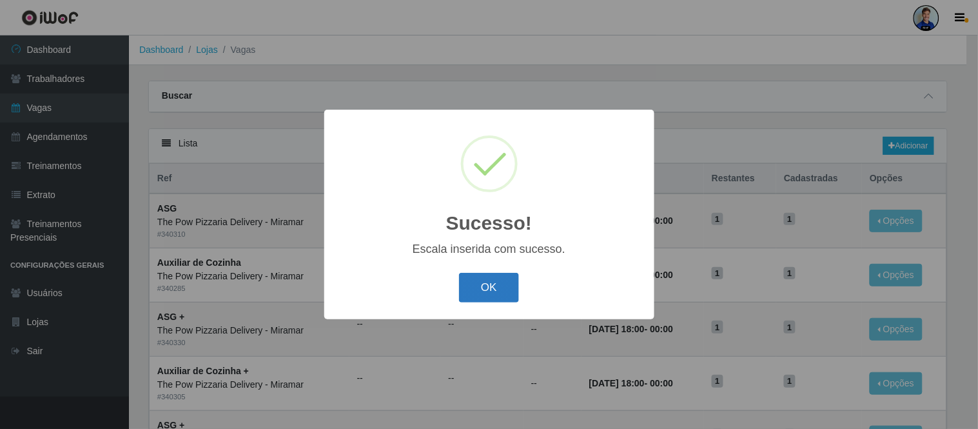
click at [491, 286] on button "OK" at bounding box center [489, 288] width 60 height 30
